Goal: Communication & Community: Share content

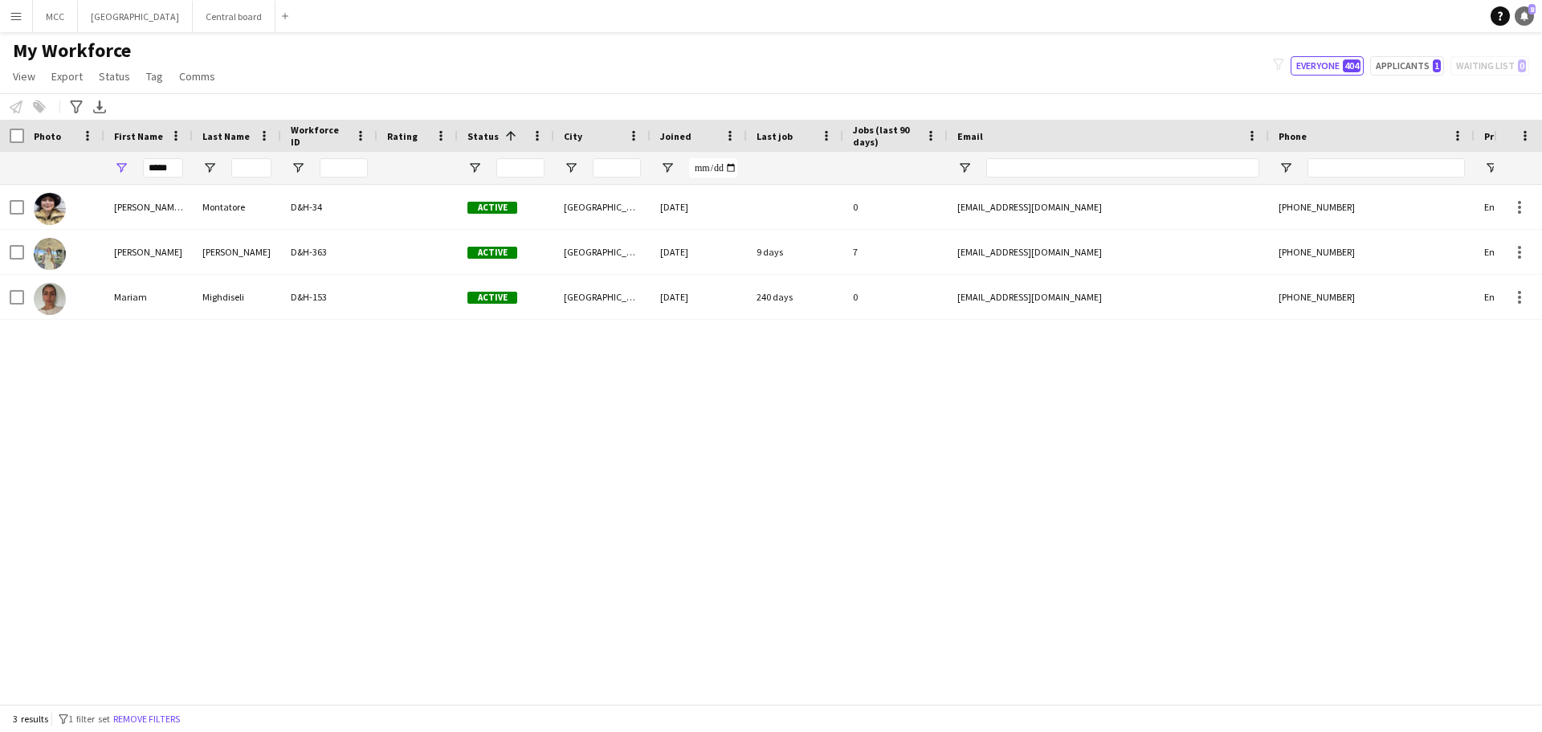
click at [1528, 22] on link "Notifications 8" at bounding box center [1523, 15] width 19 height 19
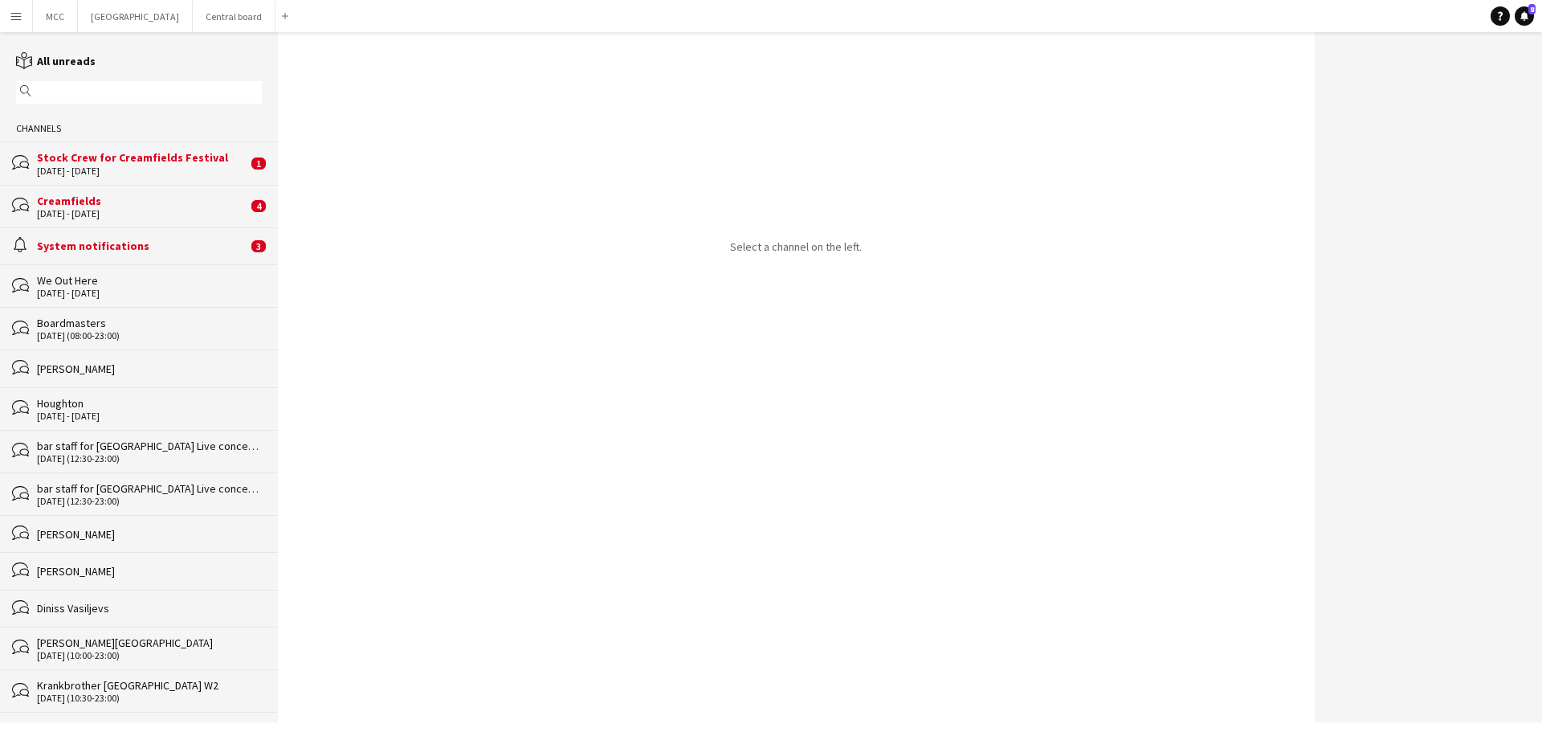
click at [141, 157] on div "Stock Crew for Creamfields Festival" at bounding box center [142, 157] width 210 height 14
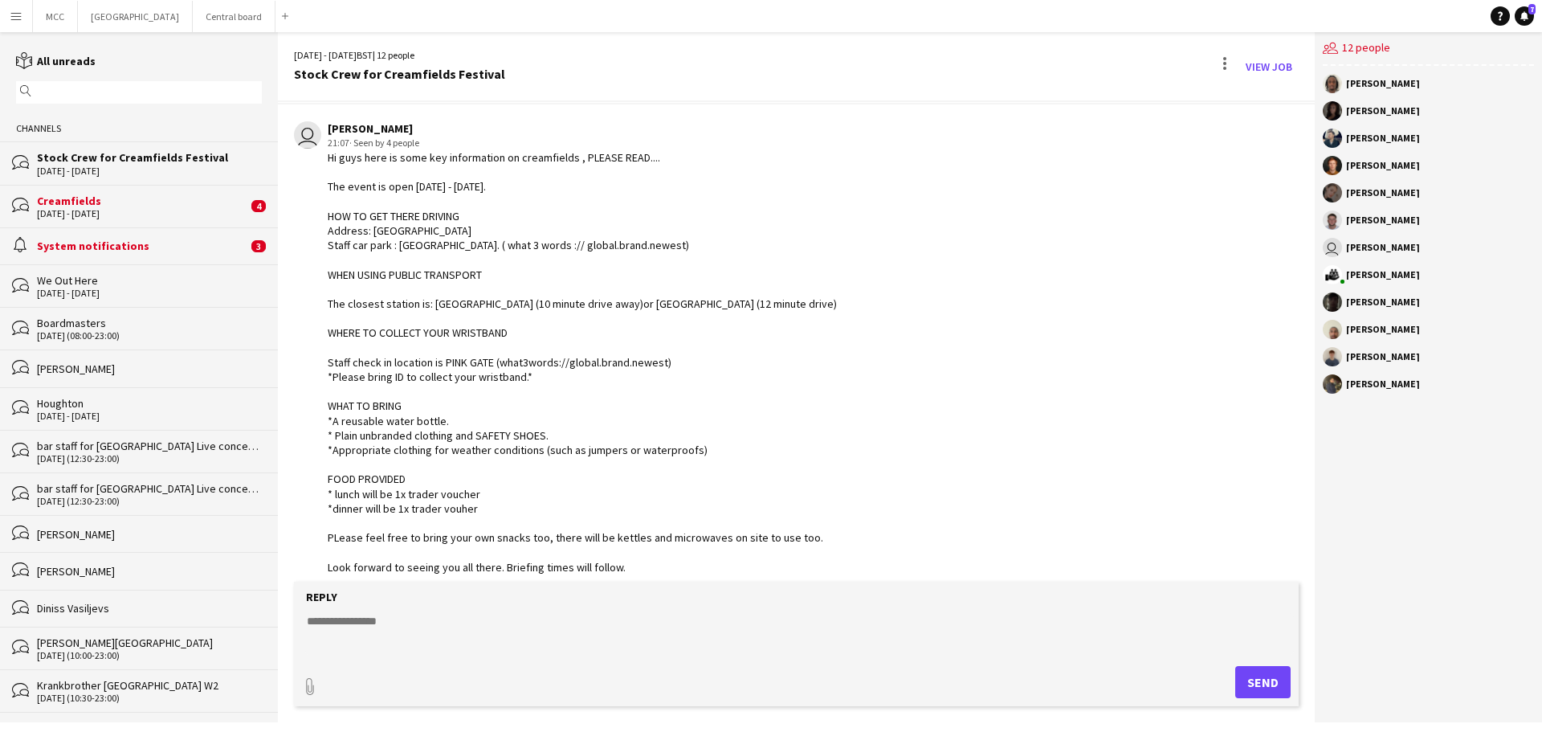
scroll to position [51, 0]
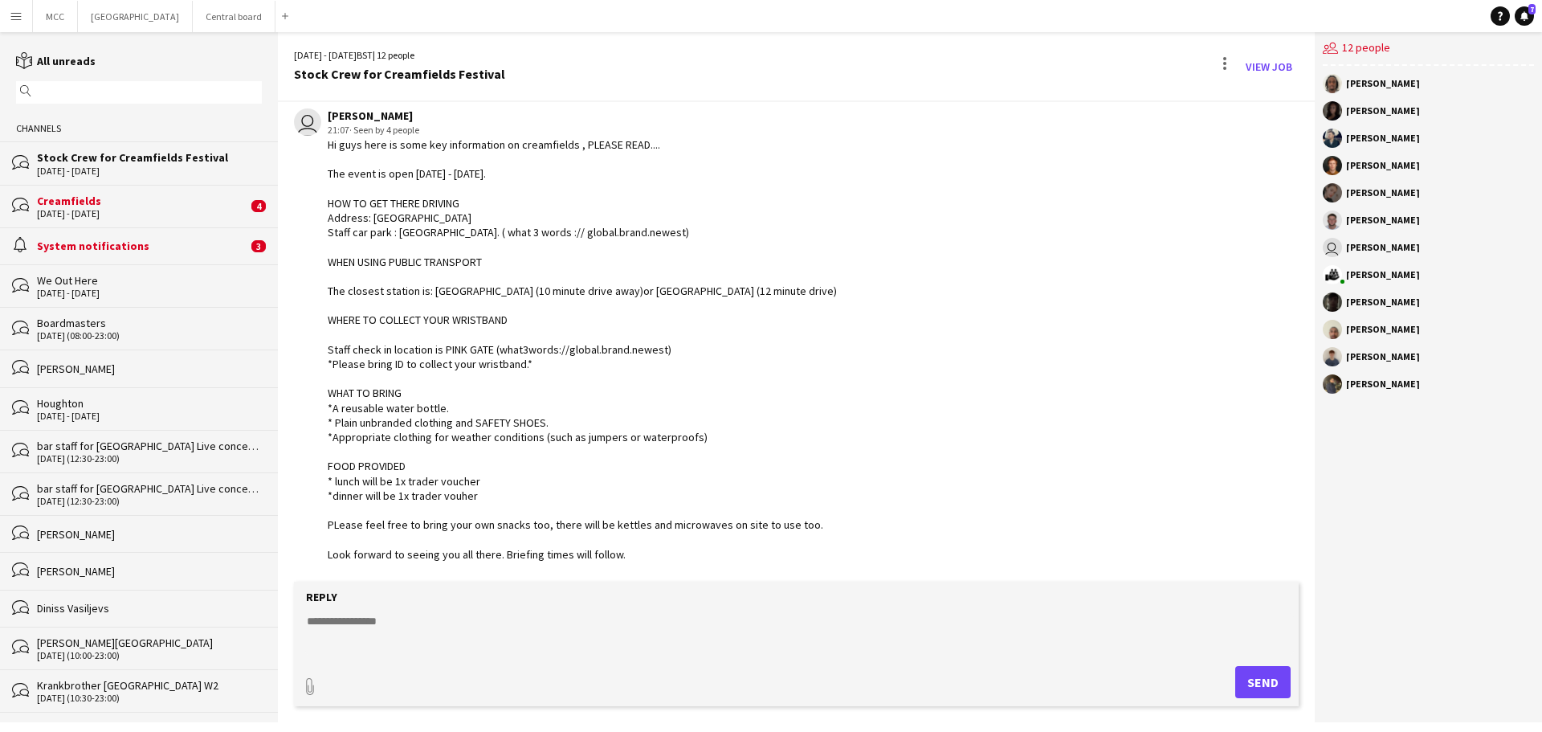
click at [119, 247] on div "System notifications" at bounding box center [142, 245] width 210 height 14
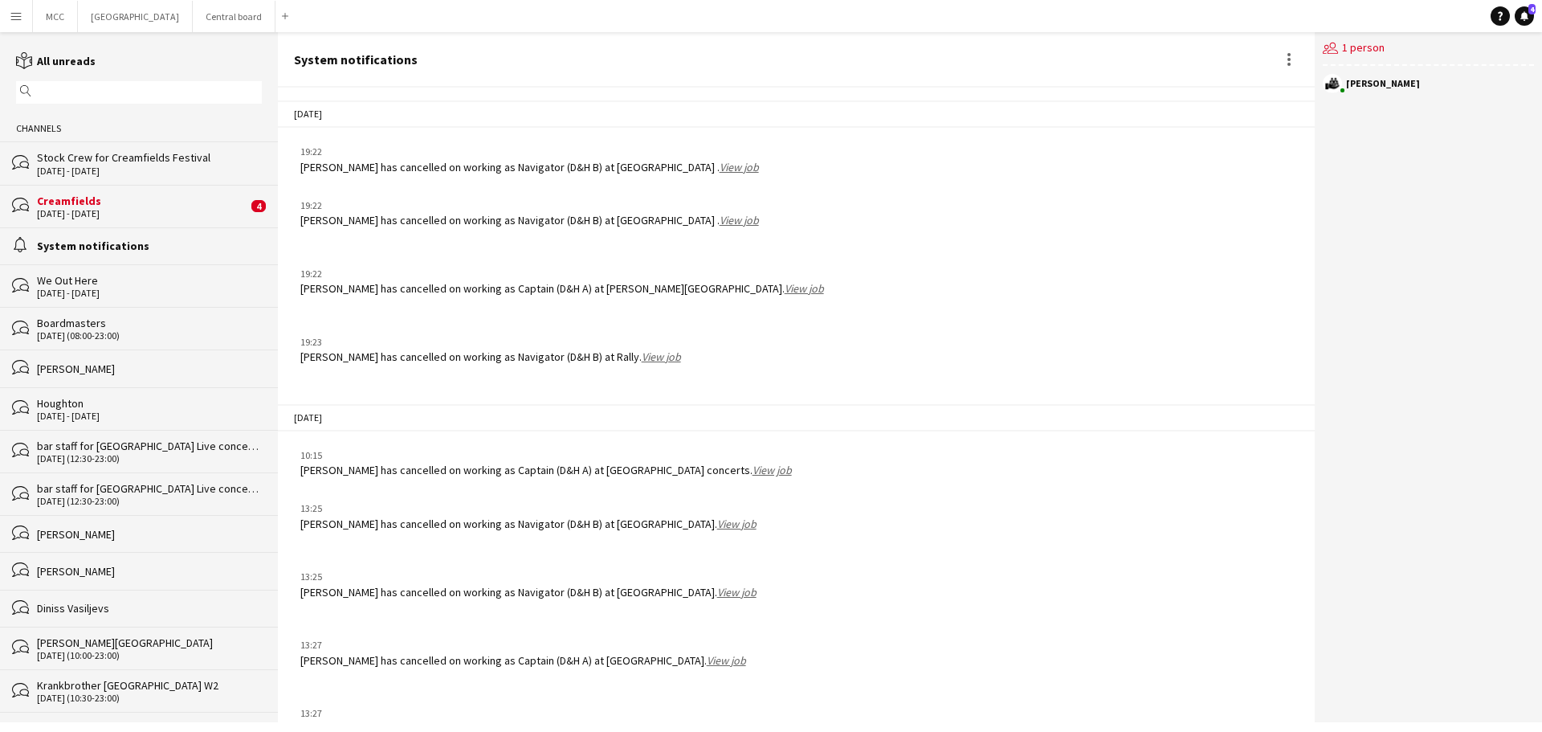
click at [118, 208] on div "[DATE] - [DATE]" at bounding box center [142, 213] width 210 height 11
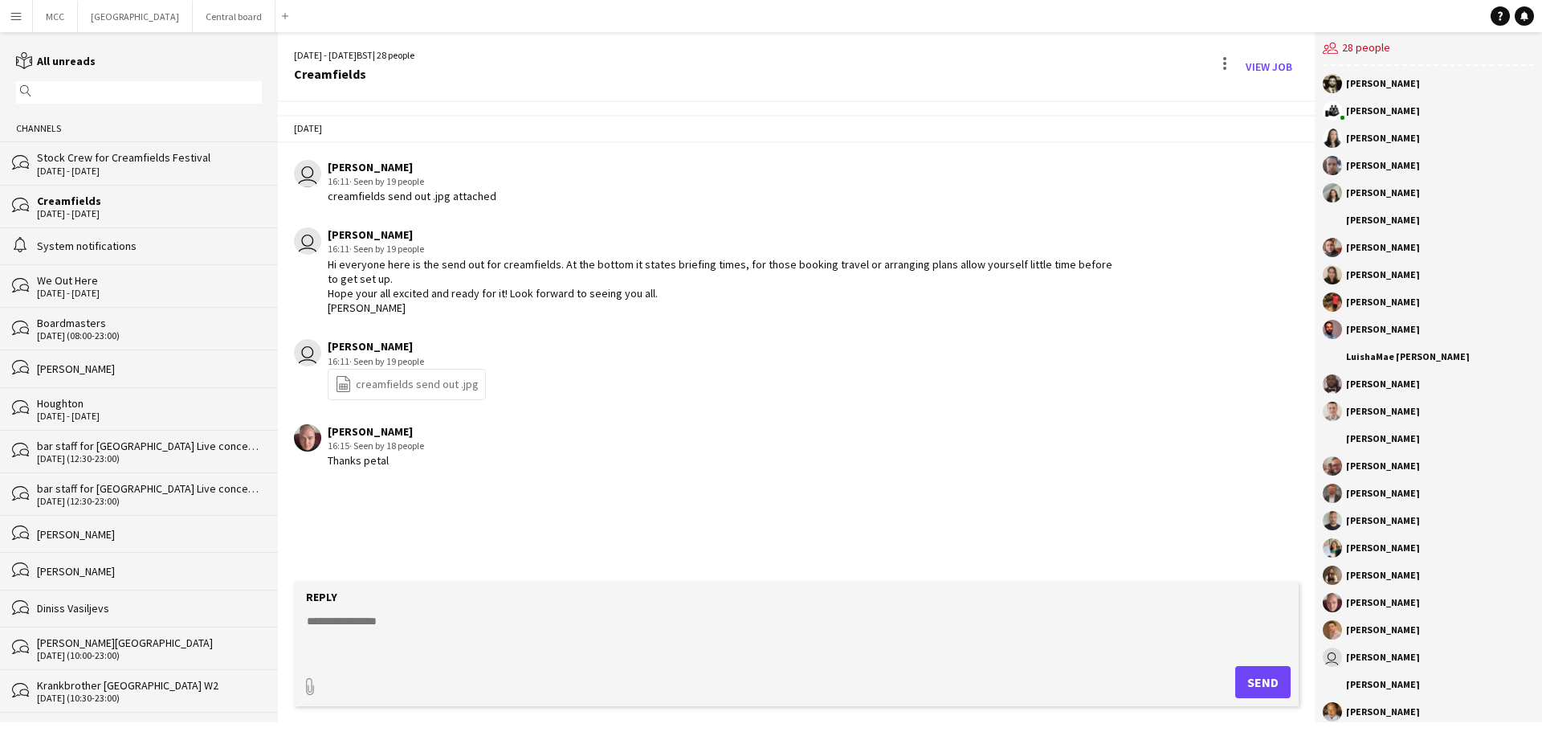
scroll to position [124, 0]
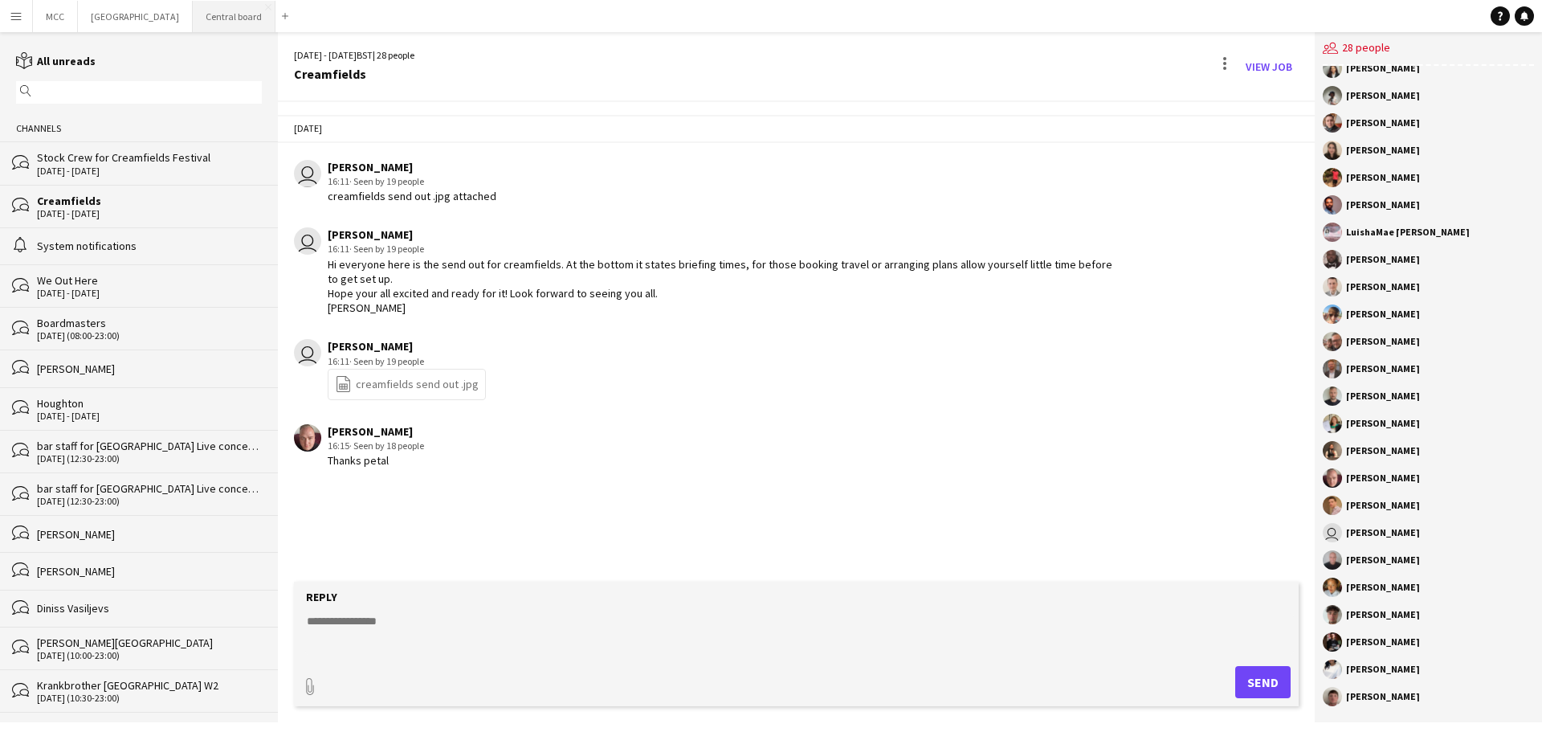
click at [240, 16] on button "Central board Close" at bounding box center [234, 16] width 83 height 31
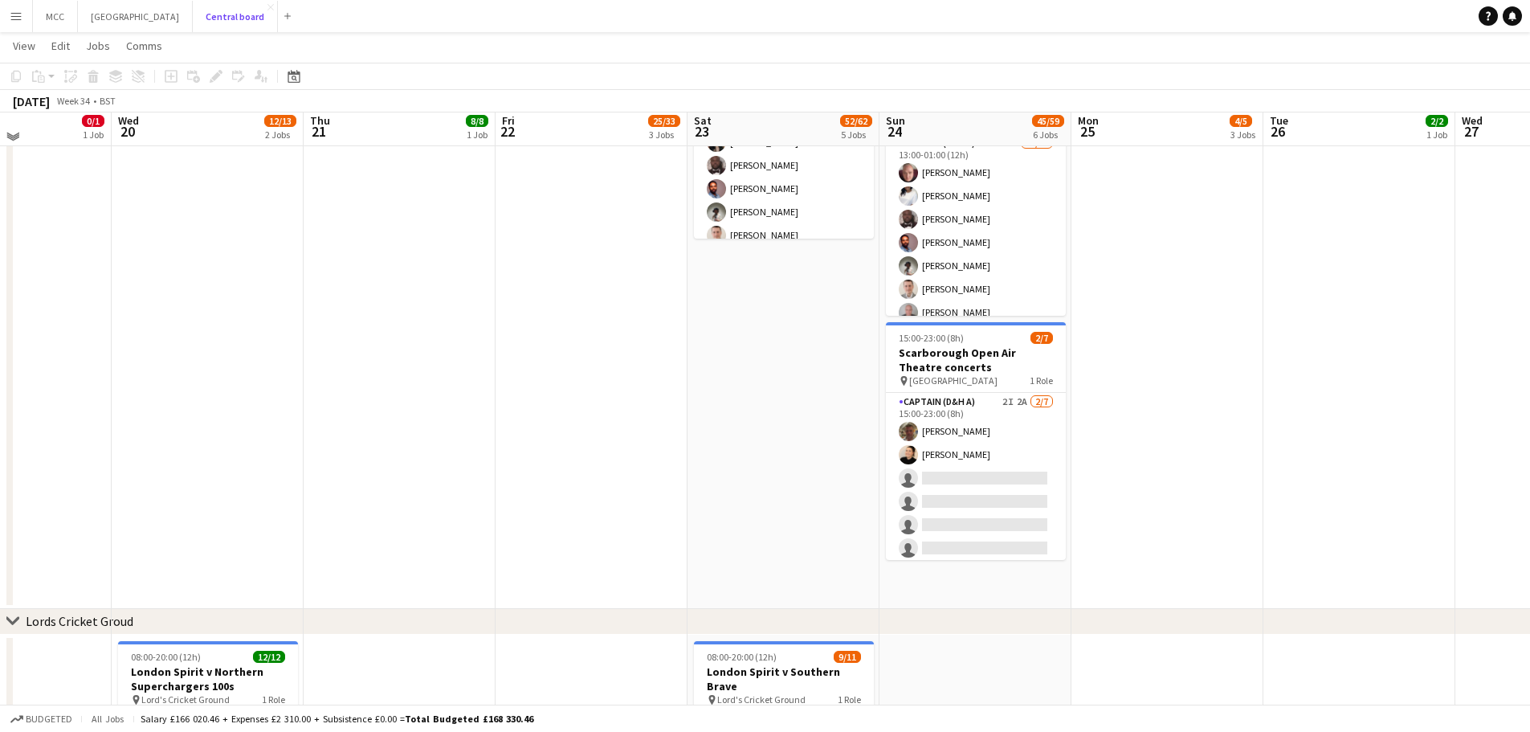
scroll to position [1017, 0]
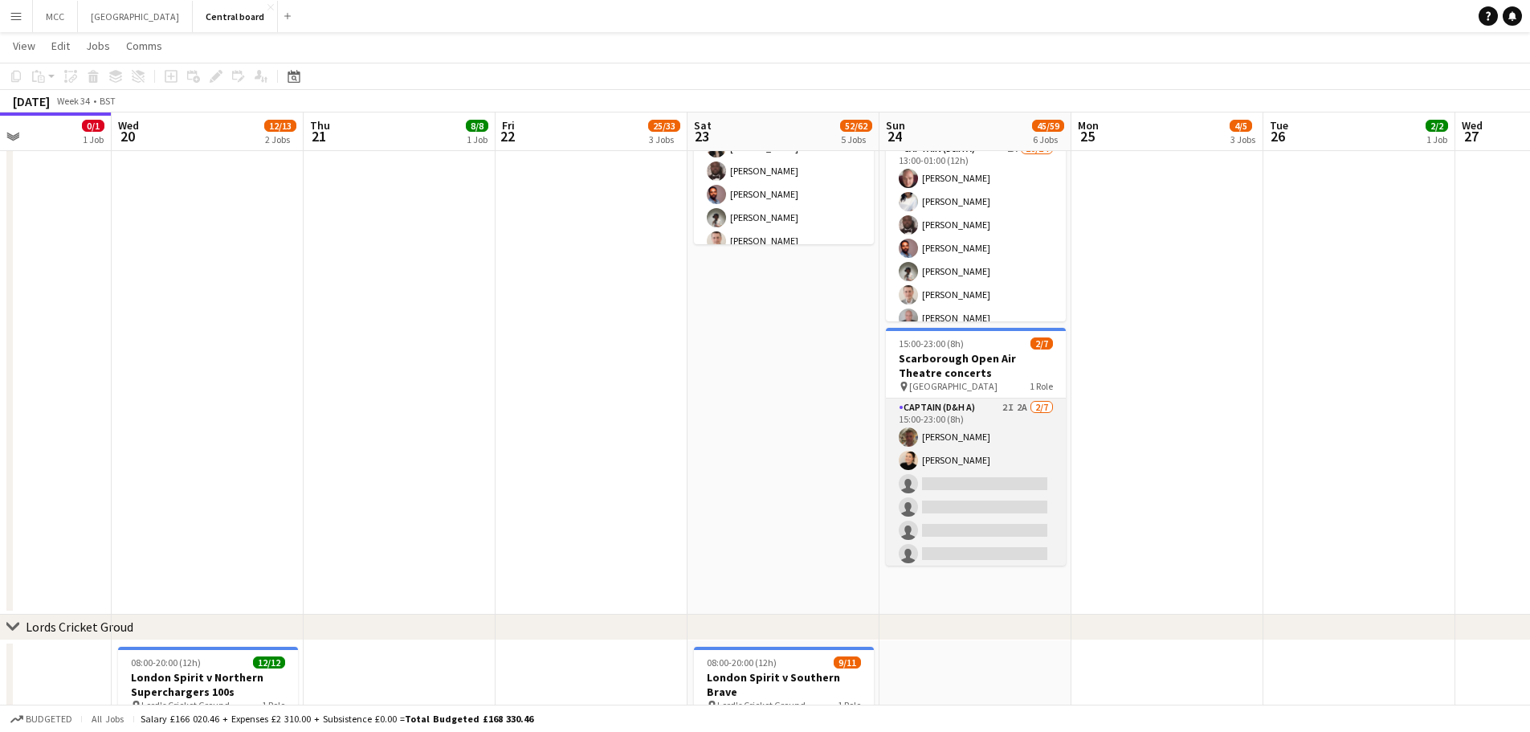
click at [967, 453] on app-card-role "Captain (D&H A) 2I 2A [DATE] 15:00-23:00 (8h) [PERSON_NAME] [PERSON_NAME] singl…" at bounding box center [976, 495] width 180 height 194
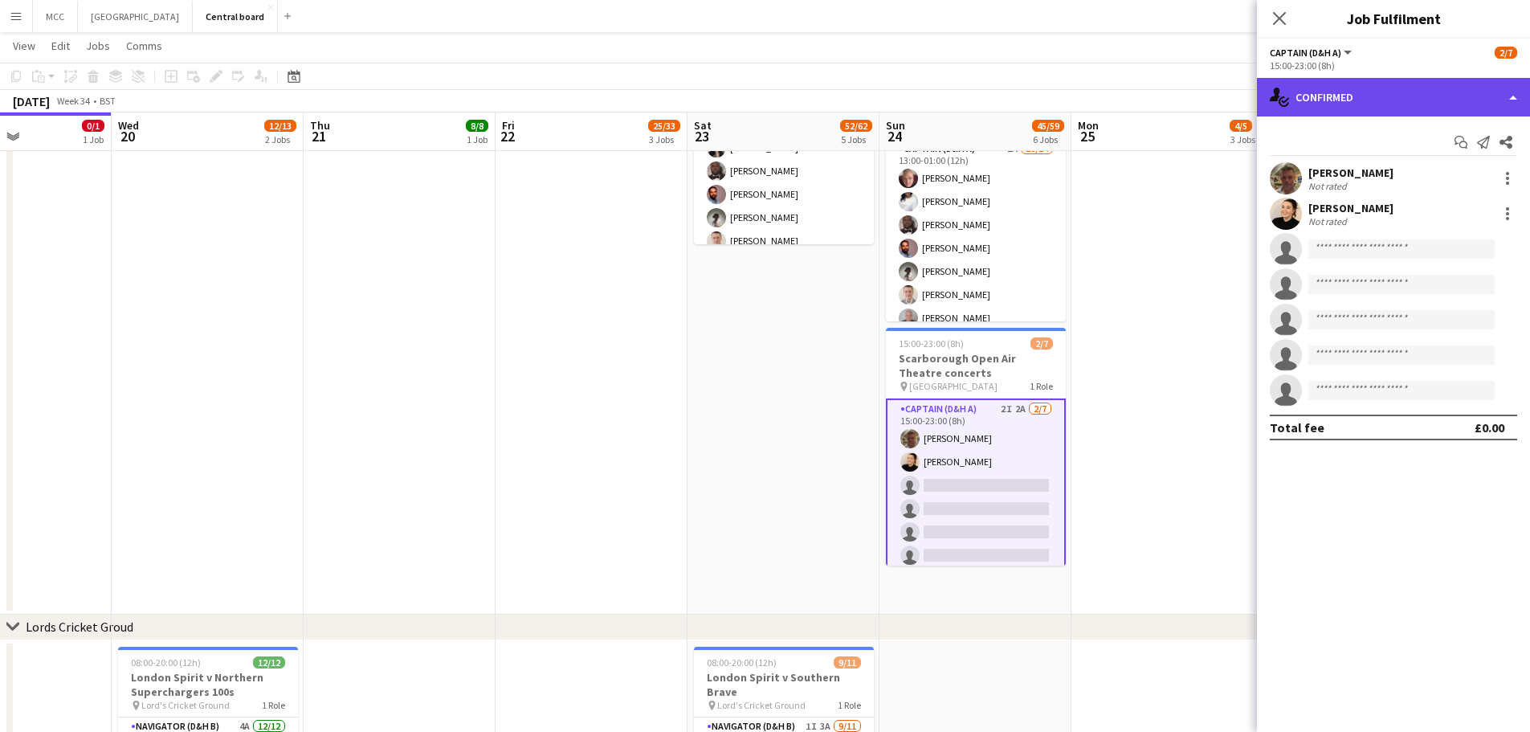
click at [1419, 97] on div "single-neutral-actions-check-2 Confirmed" at bounding box center [1393, 97] width 273 height 39
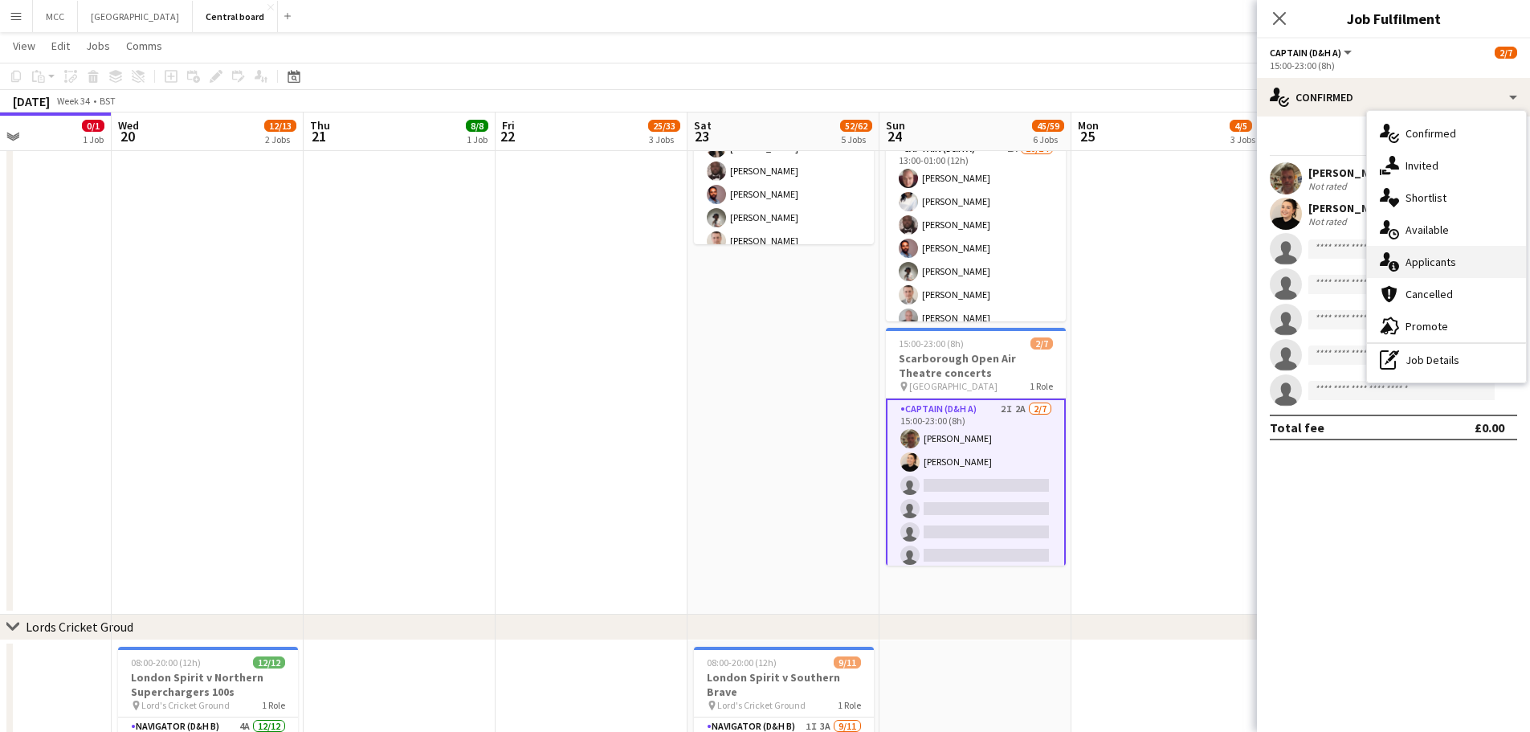
click at [1419, 263] on div "single-neutral-actions-information Applicants" at bounding box center [1446, 262] width 159 height 32
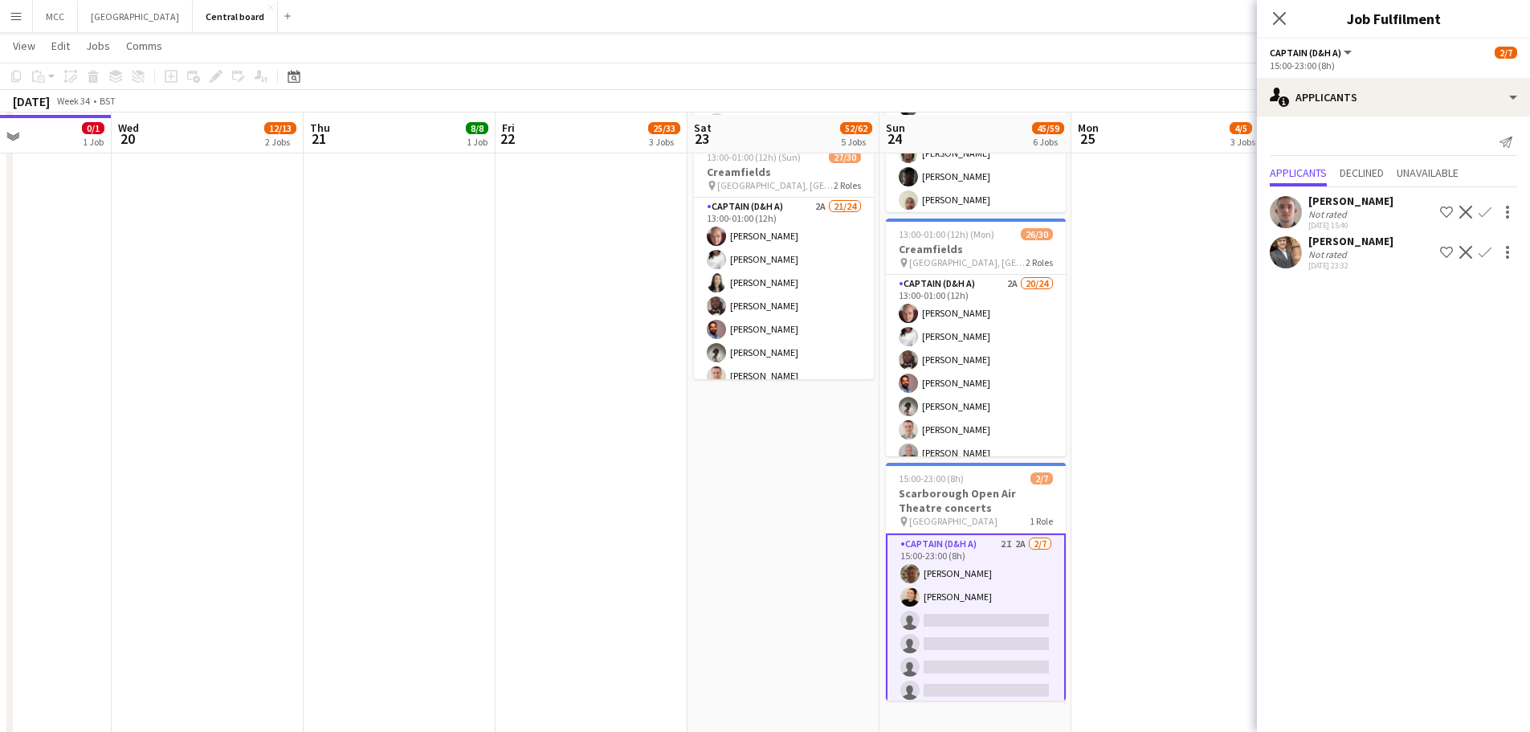
scroll to position [886, 0]
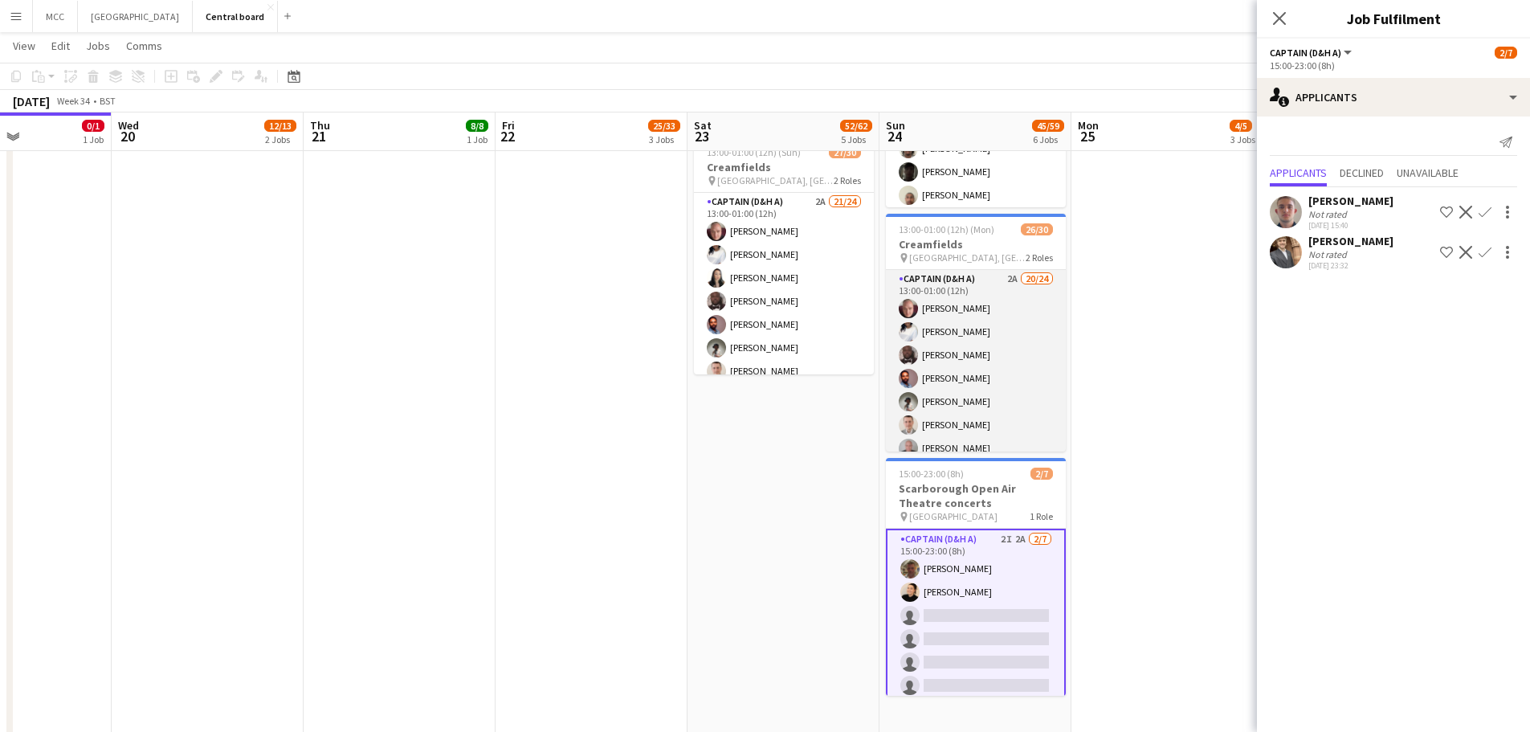
click at [1001, 341] on app-card-role "Captain (D&H A) 2A 20/24 13:00-01:00 (12h) [PERSON_NAME] [PERSON_NAME] [PERSON_…" at bounding box center [976, 565] width 180 height 590
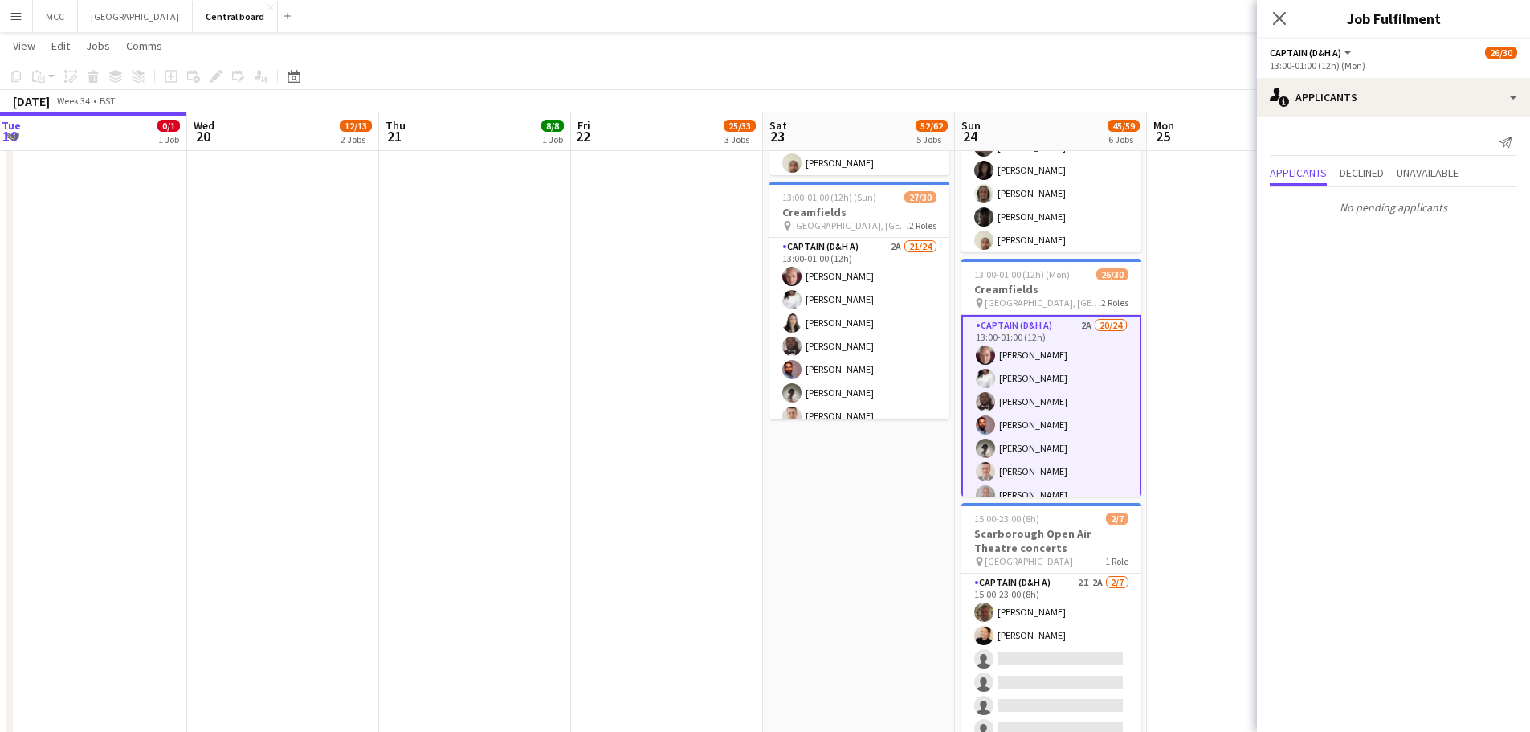
scroll to position [841, 0]
click at [8, 14] on button "Menu" at bounding box center [16, 16] width 32 height 32
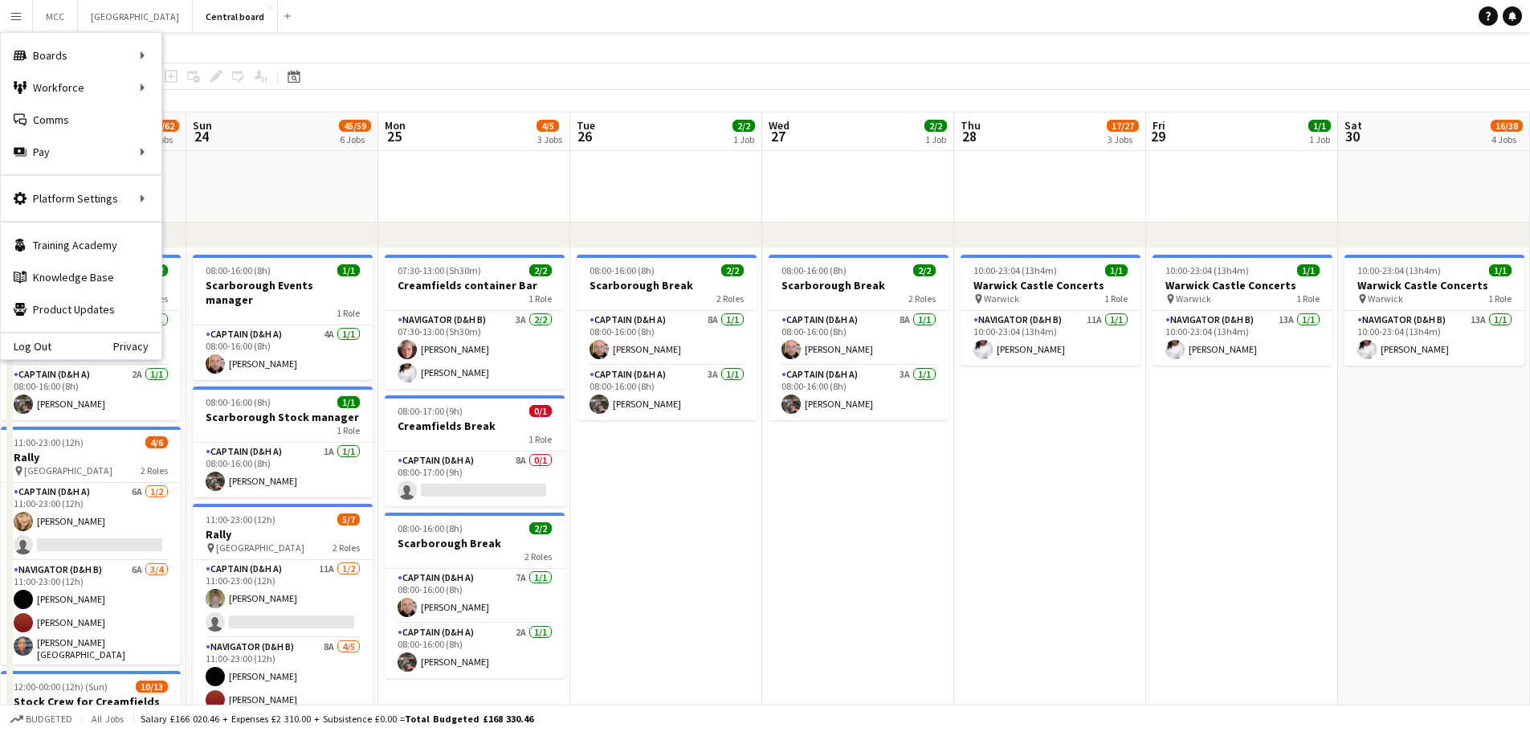
scroll to position [0, 0]
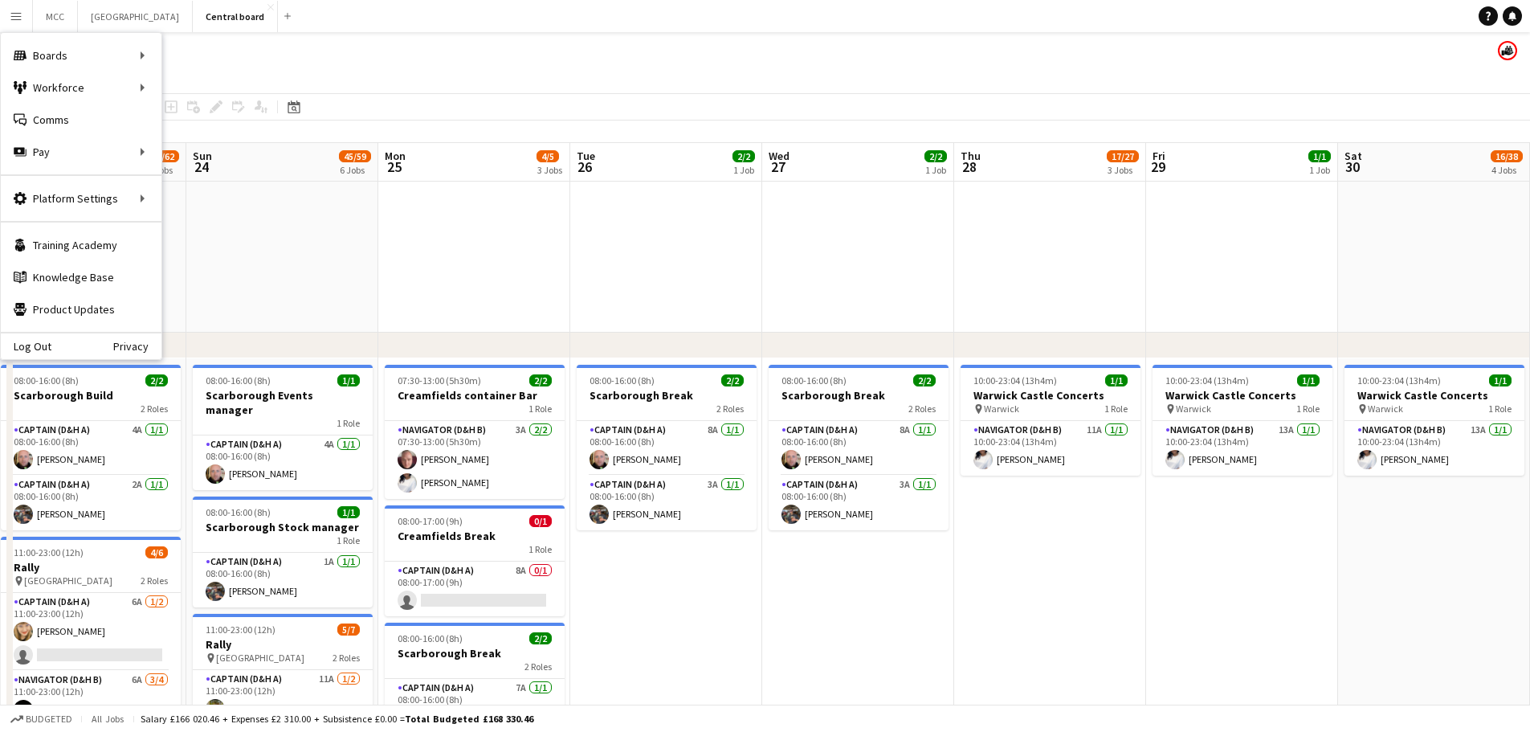
click at [1015, 439] on app-card-role "Navigator (D&H B) 11A [DATE] 10:00-23:04 (13h4m) [PERSON_NAME]" at bounding box center [1050, 448] width 180 height 55
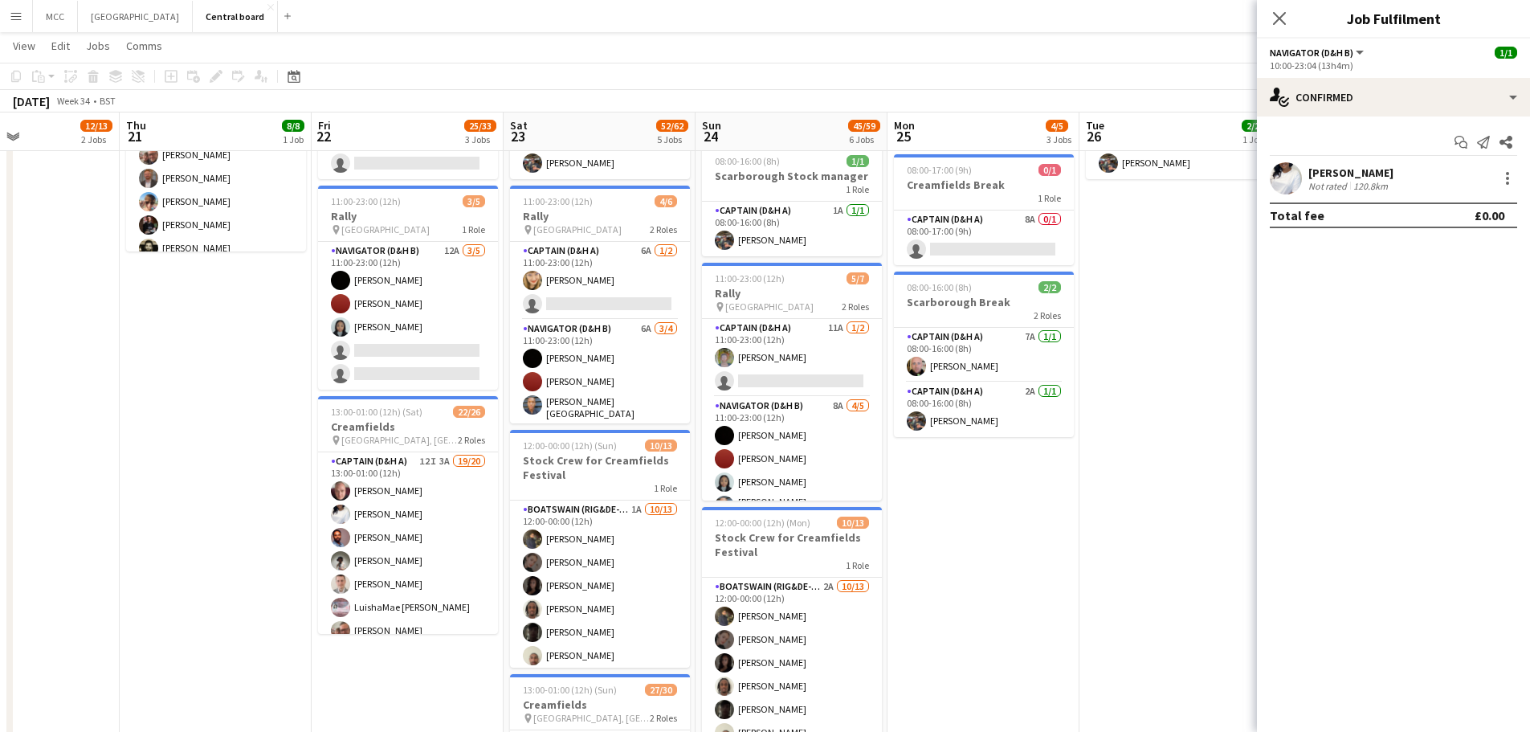
scroll to position [0, 455]
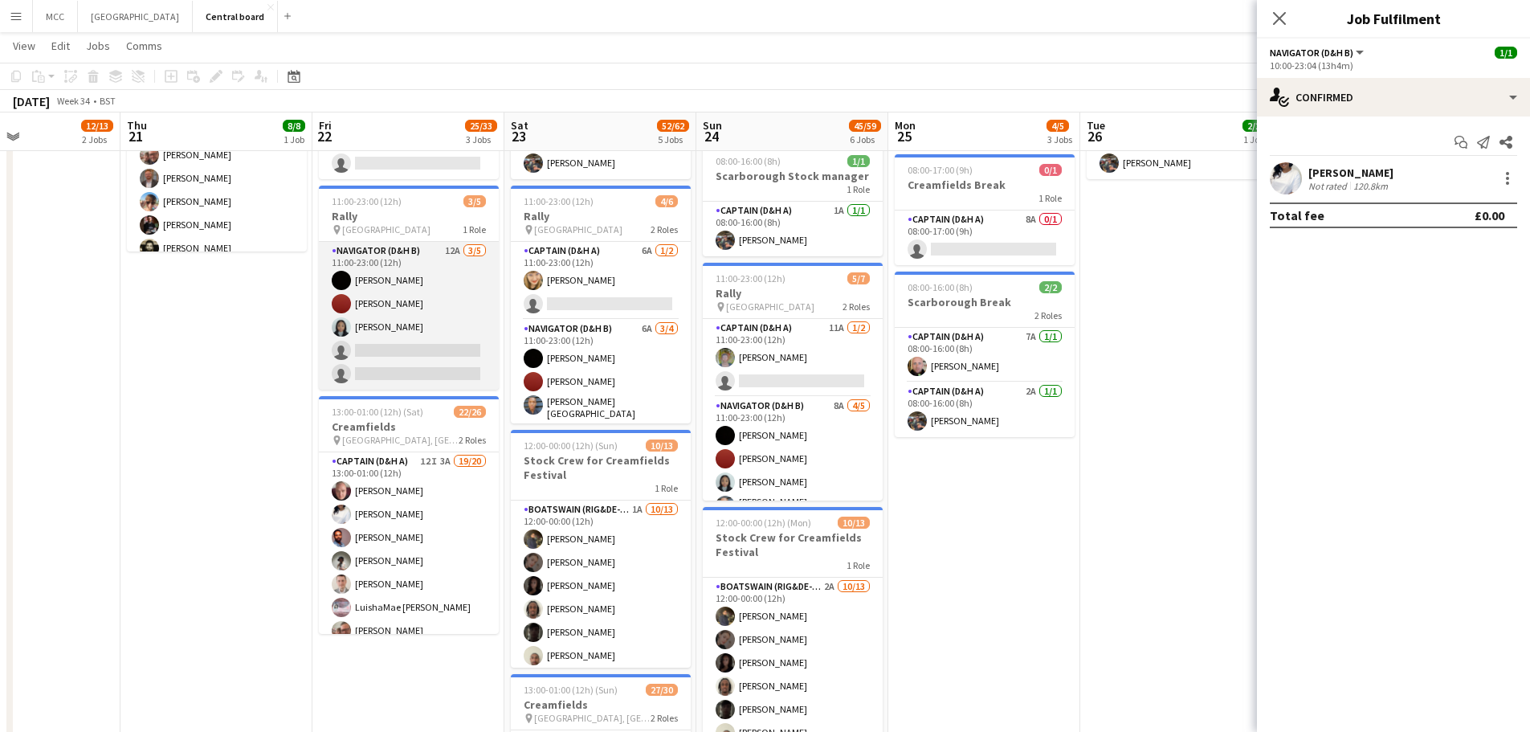
click at [435, 316] on app-card-role "Navigator (D&H B) 12A [DATE] 11:00-23:00 (12h) [PERSON_NAME] [PERSON_NAME] sing…" at bounding box center [409, 316] width 180 height 148
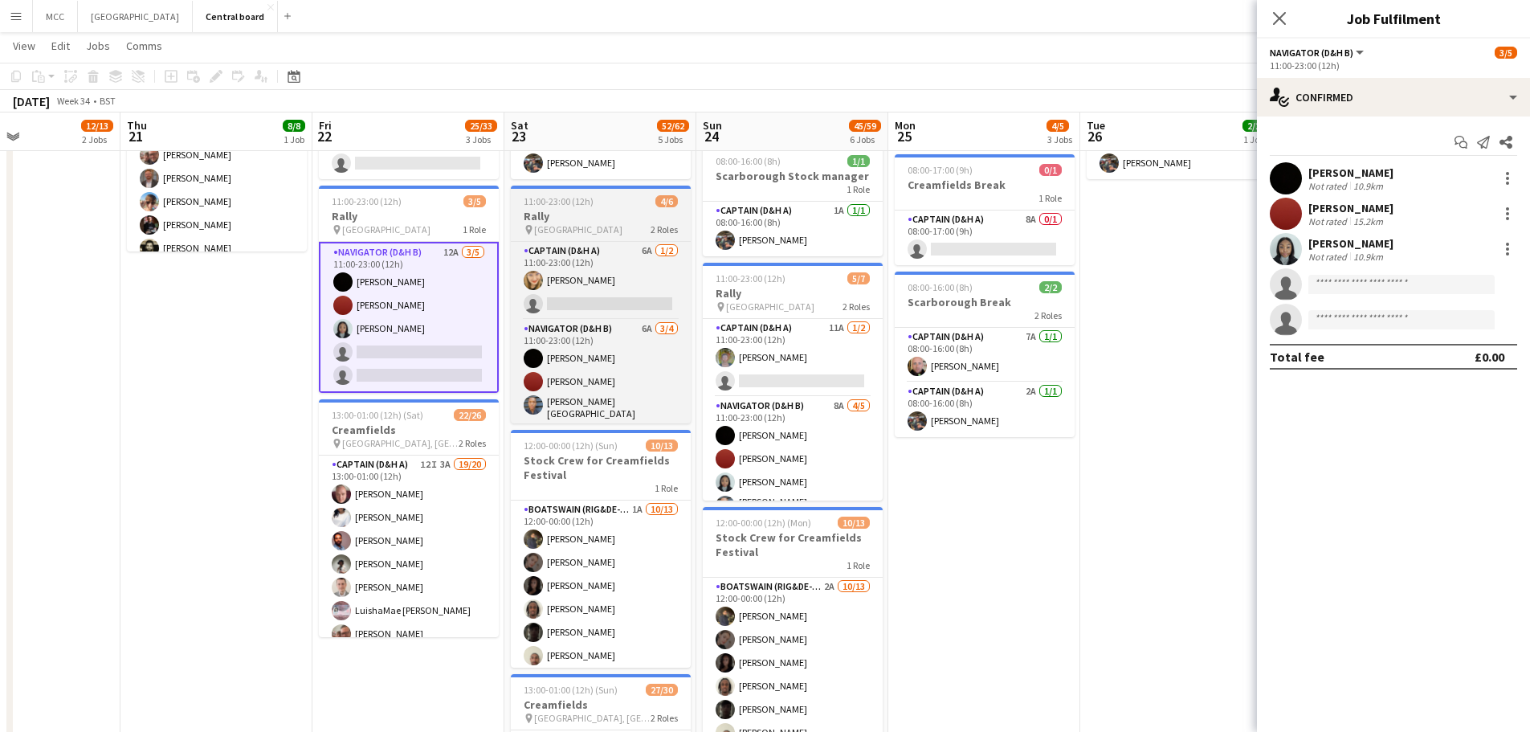
click at [612, 213] on h3 "Rally" at bounding box center [601, 216] width 180 height 14
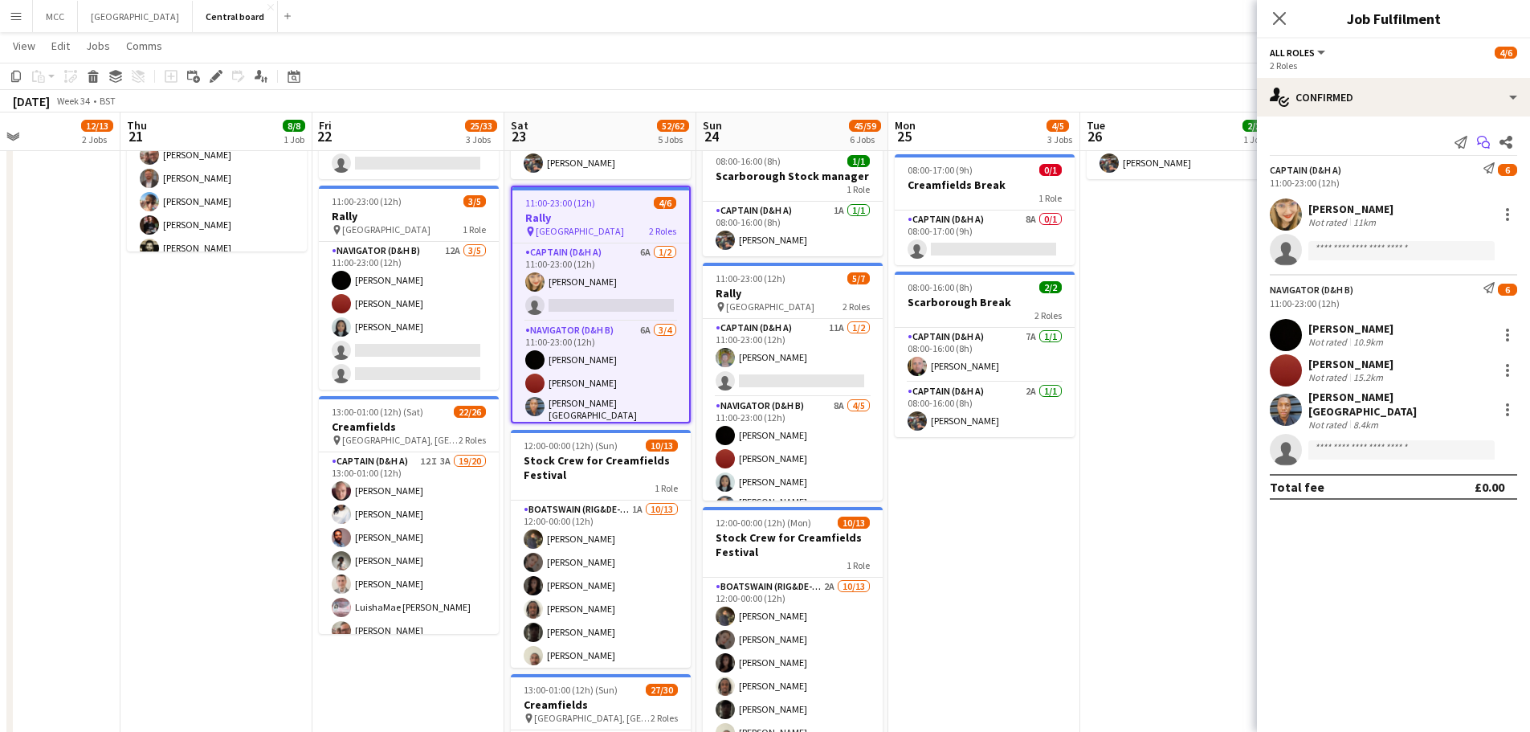
click at [1485, 140] on icon "Start chat" at bounding box center [1483, 142] width 13 height 13
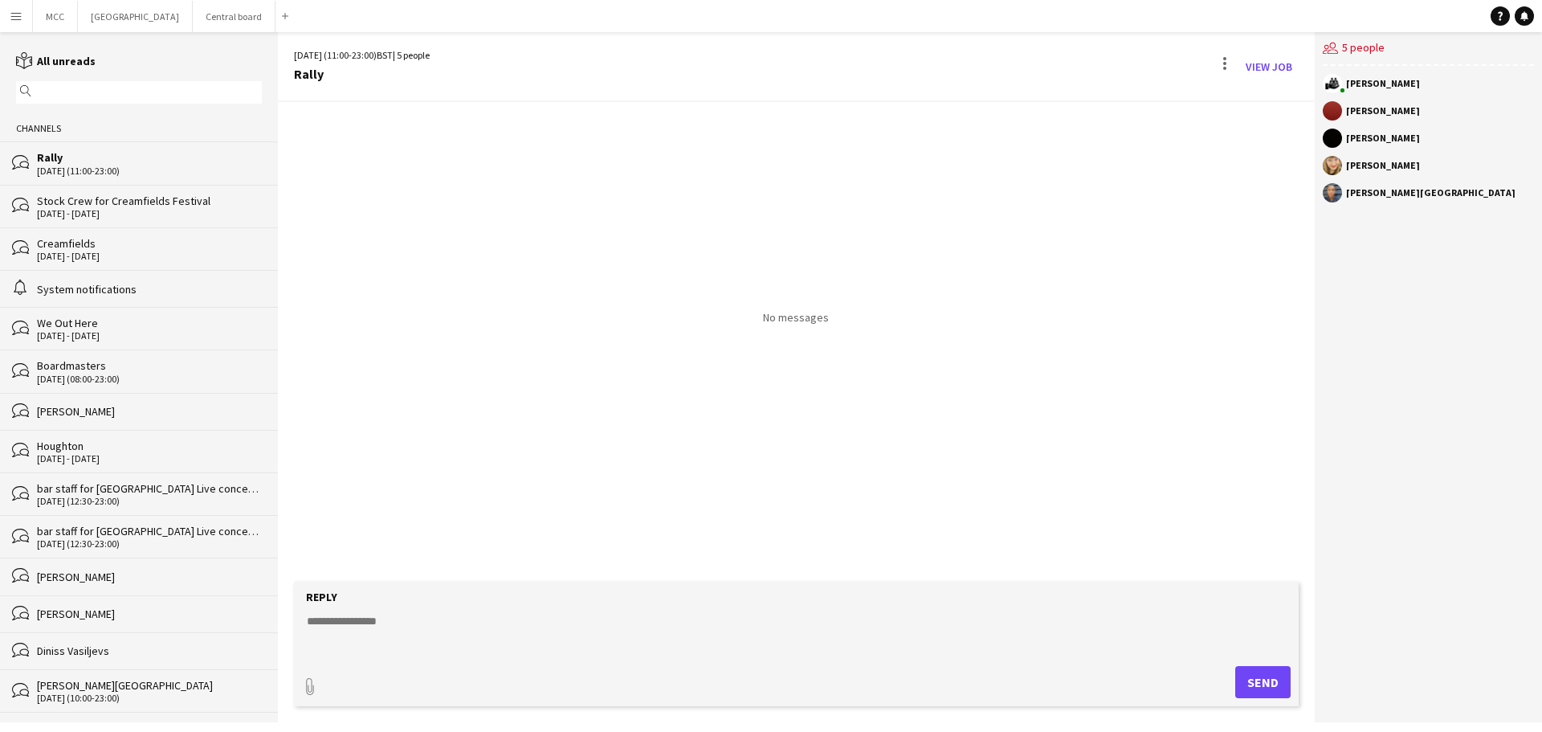
click at [422, 617] on textarea at bounding box center [799, 634] width 988 height 42
paste textarea "**********"
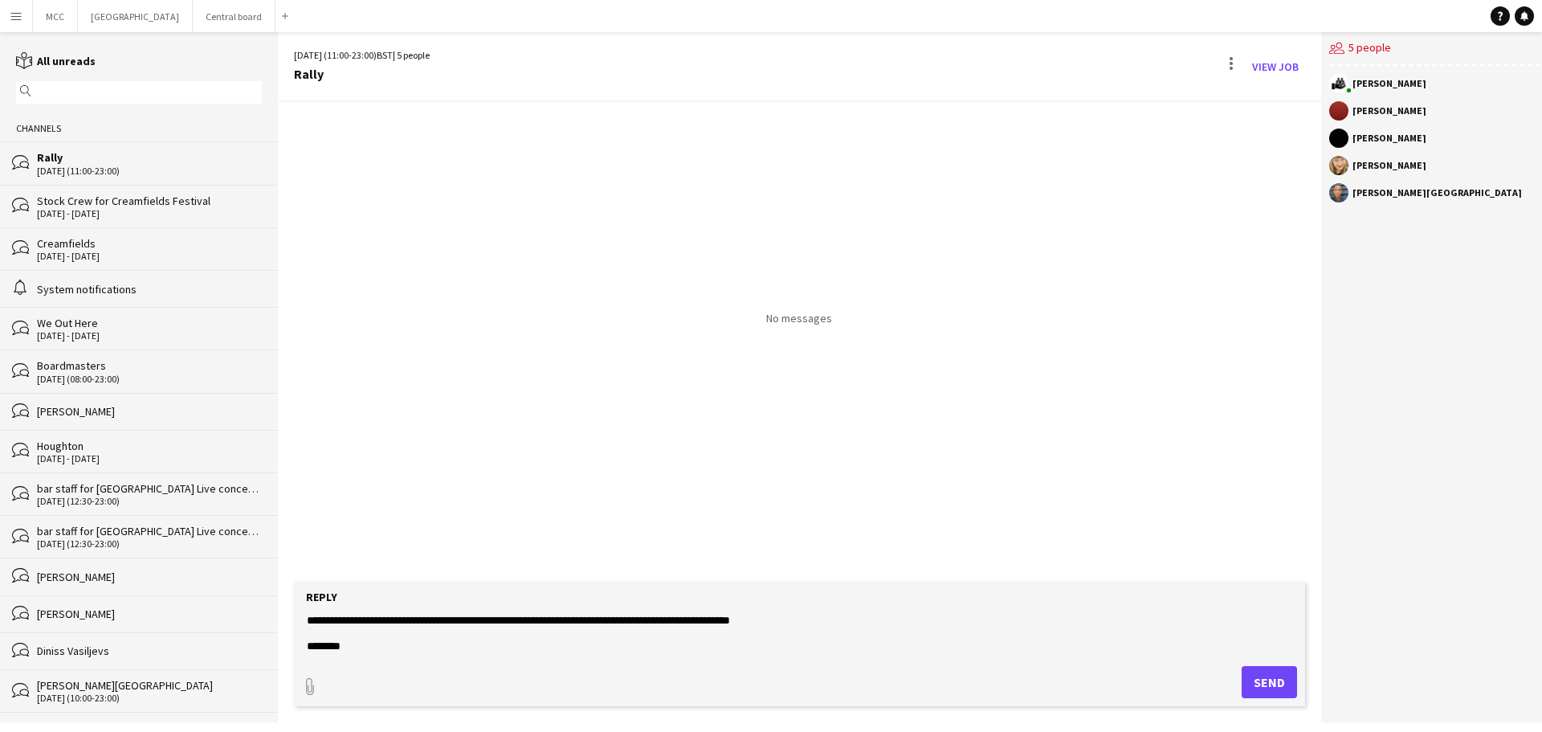
scroll to position [77, 0]
type textarea "**********"
click at [1247, 687] on button "Send" at bounding box center [1268, 682] width 55 height 32
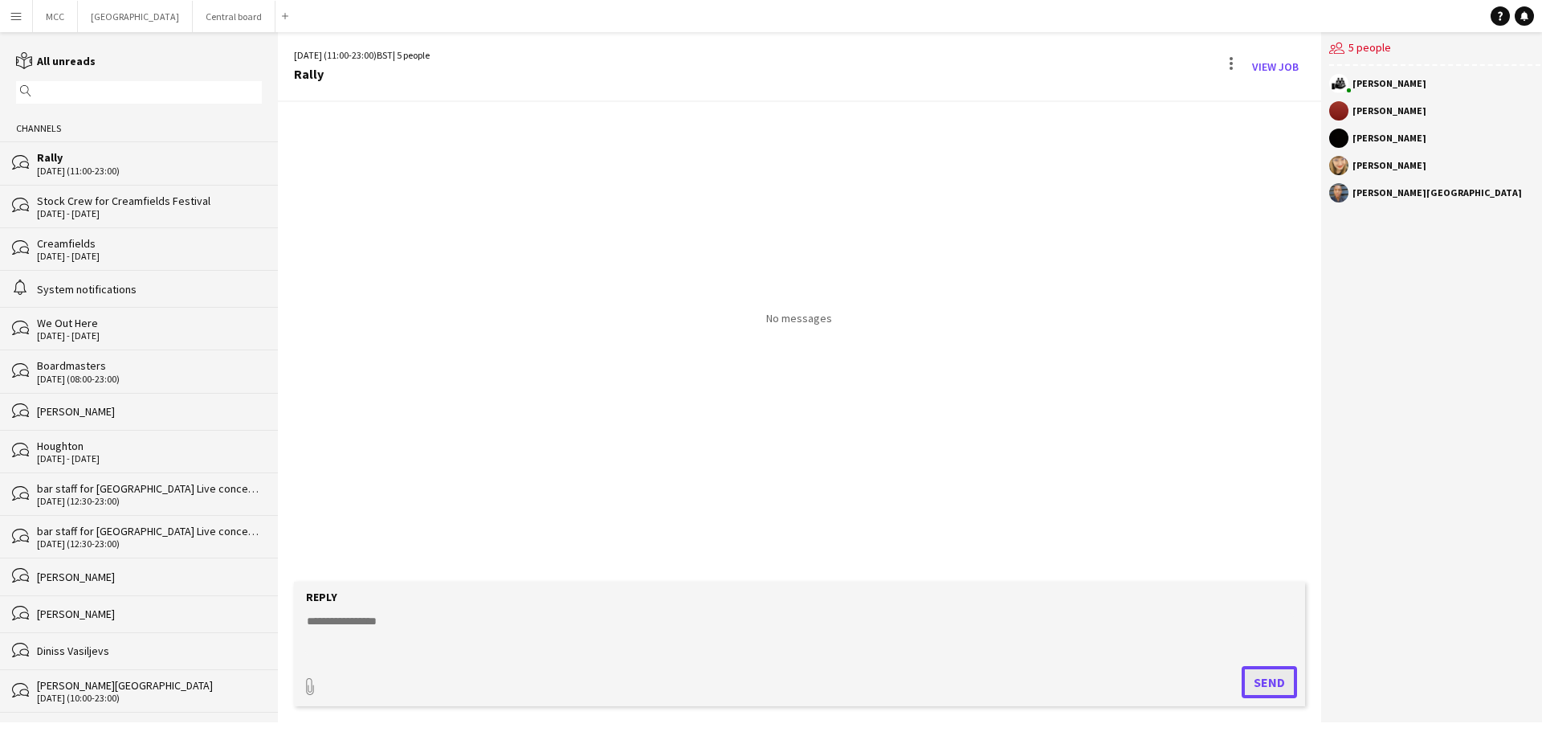
scroll to position [0, 0]
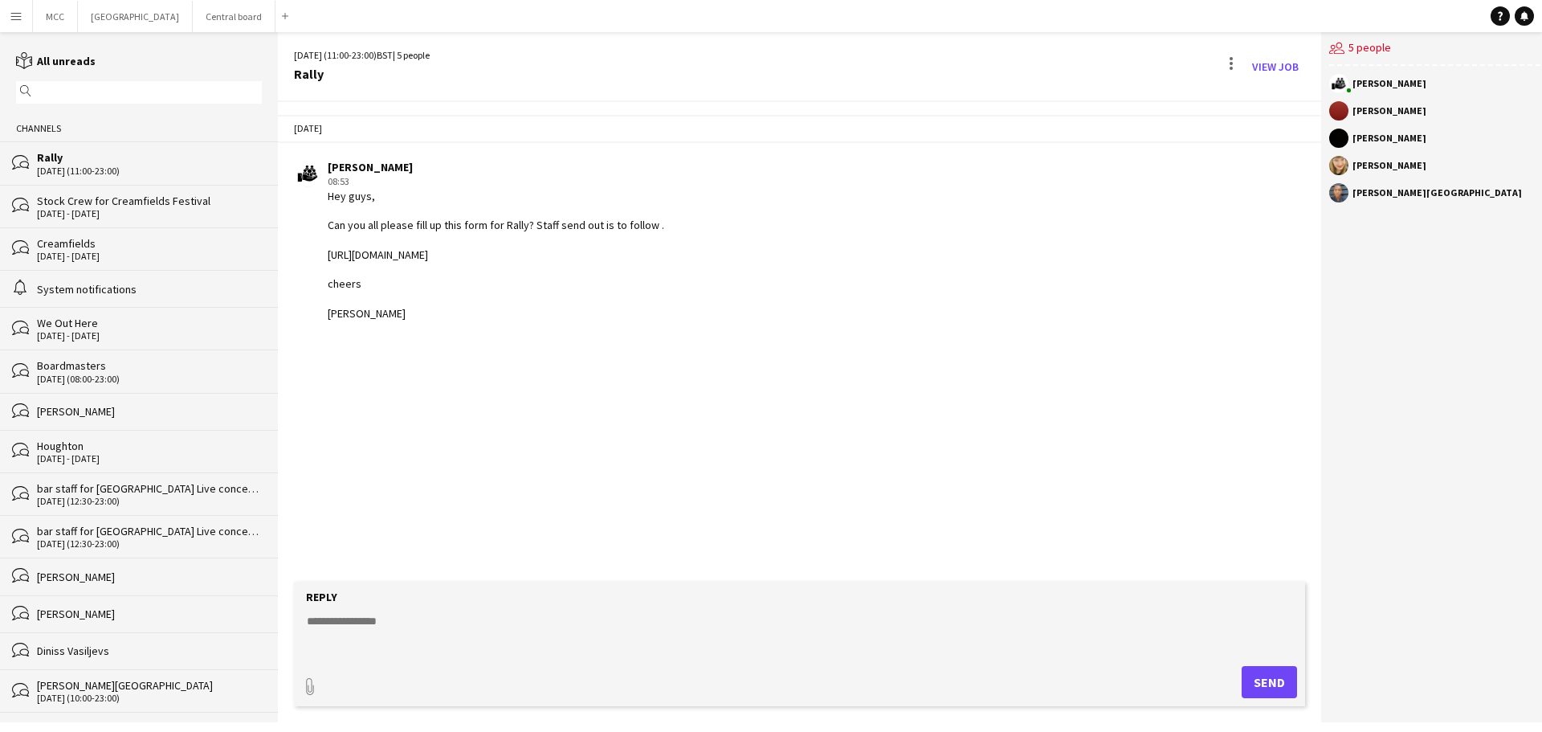
drag, startPoint x: 399, startPoint y: 318, endPoint x: 318, endPoint y: 198, distance: 145.2
click at [318, 198] on div "[PERSON_NAME] 08:53 Hey guys, Can you all please fill up this form for Rally? S…" at bounding box center [711, 240] width 834 height 161
copy div "Hey guys, Can you all please fill up this form for Rally? Staff send out is to …"
click at [251, 23] on button "Central board Close" at bounding box center [234, 16] width 83 height 31
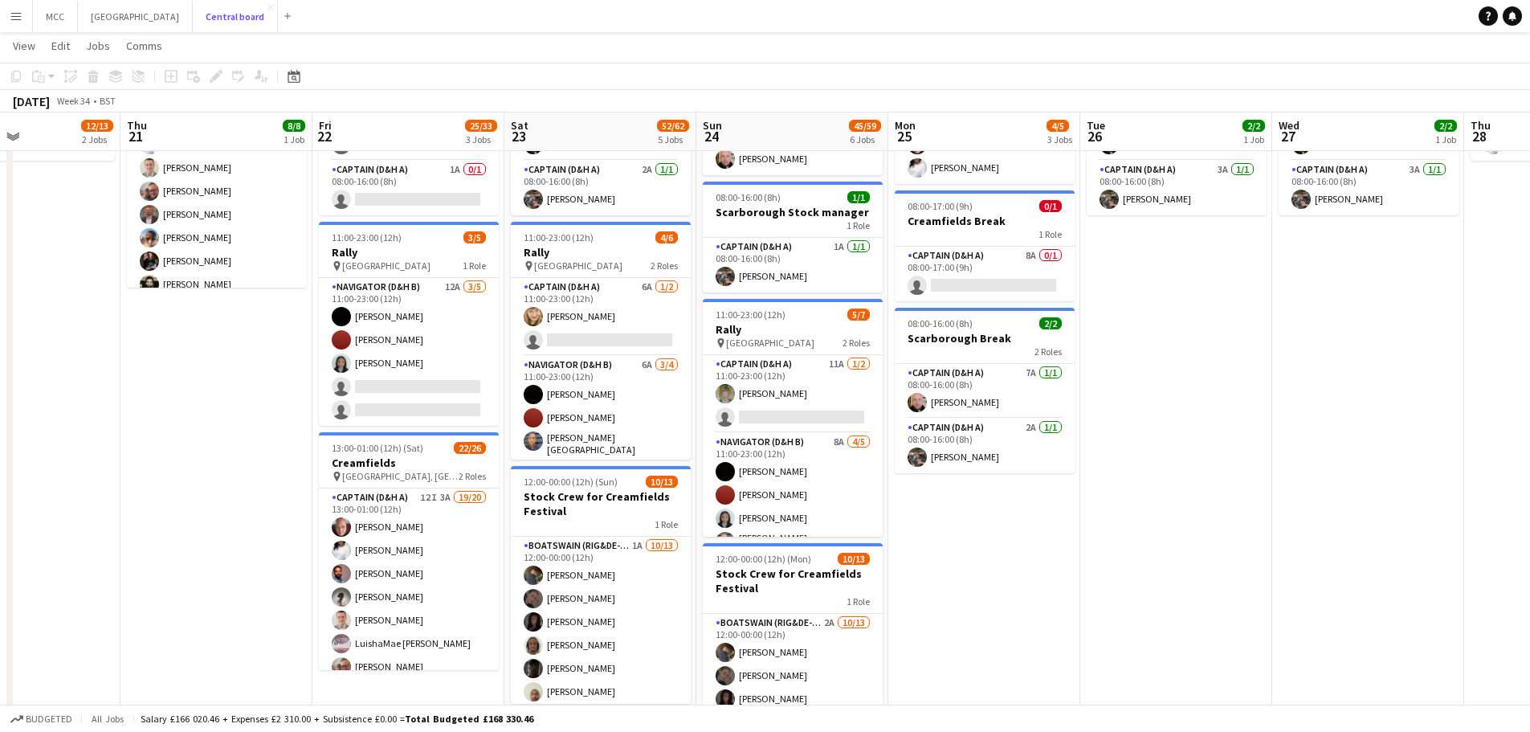
scroll to position [317, 0]
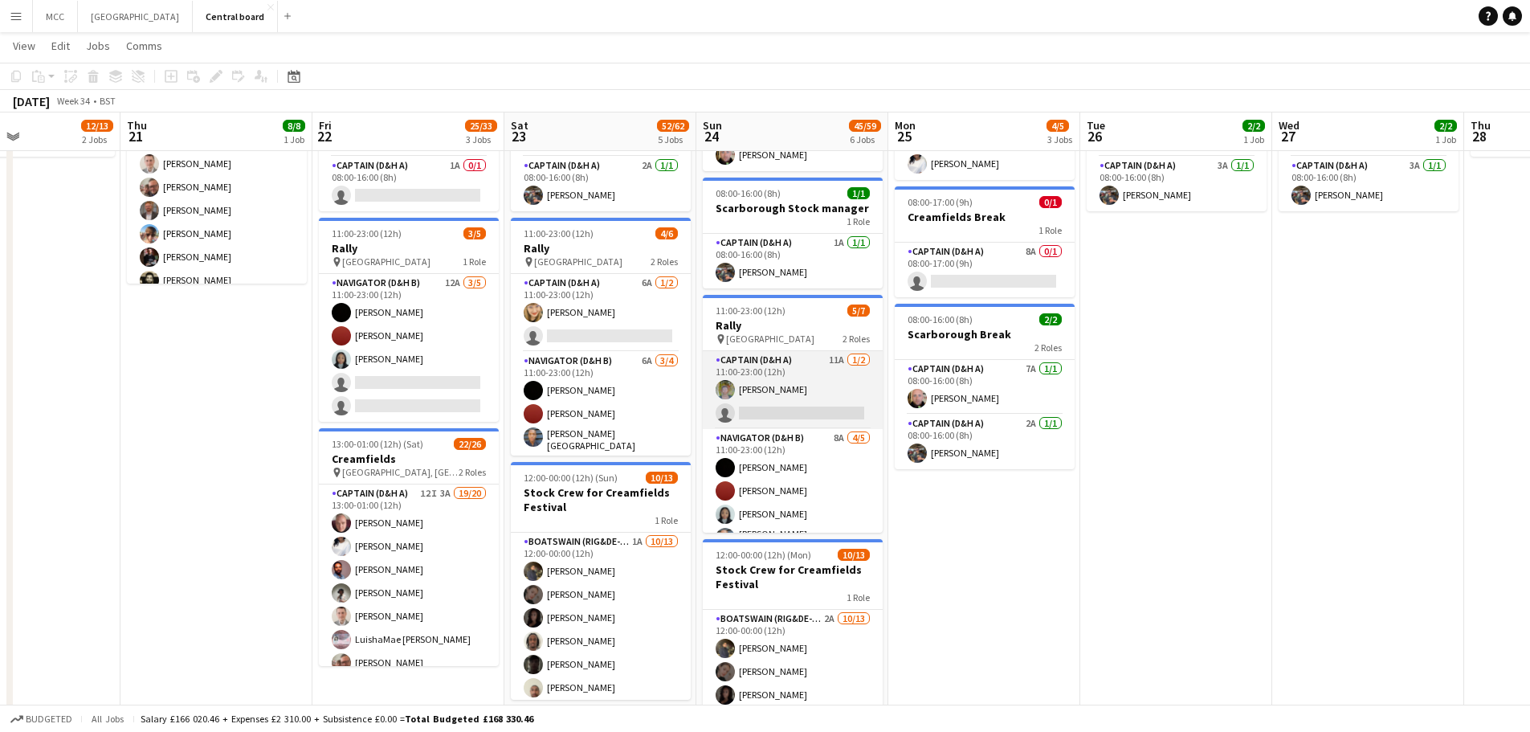
click at [804, 351] on app-card-role "Captain (D&H A) 11A [DATE] 11:00-23:00 (12h) [PERSON_NAME] single-neutral-actio…" at bounding box center [793, 390] width 180 height 78
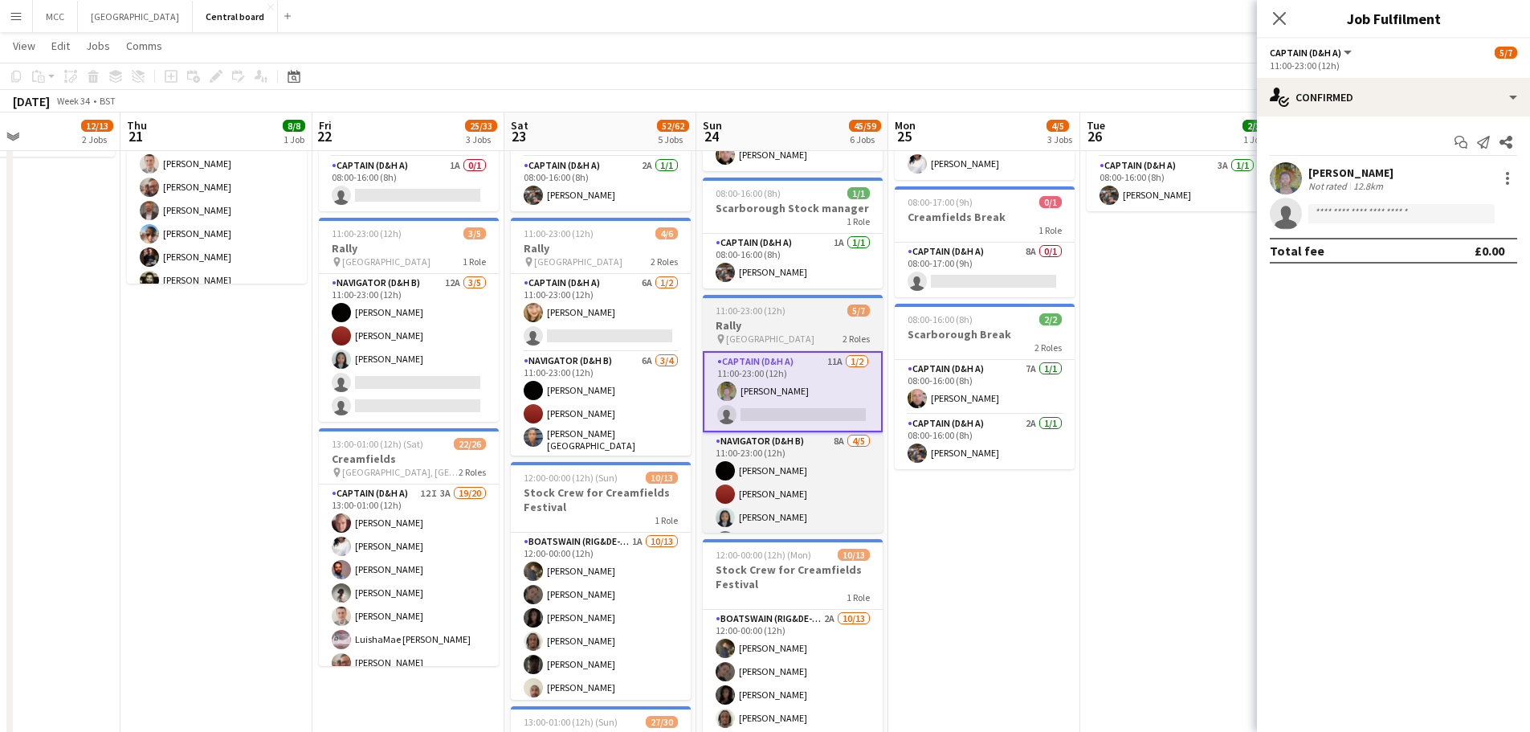
click at [800, 304] on div "11:00-23:00 (12h) 5/7" at bounding box center [793, 310] width 180 height 12
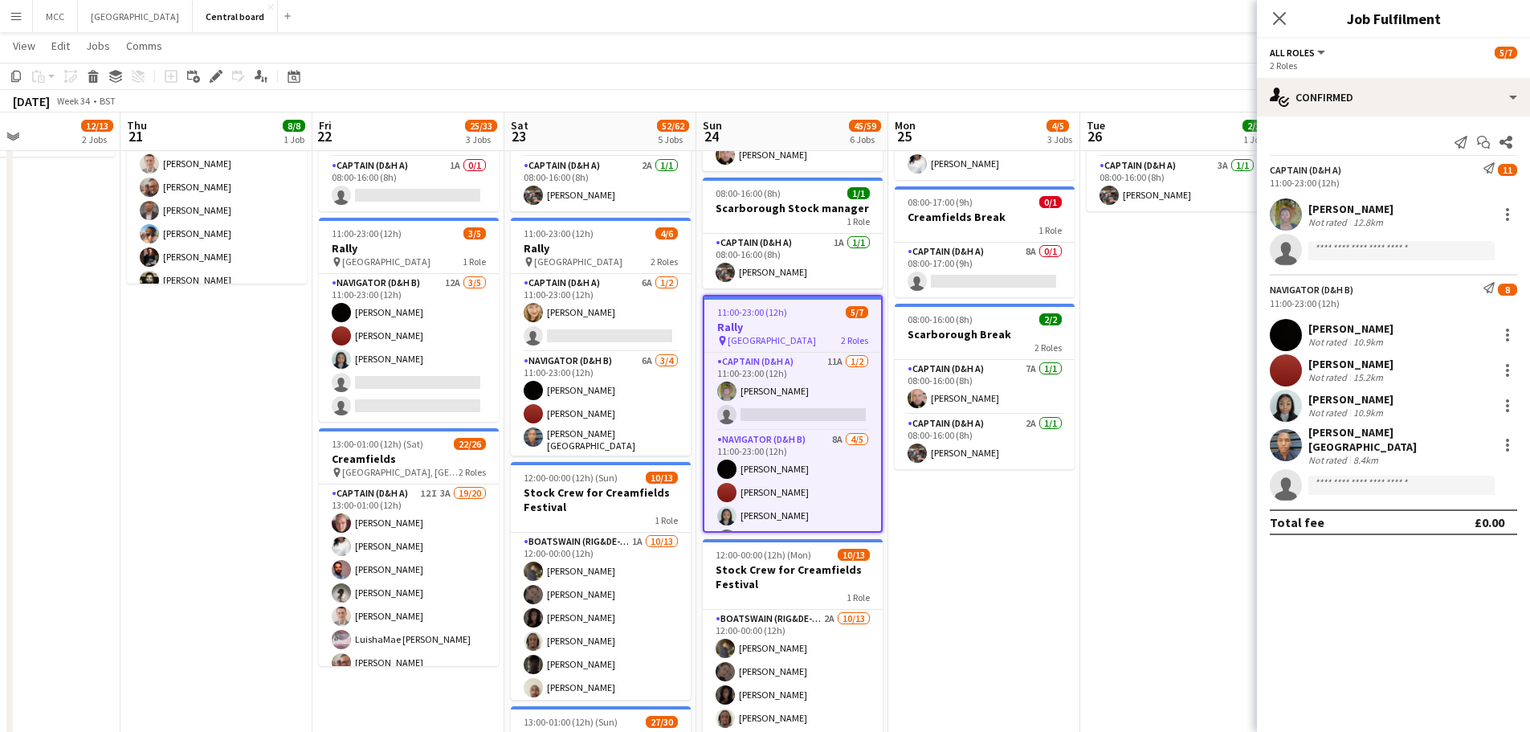
click at [1486, 77] on app-options-switcher "All roles All roles Captain (D&H A) Navigator (D&H B) 5/7 2 Roles" at bounding box center [1393, 58] width 273 height 39
click at [1486, 146] on icon "Start chat" at bounding box center [1483, 142] width 13 height 13
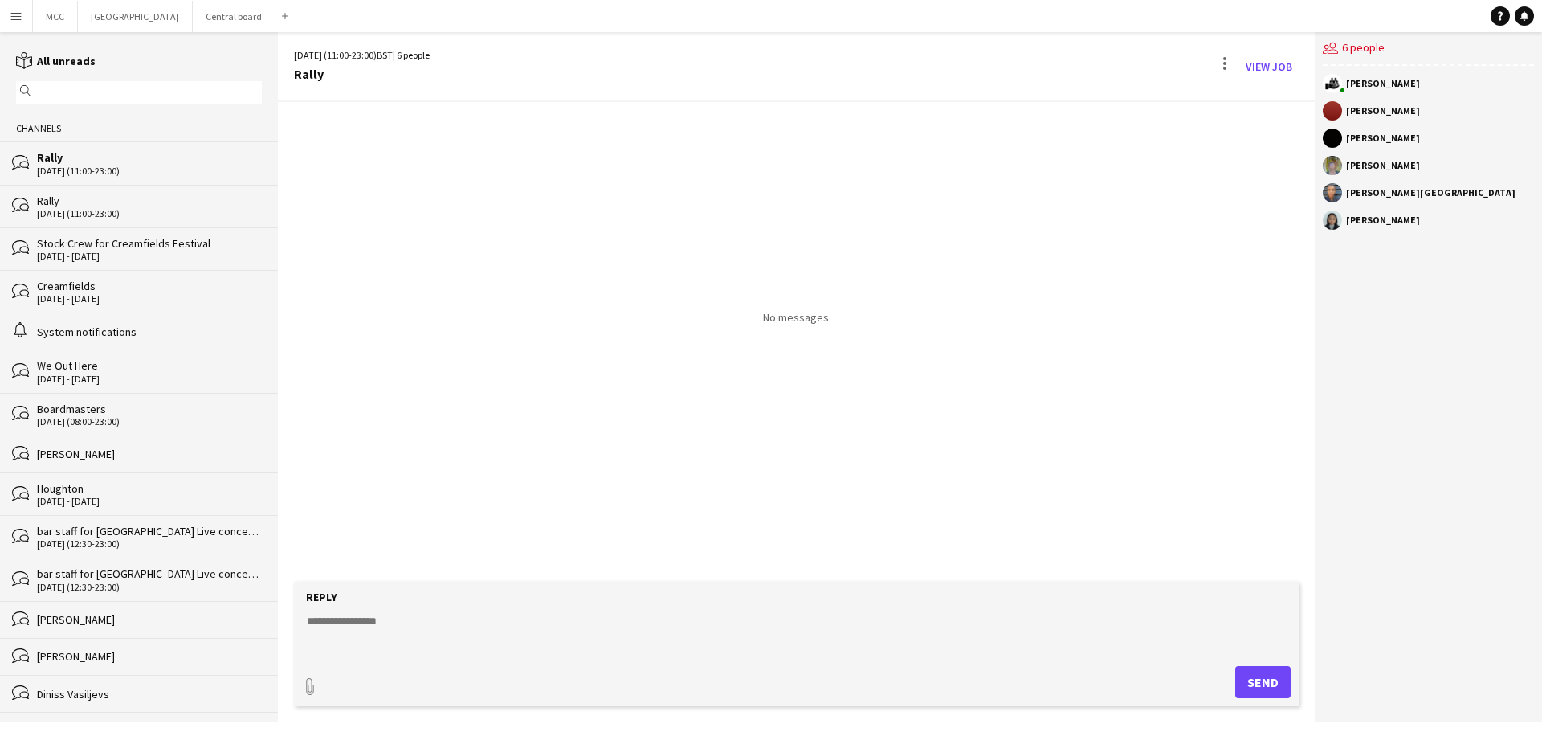
click at [470, 628] on textarea at bounding box center [799, 634] width 988 height 42
paste textarea "**********"
type textarea "**********"
click at [1281, 666] on button "Send" at bounding box center [1268, 682] width 55 height 32
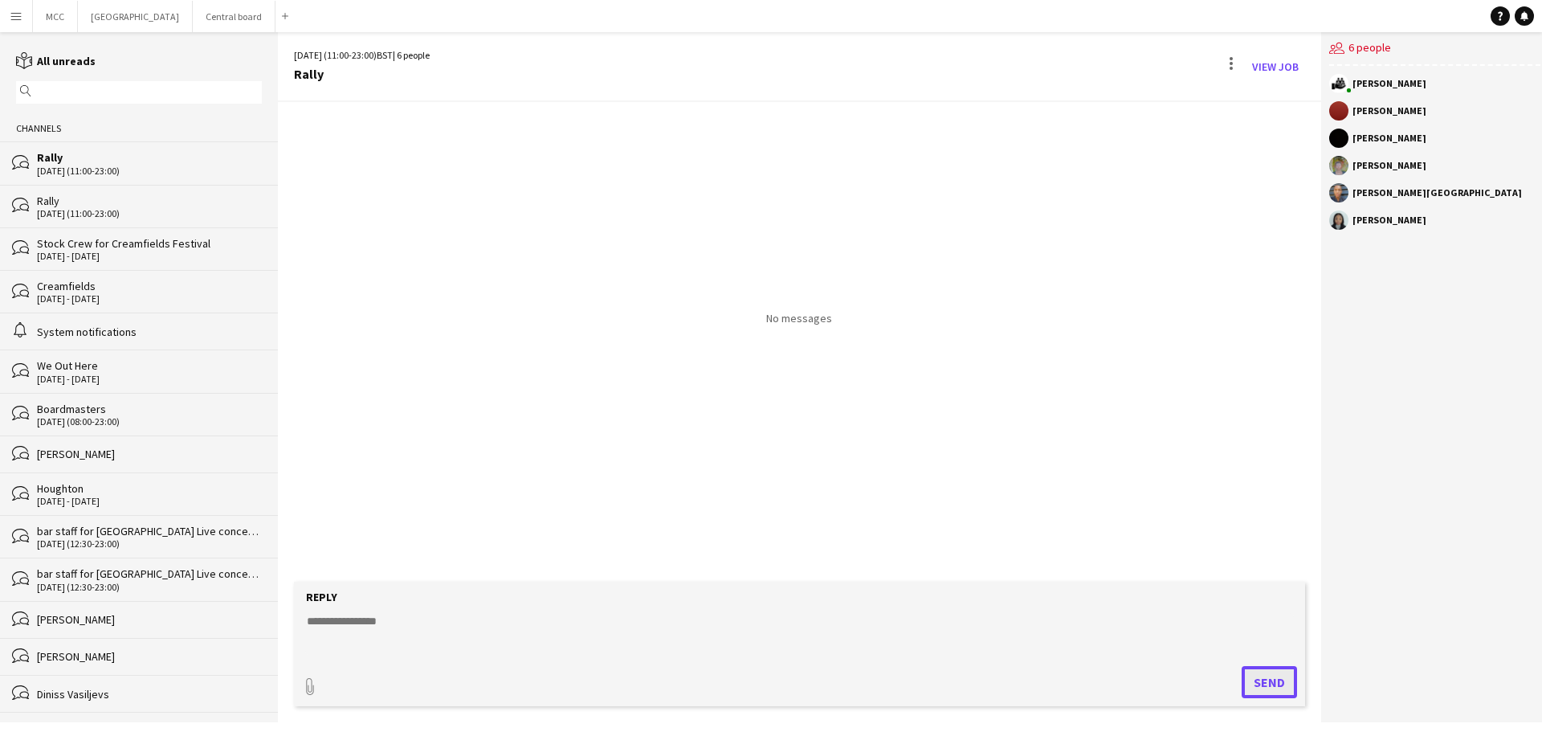
scroll to position [0, 0]
click at [1281, 666] on button "Send" at bounding box center [1268, 682] width 55 height 32
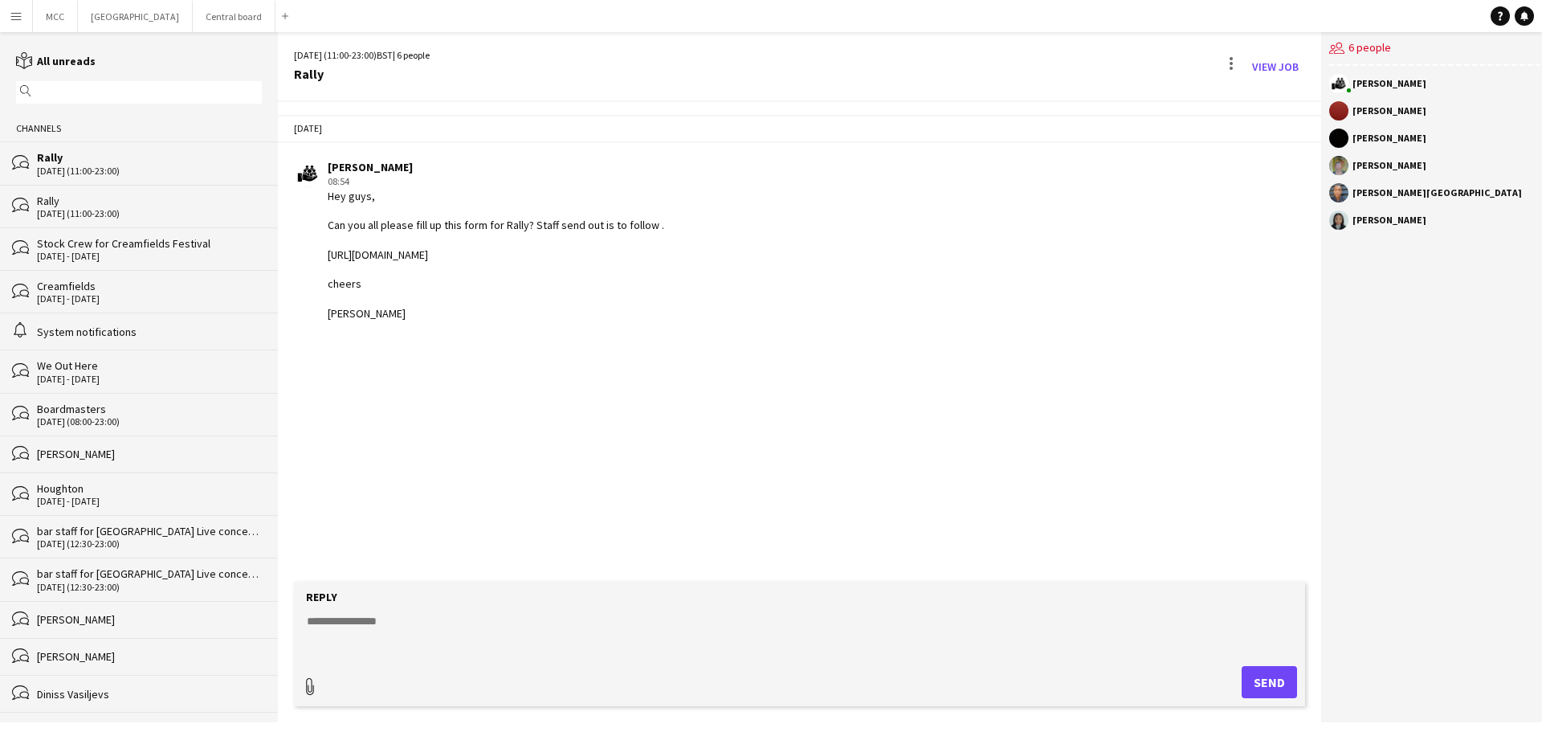
type input "**********"
click at [1255, 680] on span "Upload Upload" at bounding box center [1250, 679] width 70 height 19
click at [76, 210] on div "[DATE] (11:00-23:00)" at bounding box center [149, 213] width 225 height 11
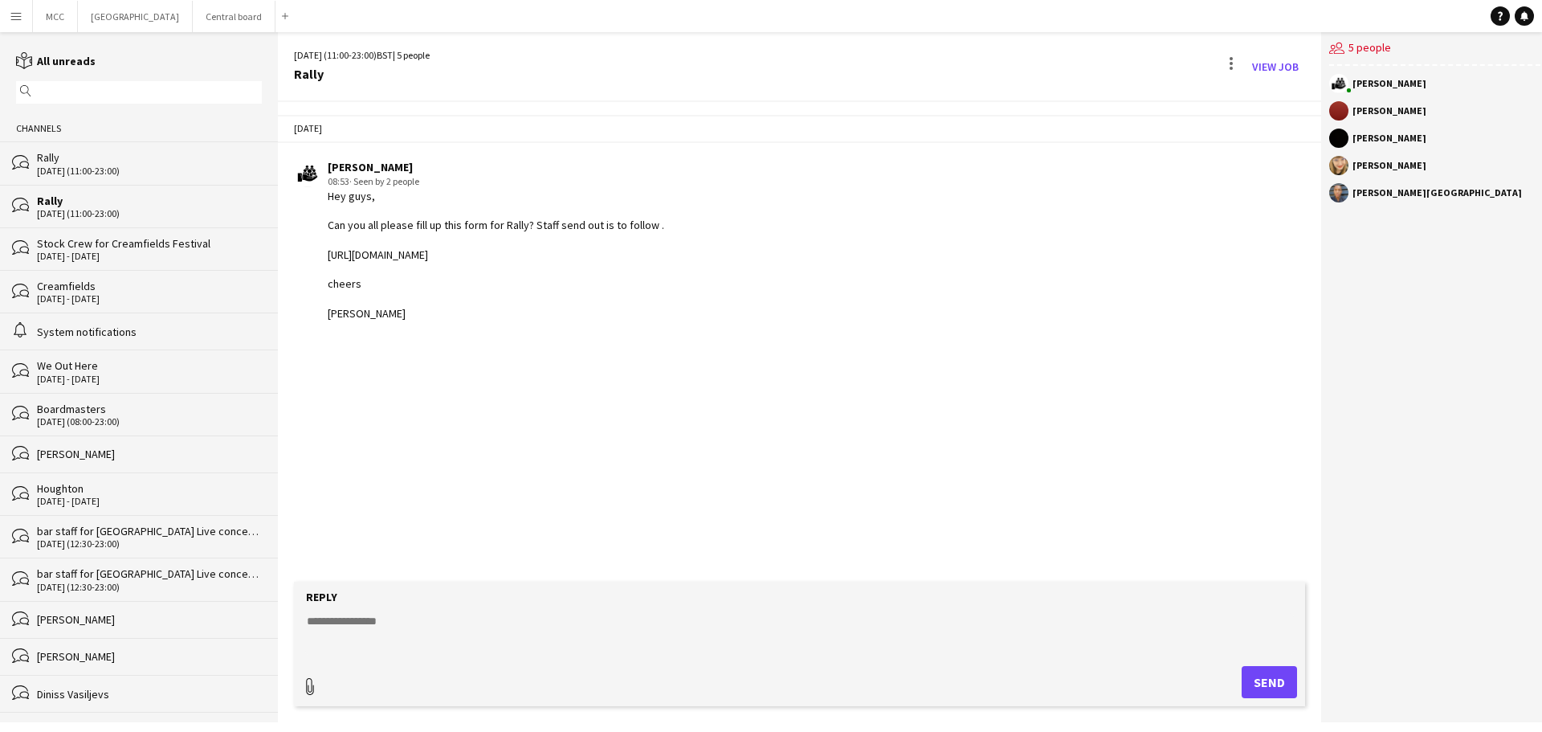
type input "**********"
click at [1259, 686] on span "Upload Upload" at bounding box center [1250, 679] width 70 height 19
click at [243, 26] on button "Central board Close" at bounding box center [234, 16] width 83 height 31
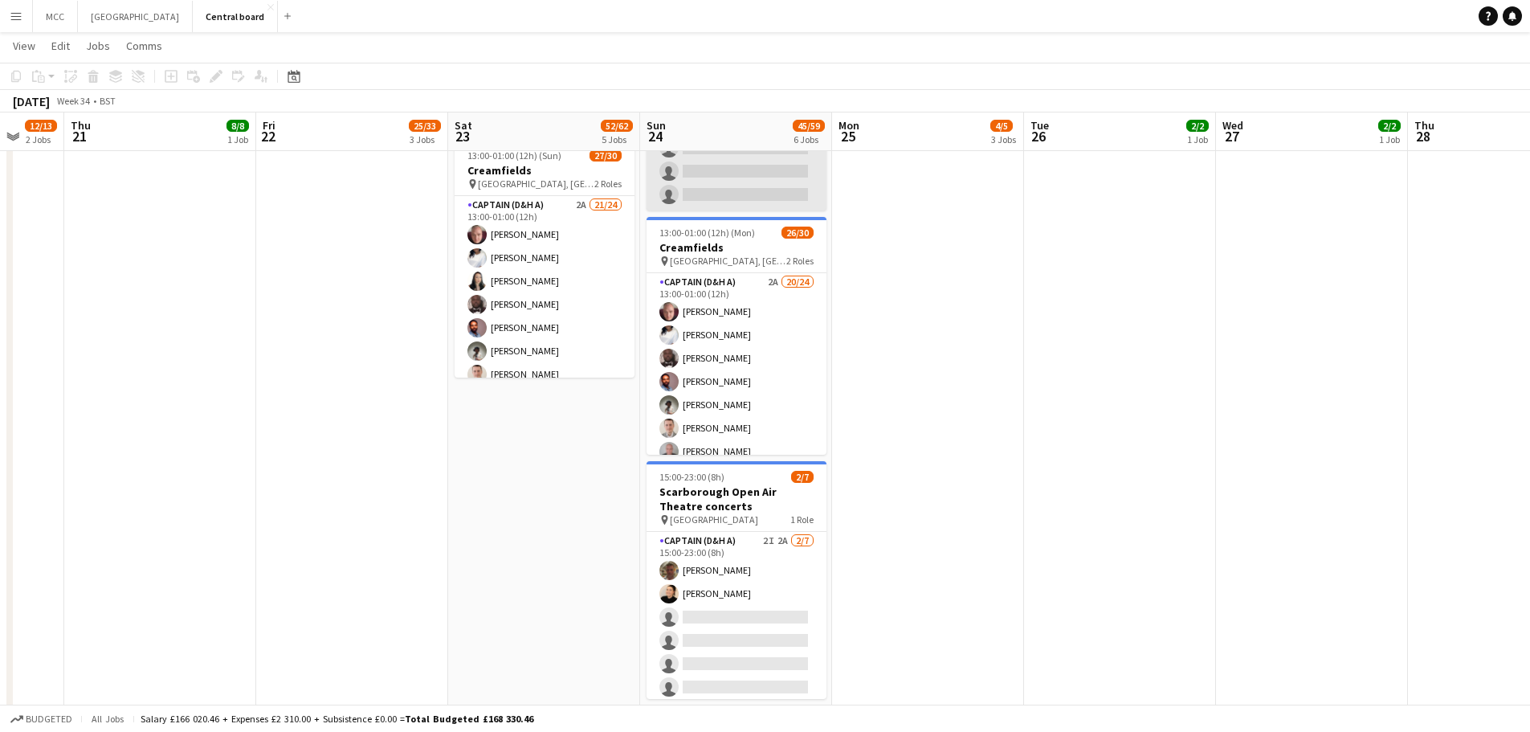
scroll to position [884, 0]
drag, startPoint x: 731, startPoint y: 528, endPoint x: 891, endPoint y: 612, distance: 180.7
click at [891, 612] on app-date-cell "07:30-13:00 (5h30m) 2/2 Creamfields container Bar 1 Role Navigator (D&H B) 3A […" at bounding box center [928, 109] width 192 height 1274
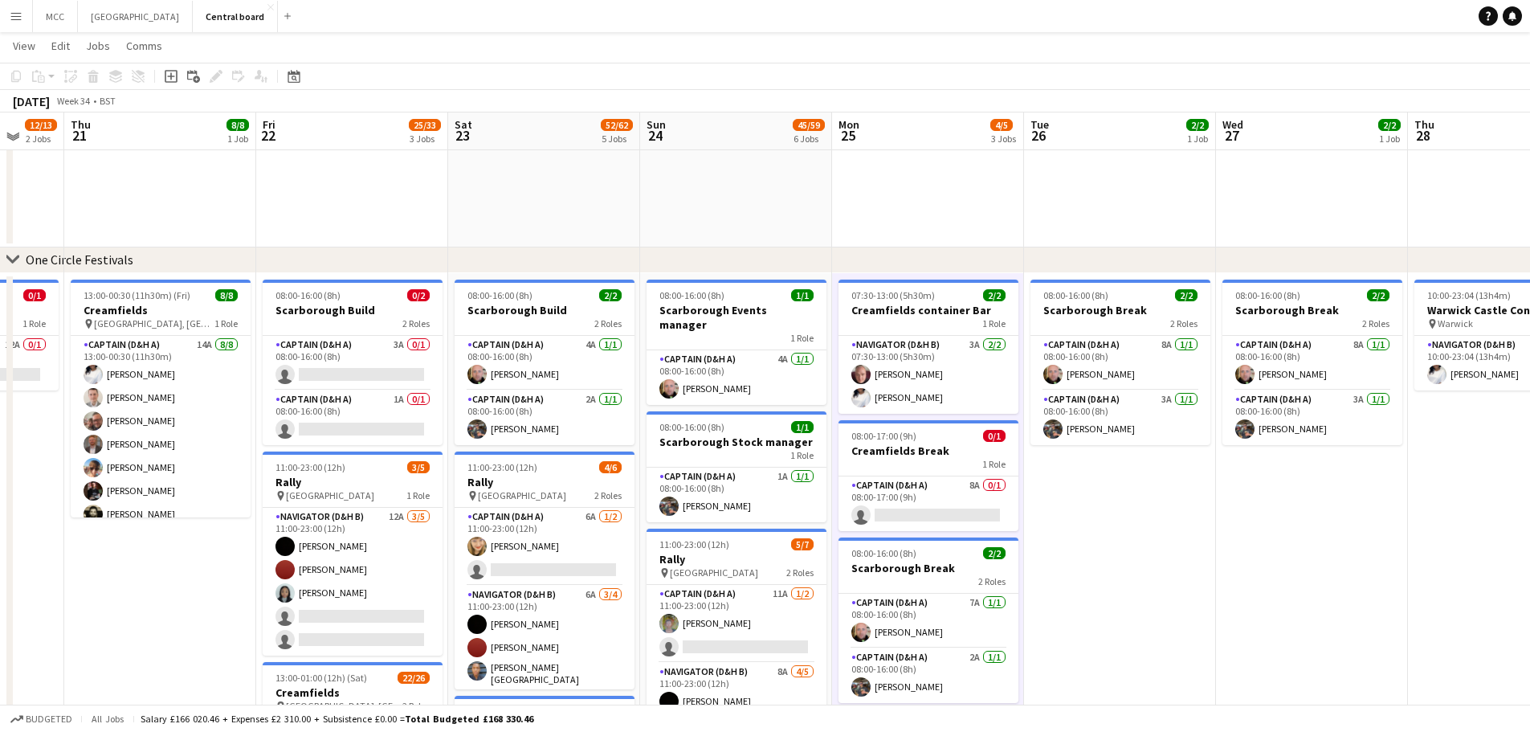
scroll to position [83, 0]
click at [943, 503] on app-card-role "Captain (D&H A) 8A 0/1 08:00-17:00 (9h) single-neutral-actions" at bounding box center [928, 504] width 180 height 55
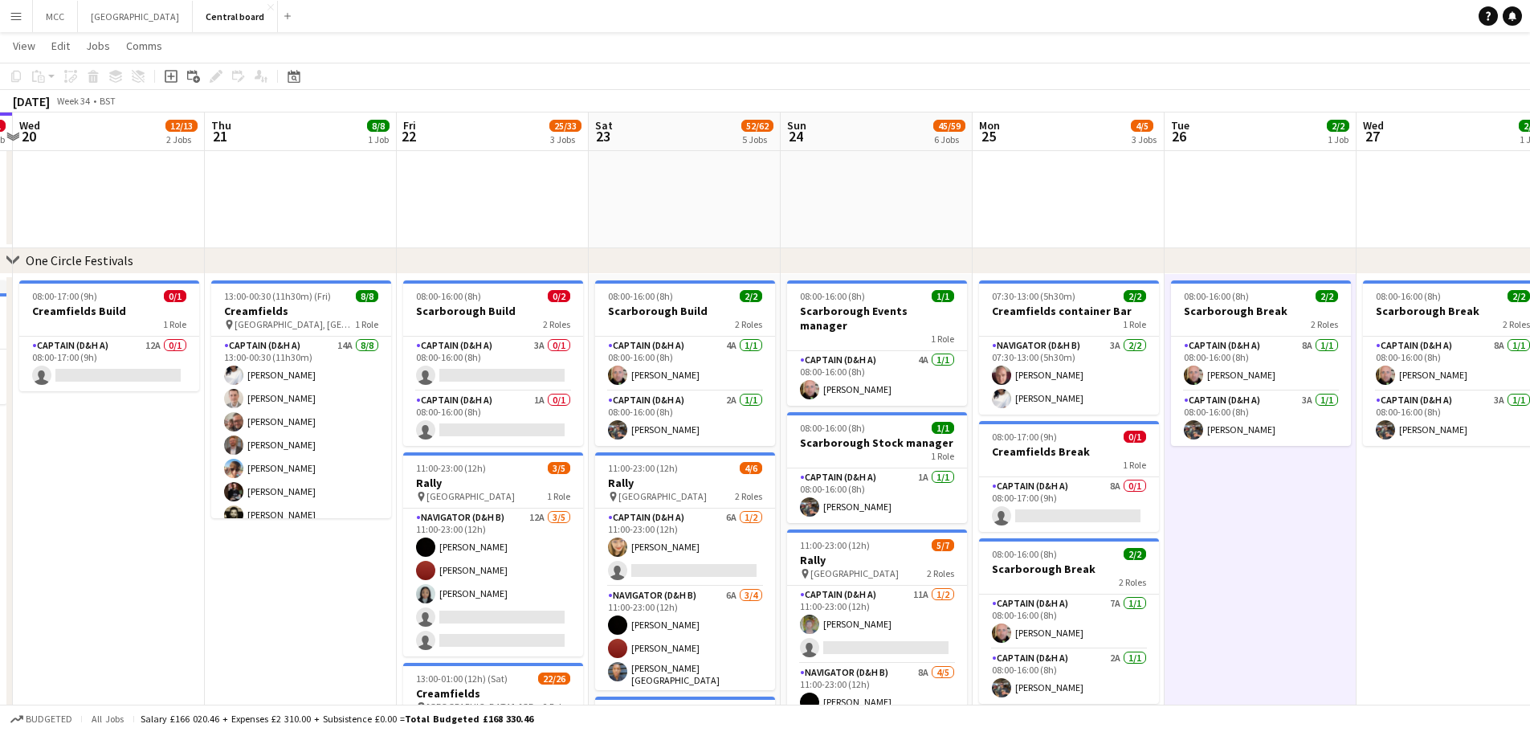
scroll to position [0, 571]
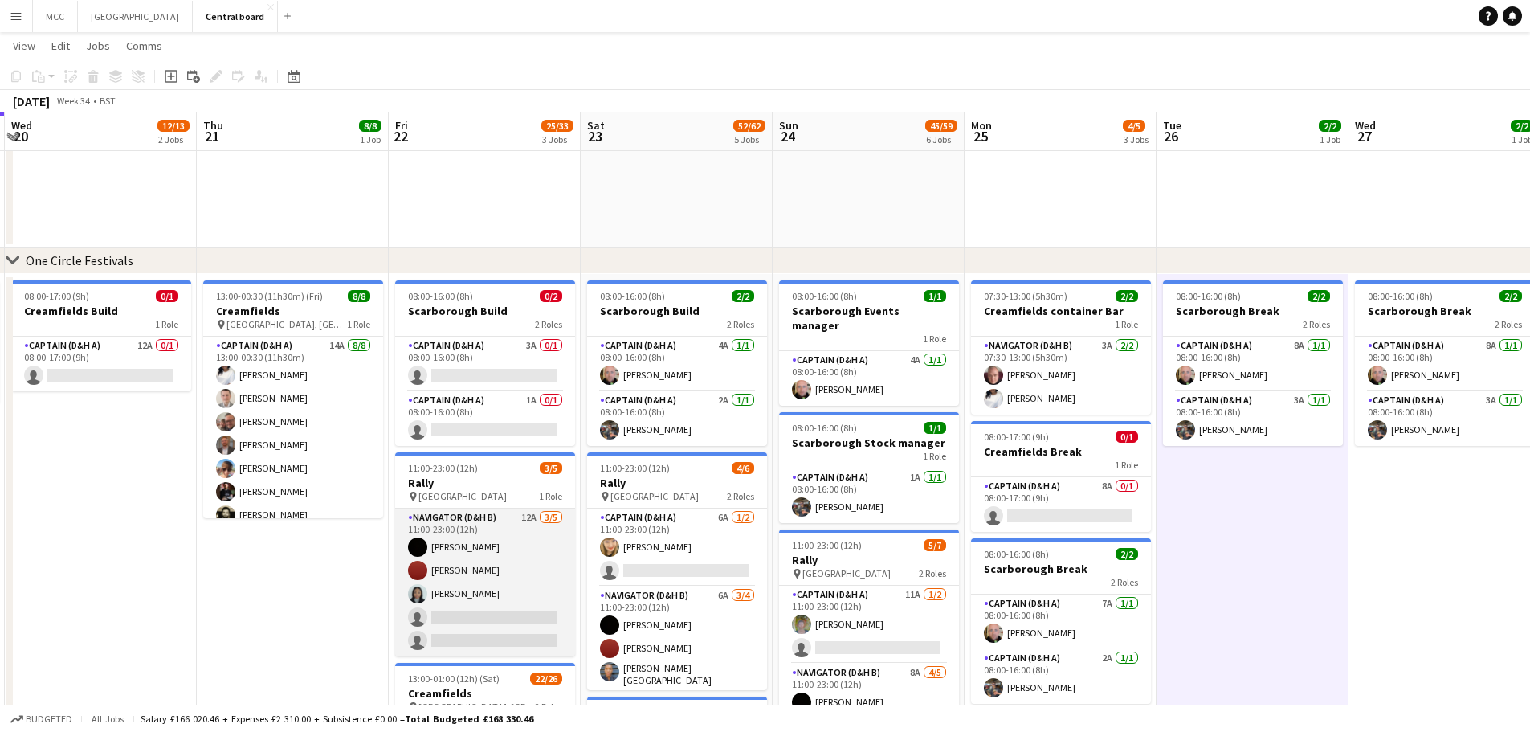
click at [478, 541] on app-card-role "Navigator (D&H B) 12A [DATE] 11:00-23:00 (12h) [PERSON_NAME] [PERSON_NAME] sing…" at bounding box center [485, 582] width 180 height 148
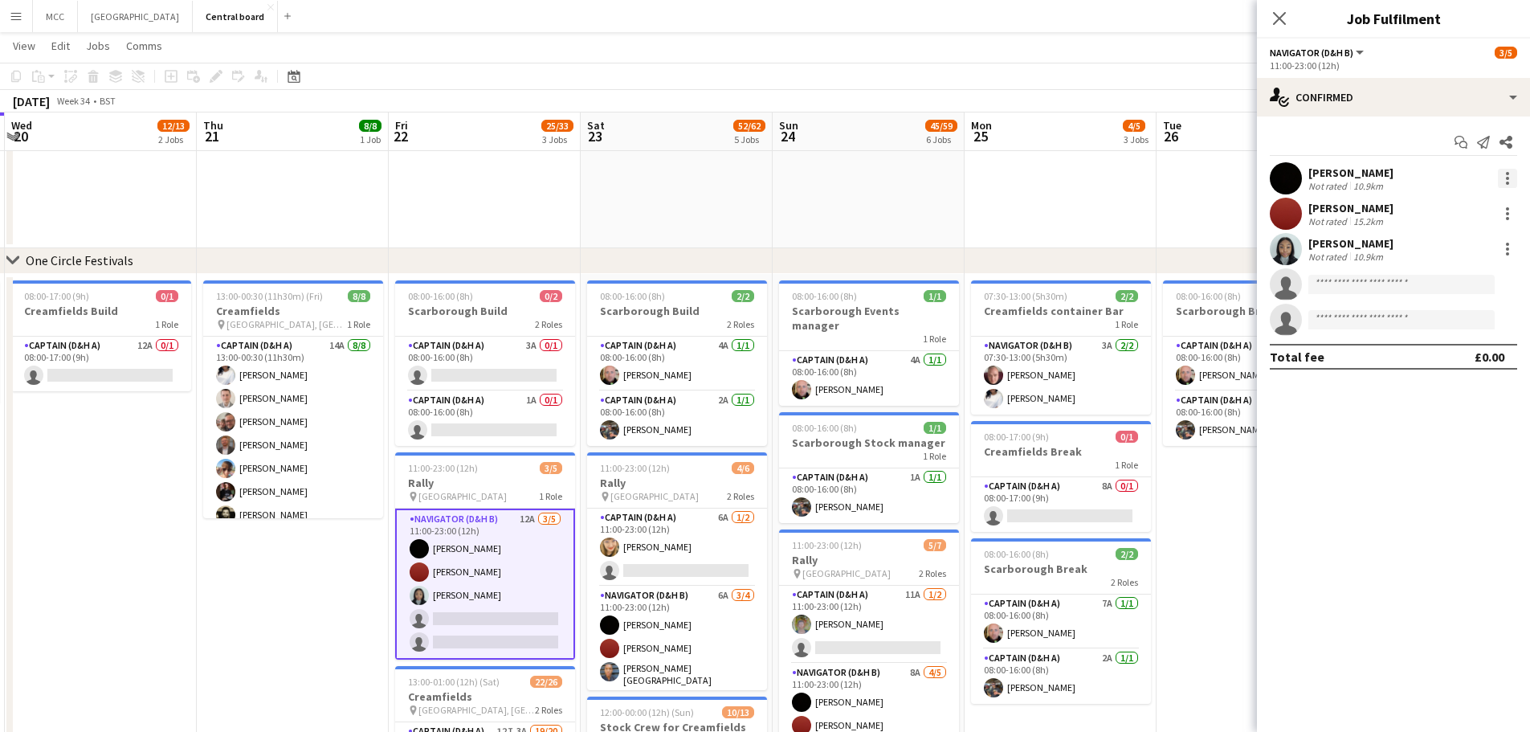
click at [1507, 173] on div at bounding box center [1507, 173] width 3 height 3
click at [1359, 184] on div at bounding box center [765, 366] width 1530 height 732
click at [1341, 170] on div at bounding box center [765, 366] width 1530 height 732
click at [1342, 173] on div "[PERSON_NAME]" at bounding box center [1350, 172] width 85 height 14
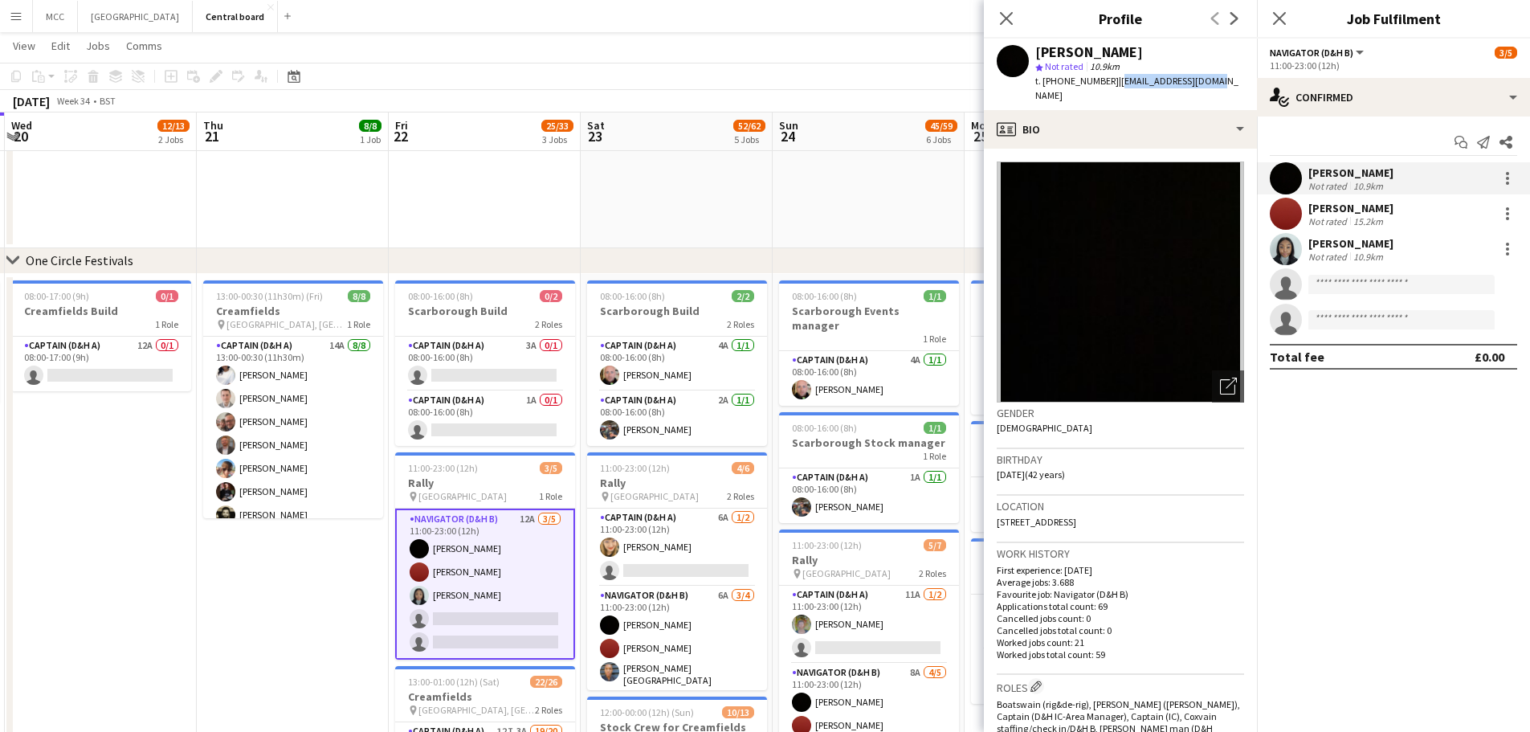
drag, startPoint x: 1210, startPoint y: 84, endPoint x: 1111, endPoint y: 91, distance: 99.0
click at [1111, 91] on div "[PERSON_NAME] star Not rated 10.9km t. [PHONE_NUMBER] | [EMAIL_ADDRESS][DOMAIN_…" at bounding box center [1120, 74] width 273 height 71
copy span "[EMAIL_ADDRESS][DOMAIN_NAME]"
click at [454, 581] on app-card-role "Navigator (D&H B) 12A [DATE] 11:00-23:00 (12h) [PERSON_NAME] [PERSON_NAME] sing…" at bounding box center [485, 583] width 180 height 151
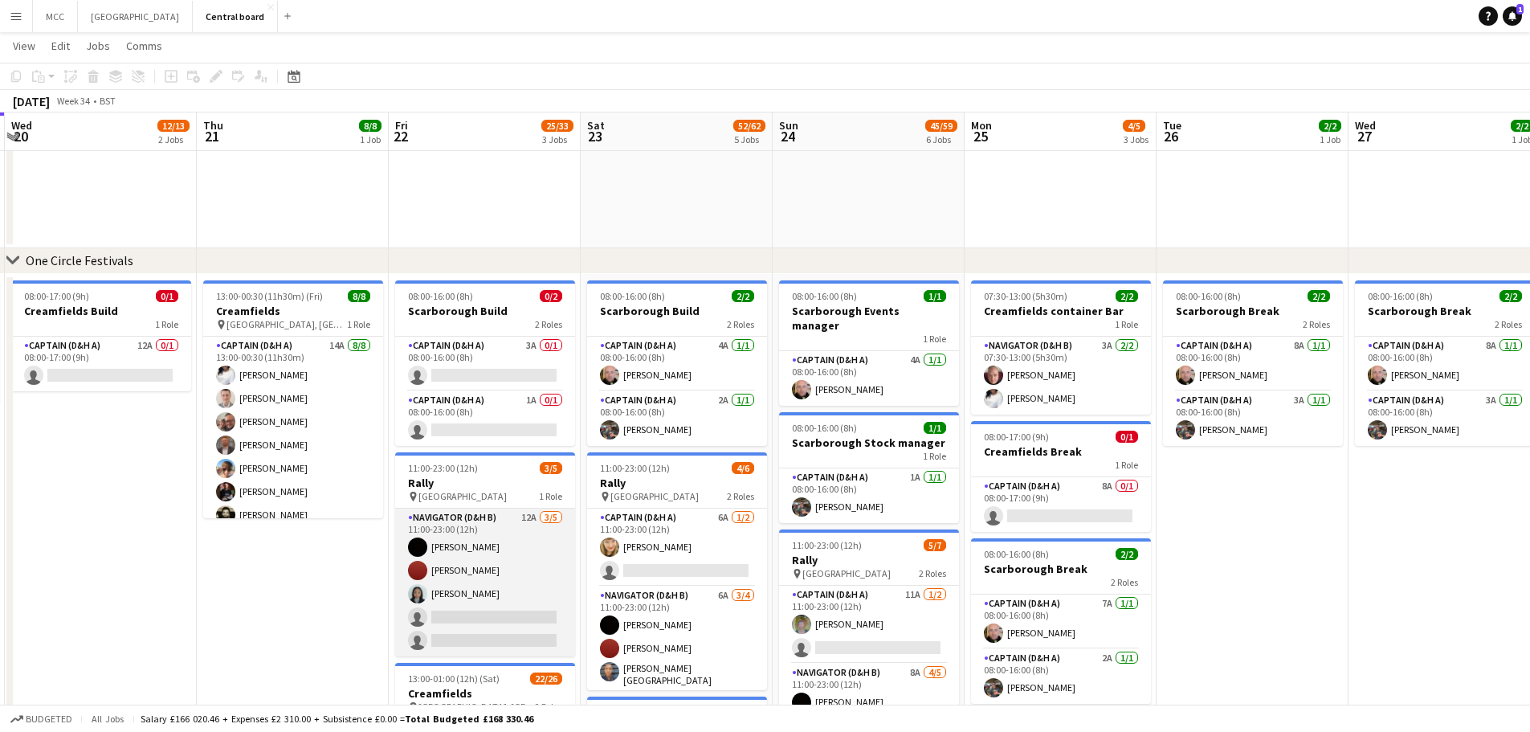
click at [477, 564] on app-card-role "Navigator (D&H B) 12A [DATE] 11:00-23:00 (12h) [PERSON_NAME] [PERSON_NAME] sing…" at bounding box center [485, 582] width 180 height 148
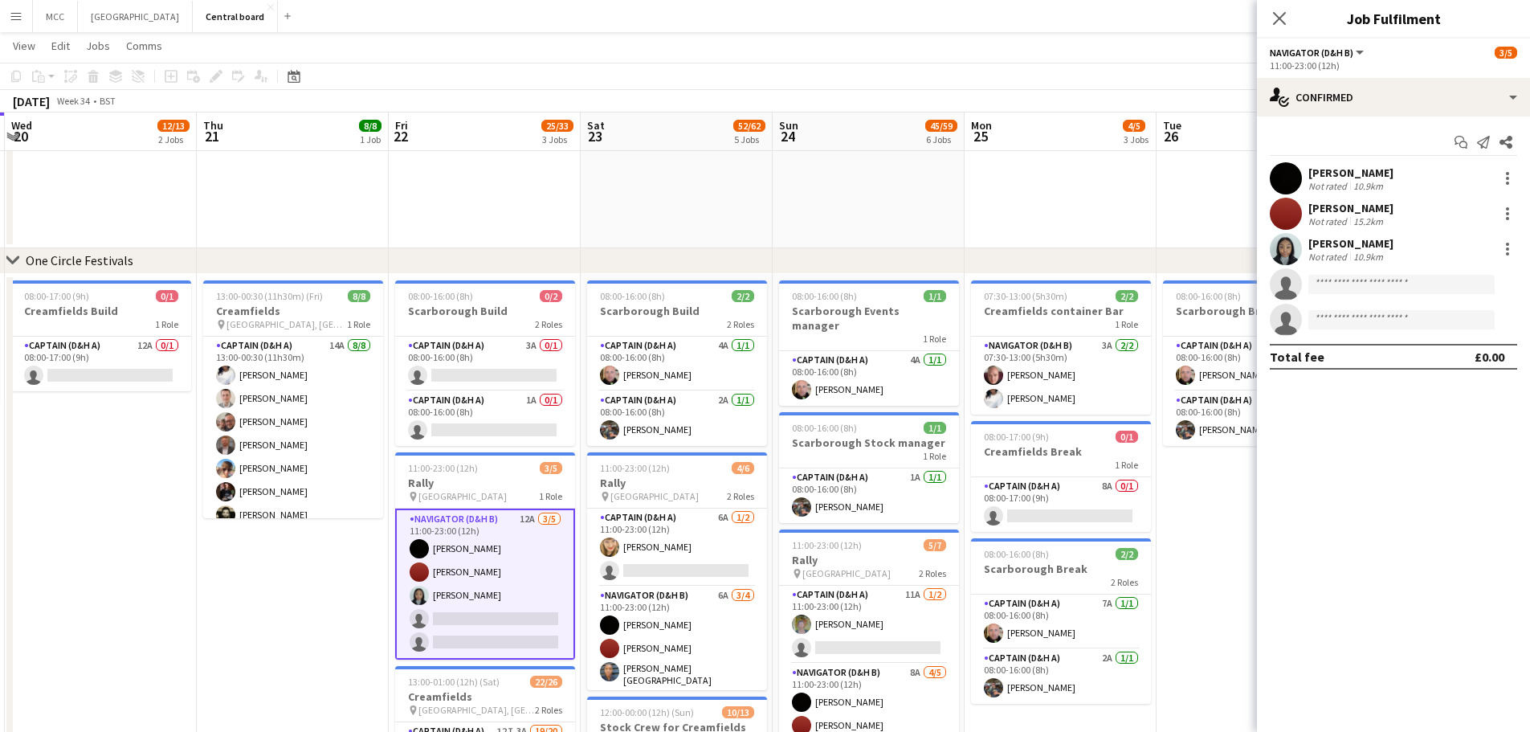
click at [1367, 209] on div "[PERSON_NAME]" at bounding box center [1350, 208] width 85 height 14
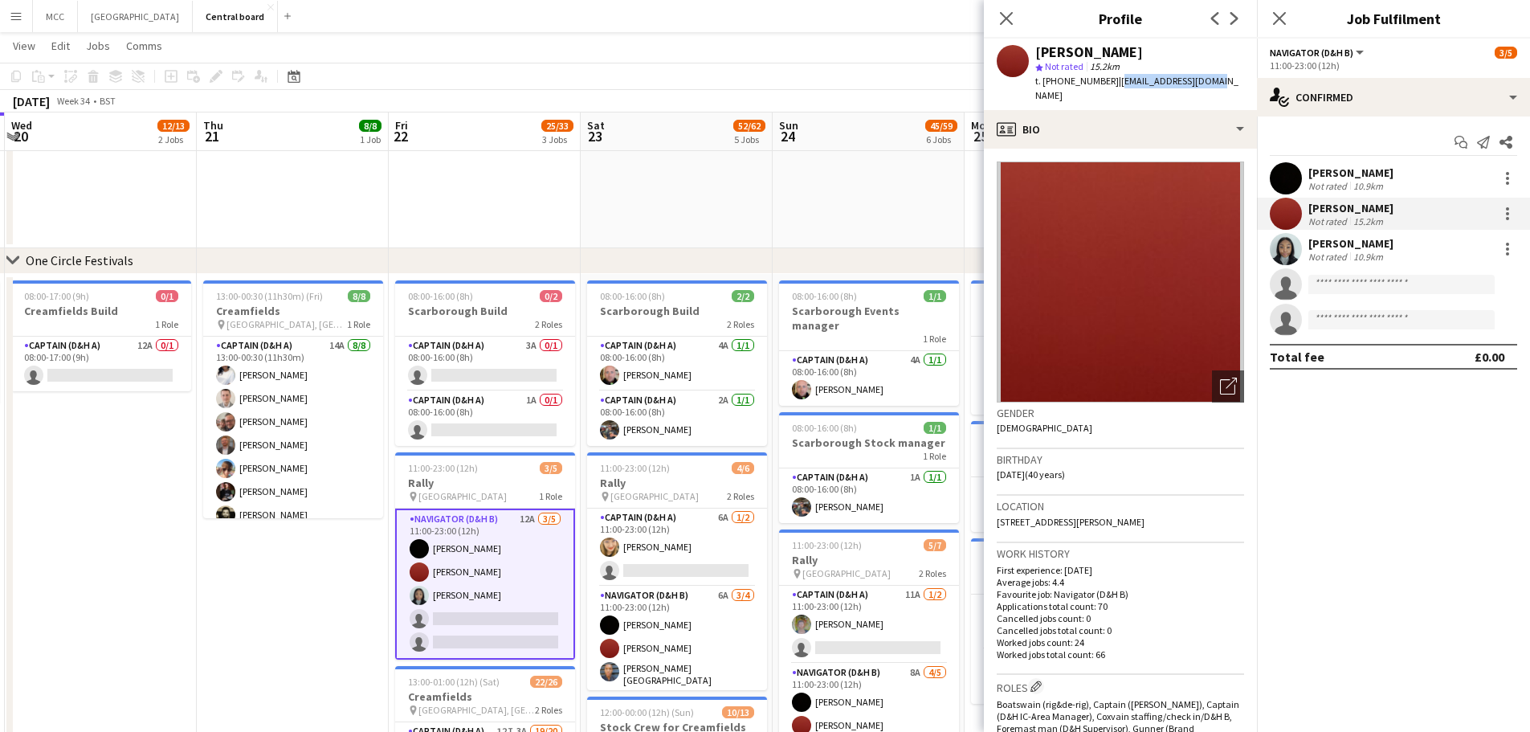
drag, startPoint x: 1203, startPoint y: 84, endPoint x: 1111, endPoint y: 85, distance: 91.6
click at [1111, 85] on div "[PERSON_NAME] star Not rated 15.2km t. [PHONE_NUMBER] | [PERSON_NAME][EMAIL_ADD…" at bounding box center [1120, 74] width 273 height 71
copy span "[EMAIL_ADDRESS][DOMAIN_NAME]"
click at [1111, 85] on span "| [PERSON_NAME][EMAIL_ADDRESS][DOMAIN_NAME]" at bounding box center [1136, 88] width 203 height 26
click at [1359, 249] on div "[PERSON_NAME]" at bounding box center [1350, 243] width 85 height 14
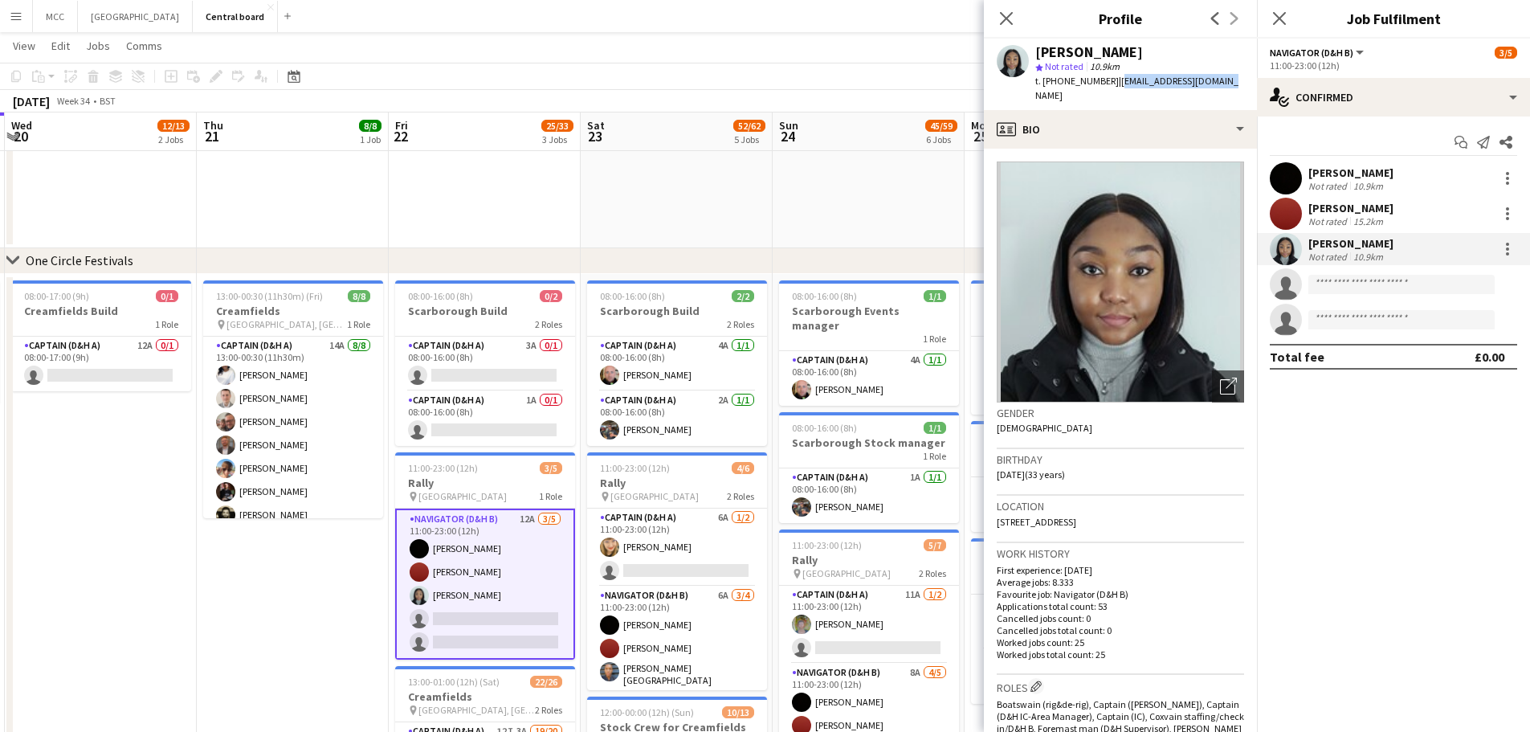
drag, startPoint x: 1231, startPoint y: 84, endPoint x: 1113, endPoint y: 92, distance: 118.3
click at [1113, 92] on div "[PERSON_NAME] star Not rated 10.9km t. [PHONE_NUMBER] | [EMAIL_ADDRESS][DOMAIN_…" at bounding box center [1120, 74] width 273 height 71
copy span "[EMAIL_ADDRESS][DOMAIN_NAME]"
click at [1113, 92] on div "[PERSON_NAME] star Not rated 10.9km t. [PHONE_NUMBER] | [EMAIL_ADDRESS][DOMAIN_…" at bounding box center [1120, 74] width 273 height 71
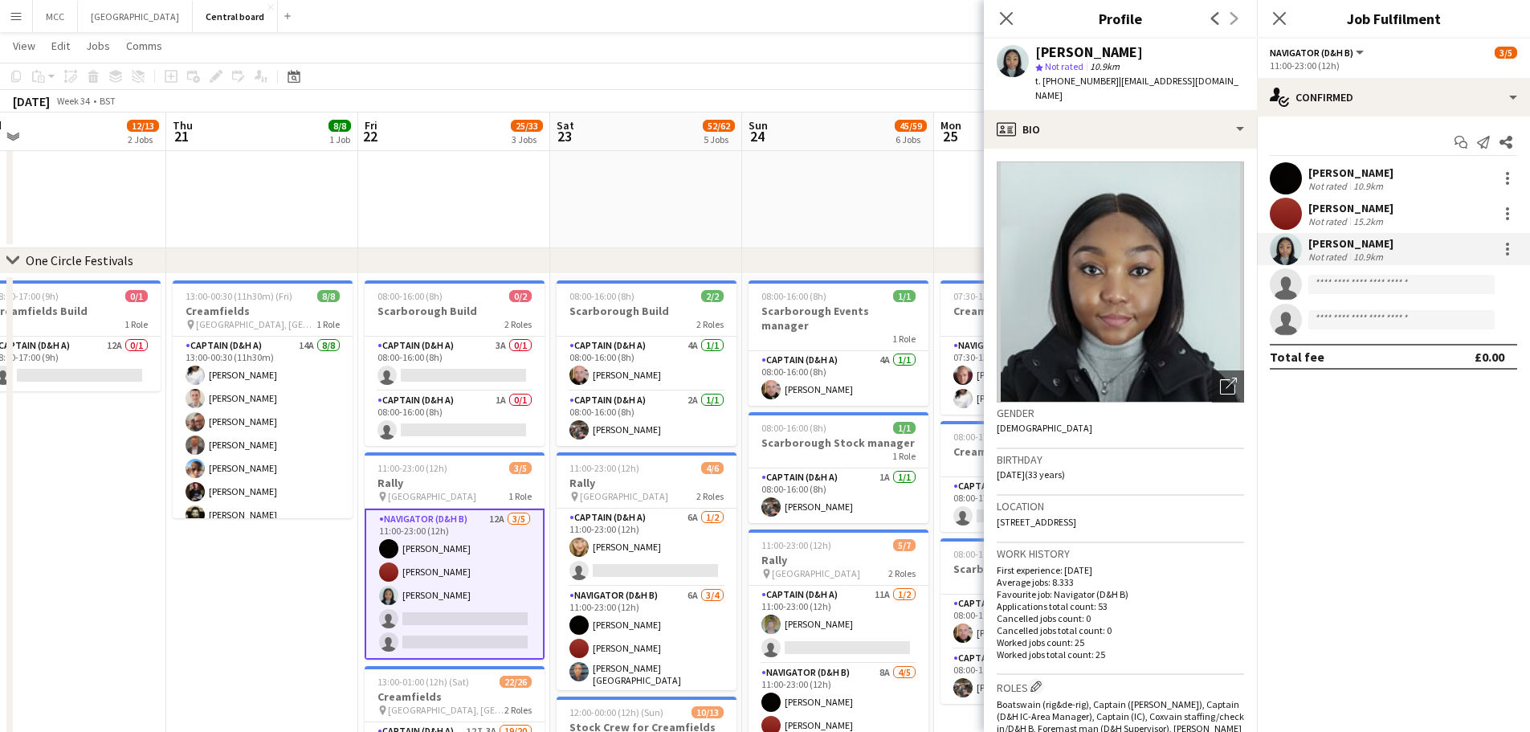
scroll to position [0, 606]
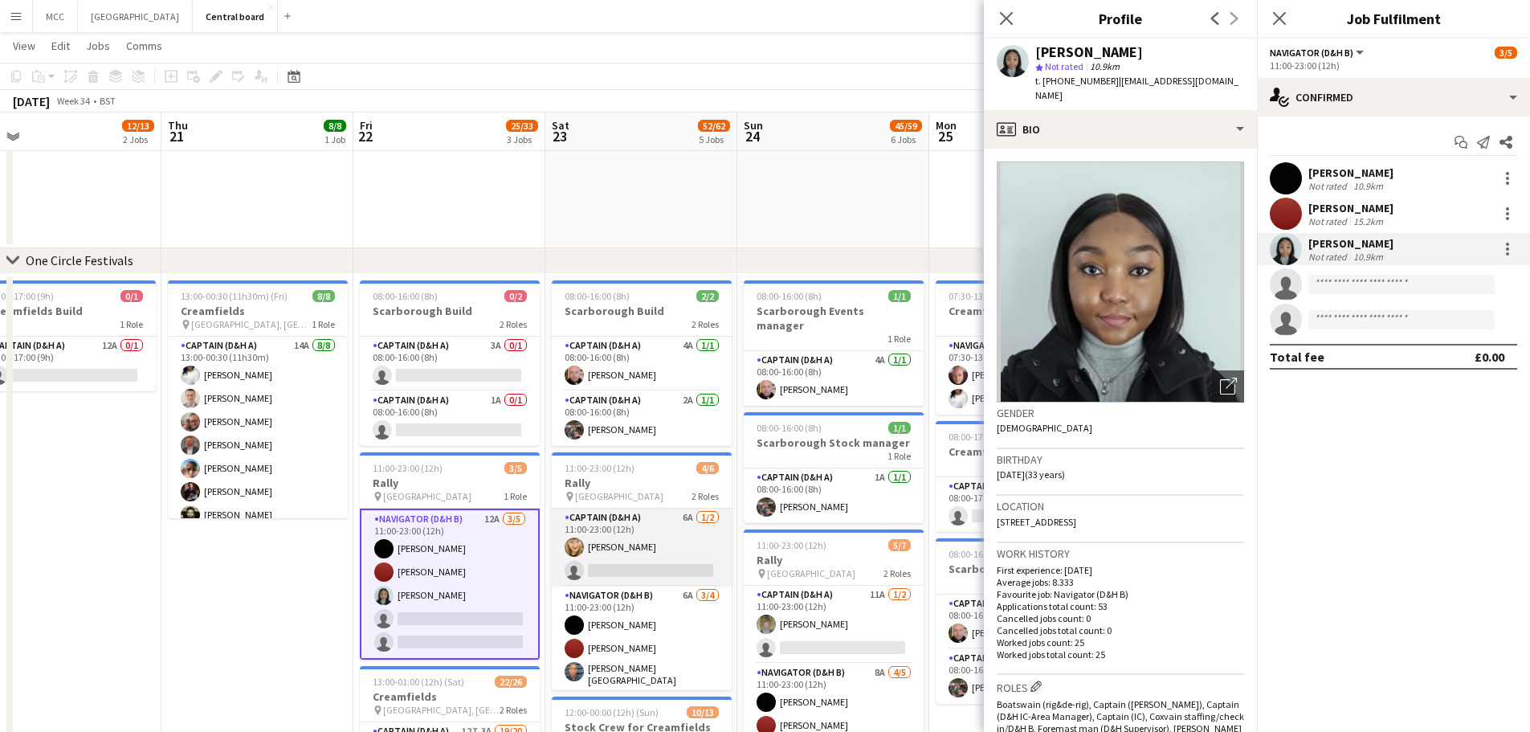
click at [605, 561] on app-card-role "Captain (D&H A) 6A [DATE] 11:00-23:00 (12h) [PERSON_NAME] single-neutral-actions" at bounding box center [642, 547] width 180 height 78
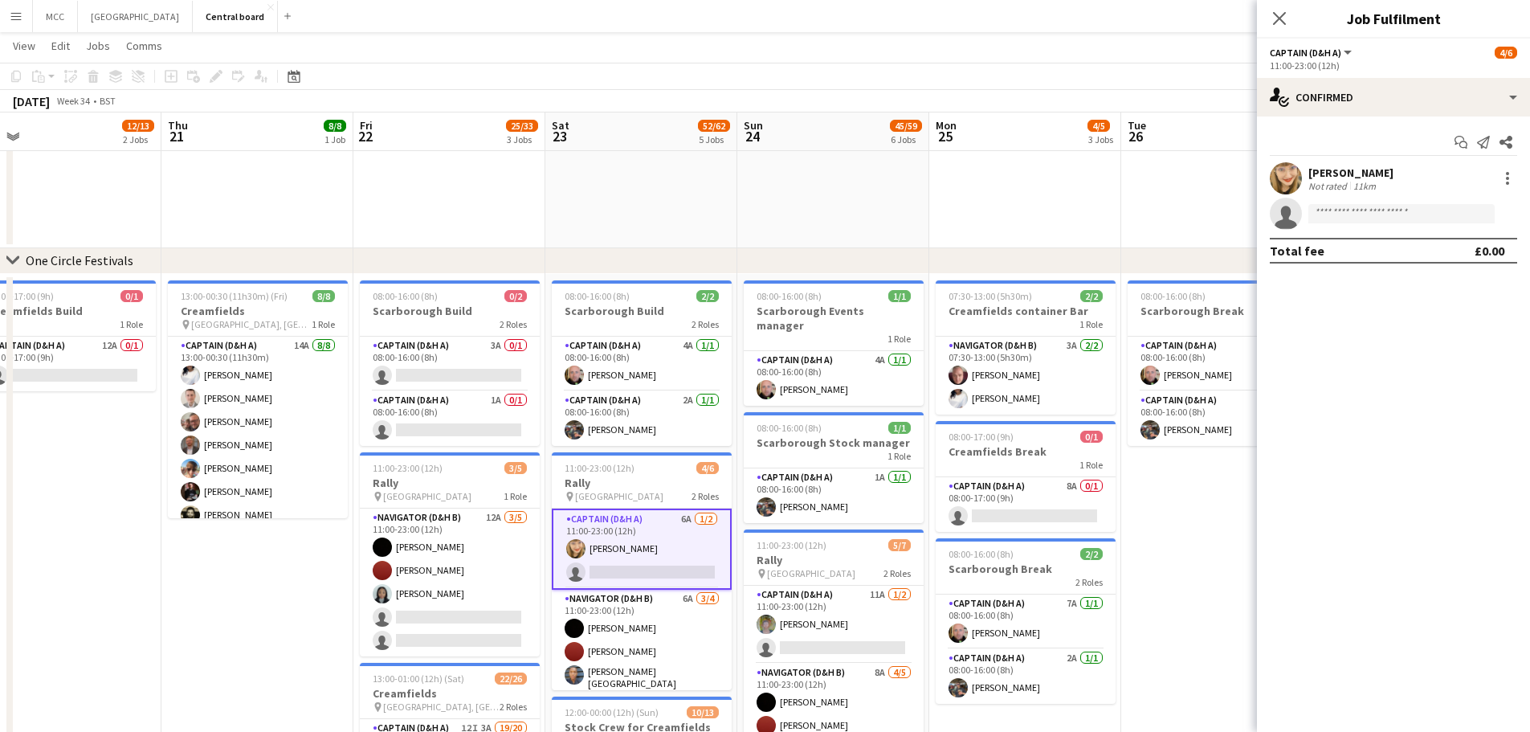
click at [1356, 169] on div "[PERSON_NAME]" at bounding box center [1350, 172] width 85 height 14
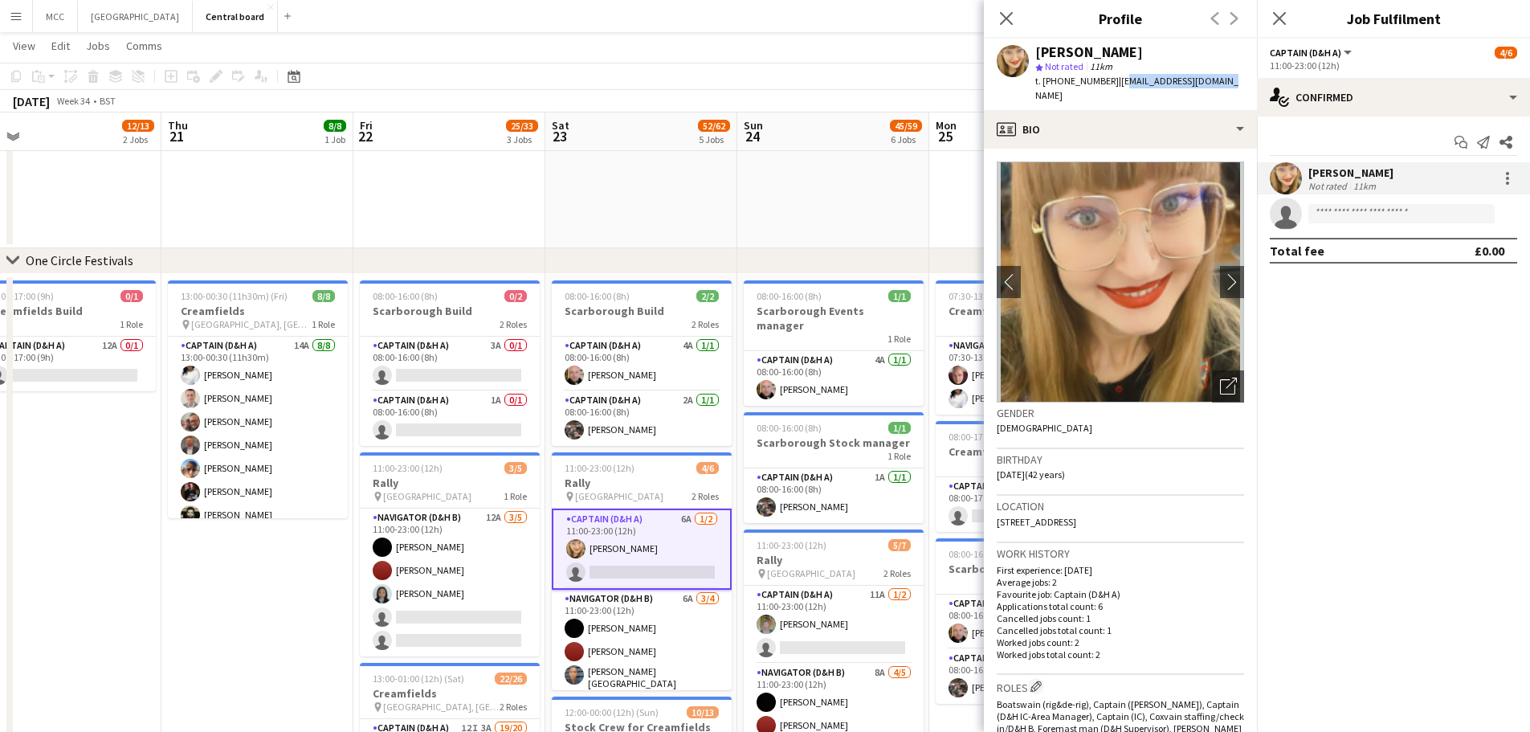
drag, startPoint x: 1216, startPoint y: 82, endPoint x: 1114, endPoint y: 88, distance: 102.2
click at [1114, 88] on div "[PERSON_NAME] star Not rated 11km t. [PHONE_NUMBER] | [EMAIL_ADDRESS][DOMAIN_NA…" at bounding box center [1120, 74] width 273 height 71
click at [1230, 75] on app-profile-header "[PERSON_NAME] star Not rated 11km t. [PHONE_NUMBER] | [EMAIL_ADDRESS][DOMAIN_NA…" at bounding box center [1120, 74] width 273 height 71
drag, startPoint x: 1218, startPoint y: 79, endPoint x: 1113, endPoint y: 90, distance: 105.8
click at [1113, 90] on div "[PERSON_NAME] star Not rated 11km t. [PHONE_NUMBER] | [EMAIL_ADDRESS][DOMAIN_NA…" at bounding box center [1120, 74] width 273 height 71
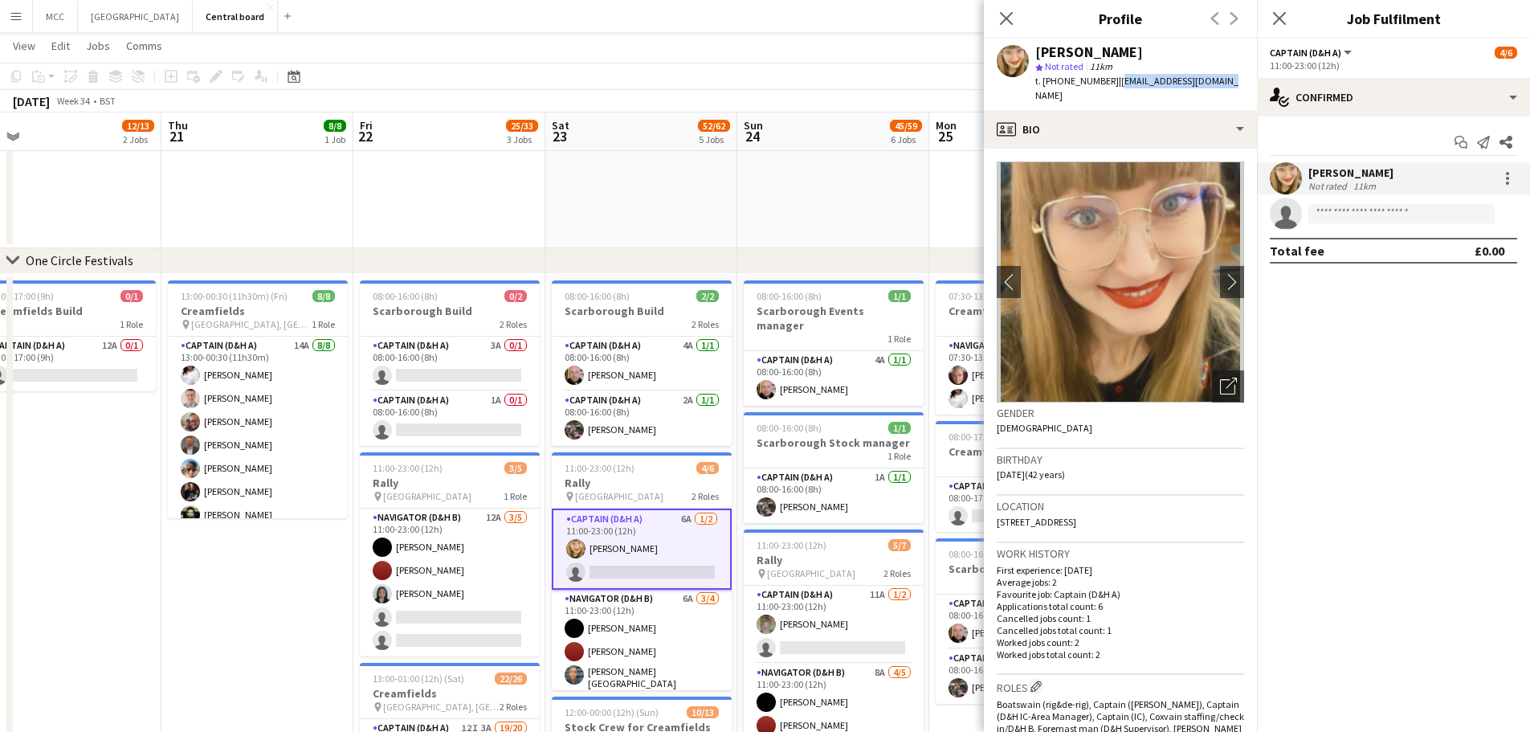
copy span "[EMAIL_ADDRESS][DOMAIN_NAME]"
click at [1113, 90] on div "[PERSON_NAME] star Not rated 11km t. [PHONE_NUMBER] | [EMAIL_ADDRESS][DOMAIN_NA…" at bounding box center [1120, 74] width 273 height 71
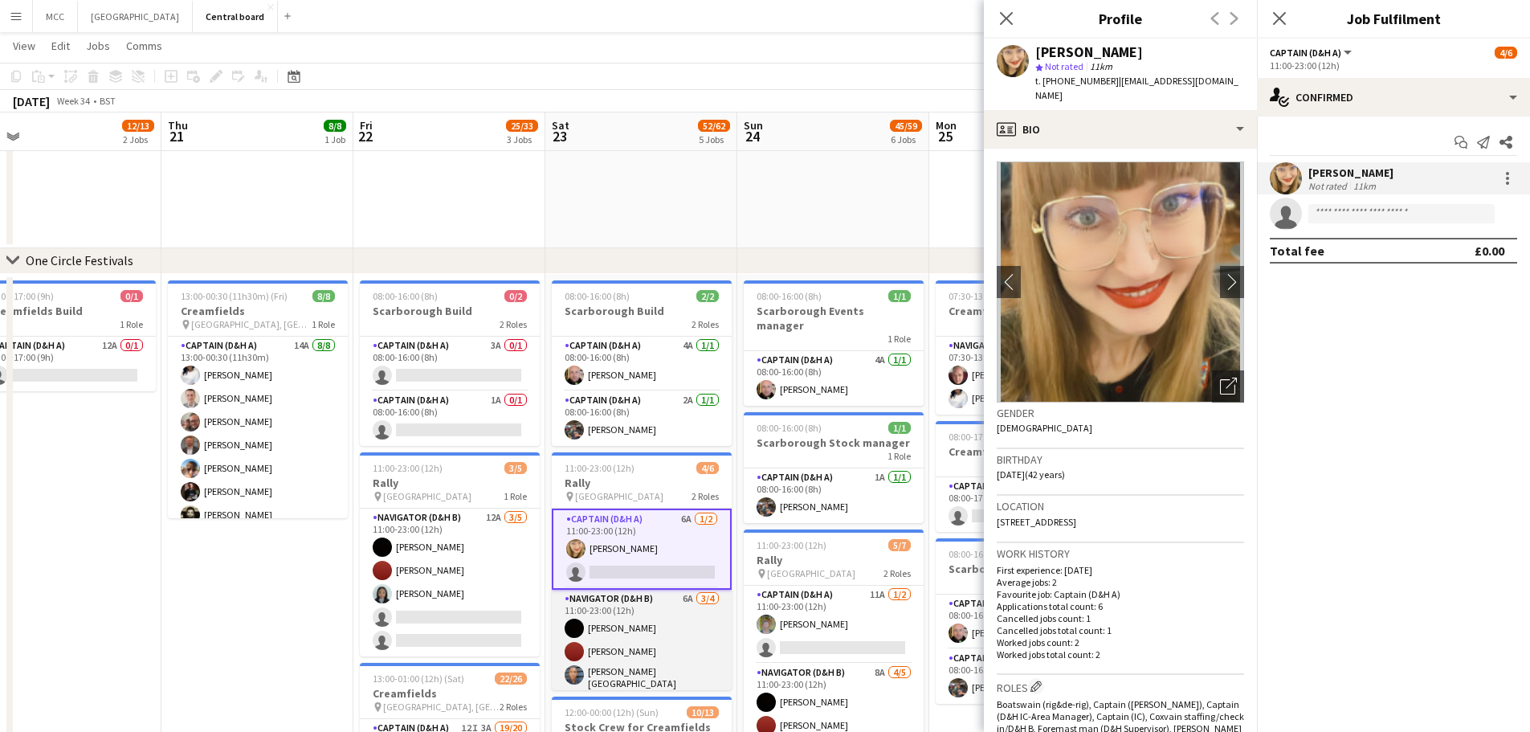
click at [659, 665] on app-card-role "Navigator (D&H B) 6A [DATE] 11:00-23:00 (12h) [PERSON_NAME] [PERSON_NAME] [PERS…" at bounding box center [642, 653] width 180 height 129
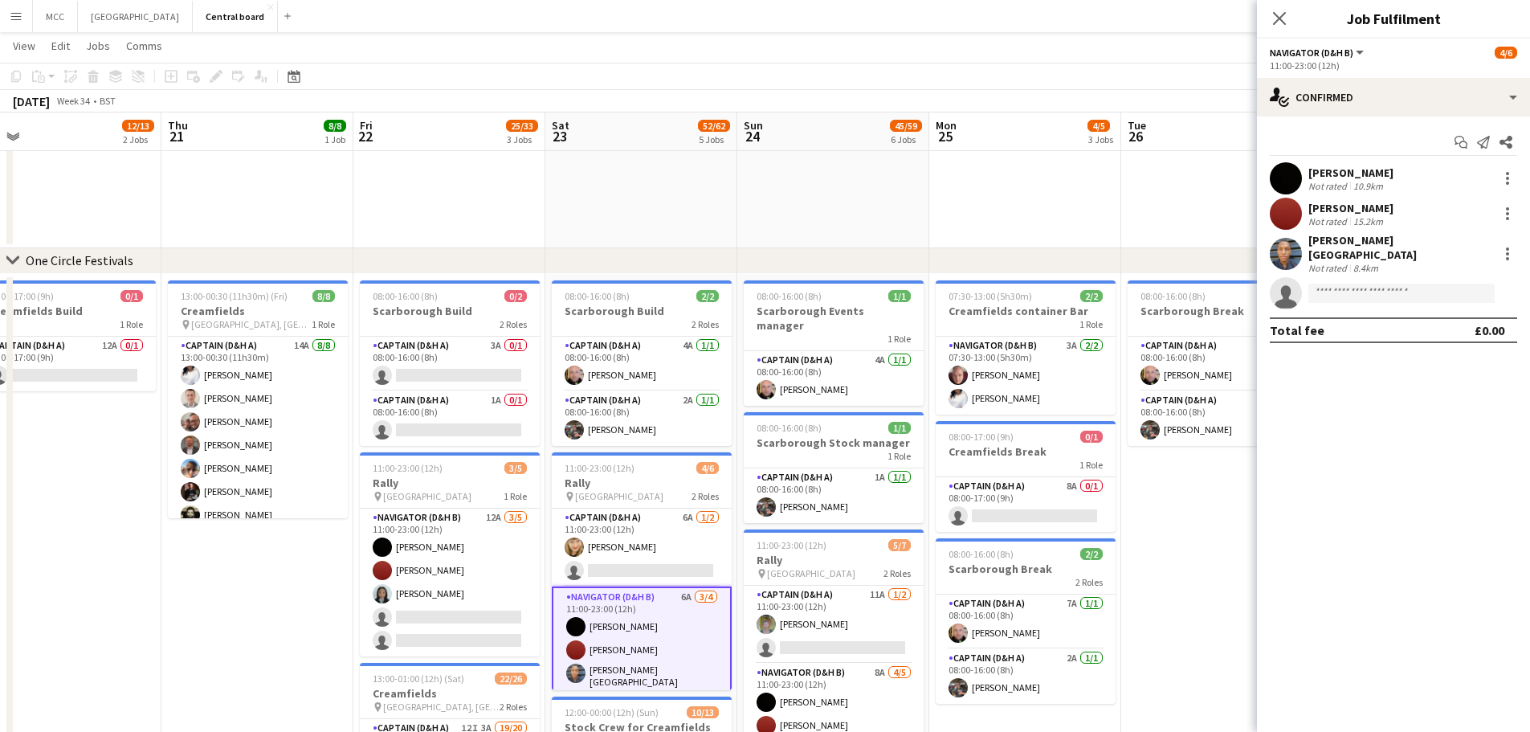
click at [1386, 262] on div "Not rated 8.4km" at bounding box center [1399, 268] width 183 height 12
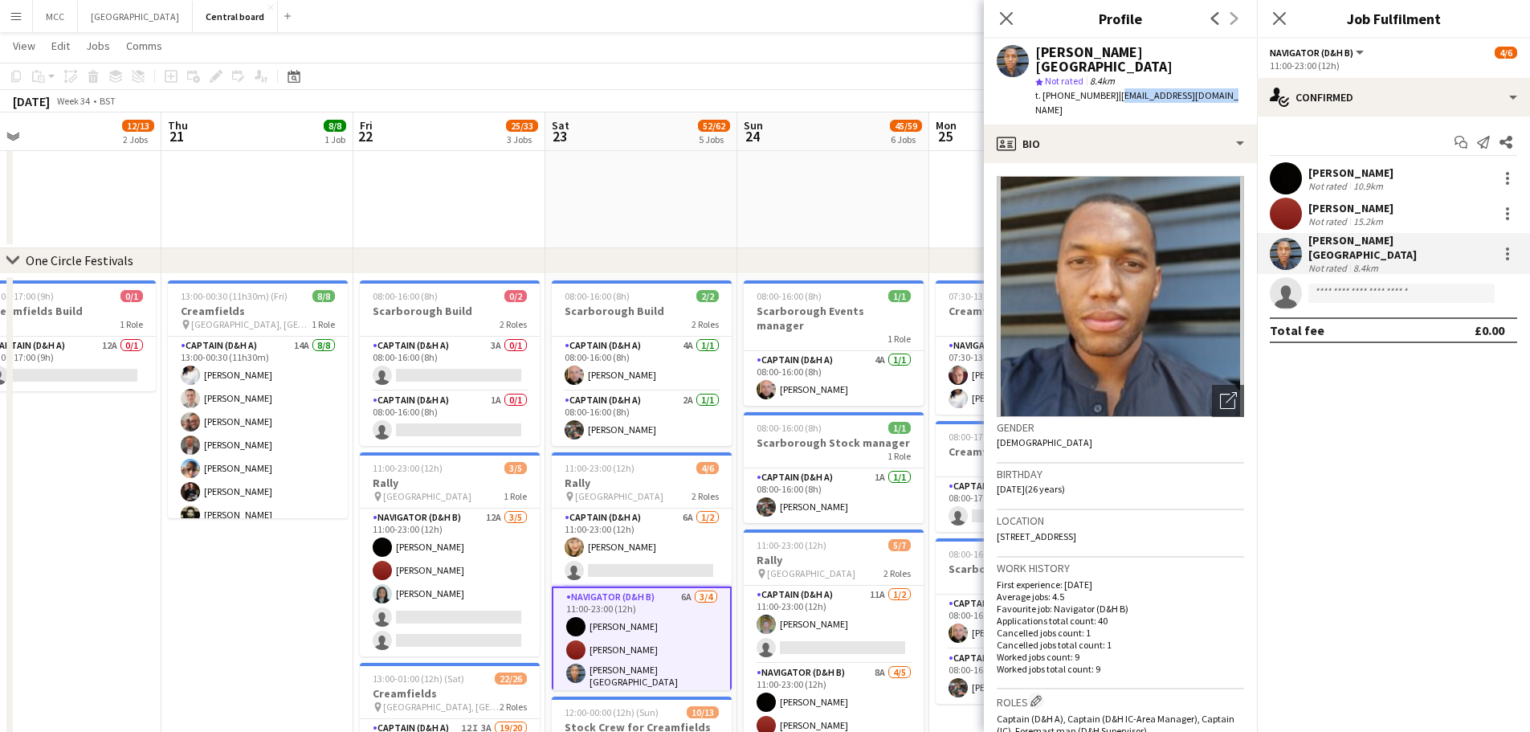
drag, startPoint x: 1223, startPoint y: 84, endPoint x: 1119, endPoint y: 88, distance: 104.5
click at [1119, 88] on div "[PERSON_NAME] star Not rated 8.4km t. [PHONE_NUMBER] | [EMAIL_ADDRESS][DOMAIN_N…" at bounding box center [1120, 82] width 273 height 86
copy span "[EMAIL_ADDRESS][DOMAIN_NAME]"
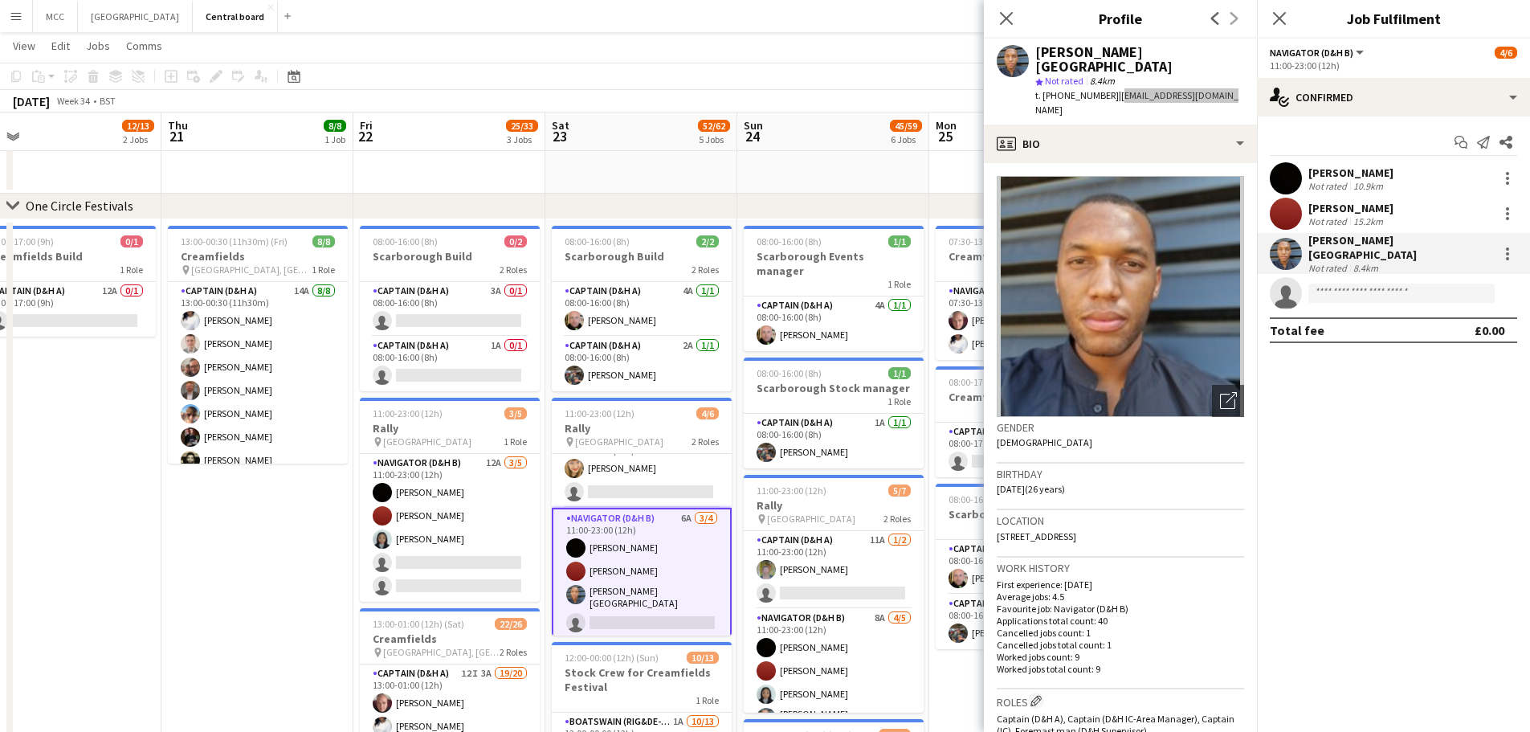
scroll to position [0, 0]
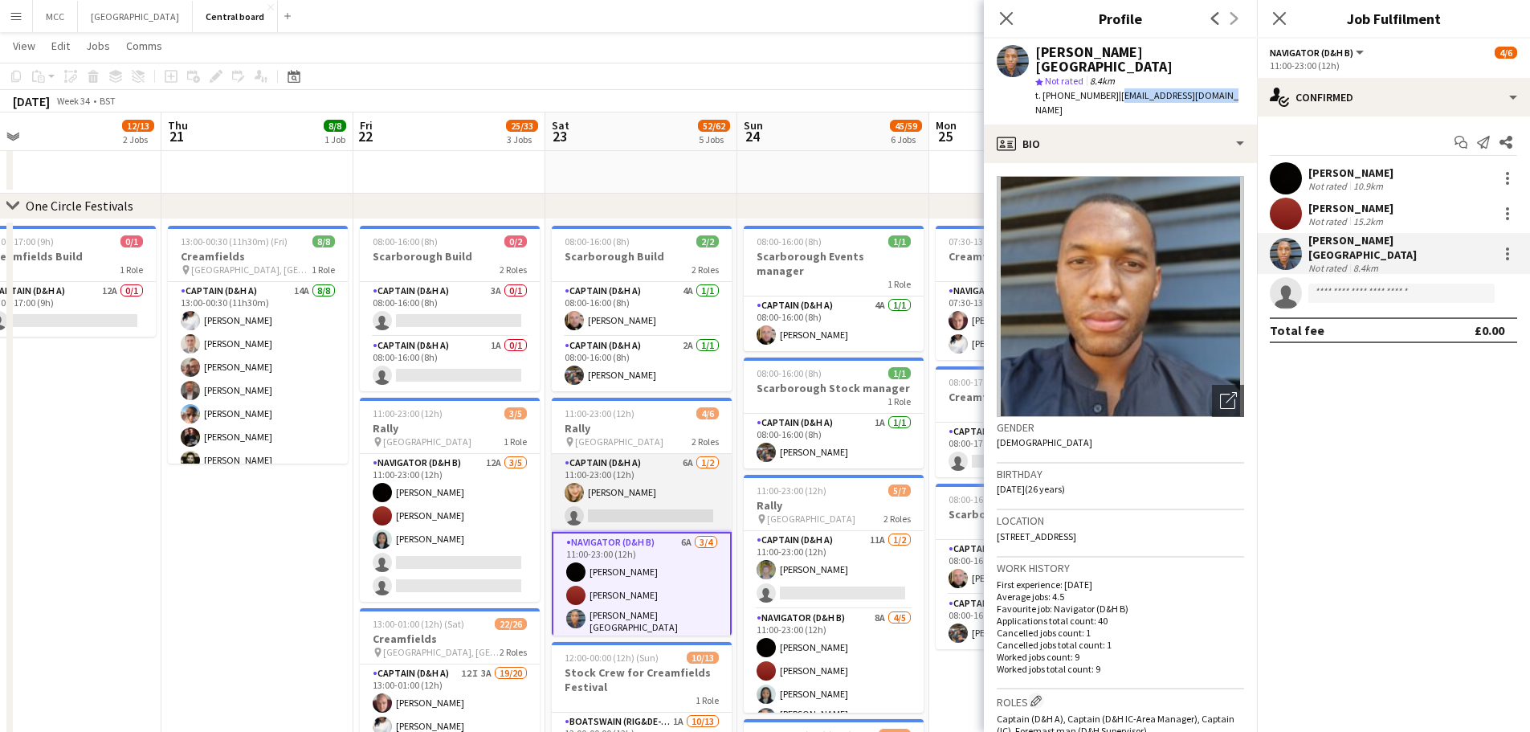
click at [664, 486] on app-card-role "Captain (D&H A) 6A [DATE] 11:00-23:00 (12h) [PERSON_NAME] single-neutral-actions" at bounding box center [642, 493] width 180 height 78
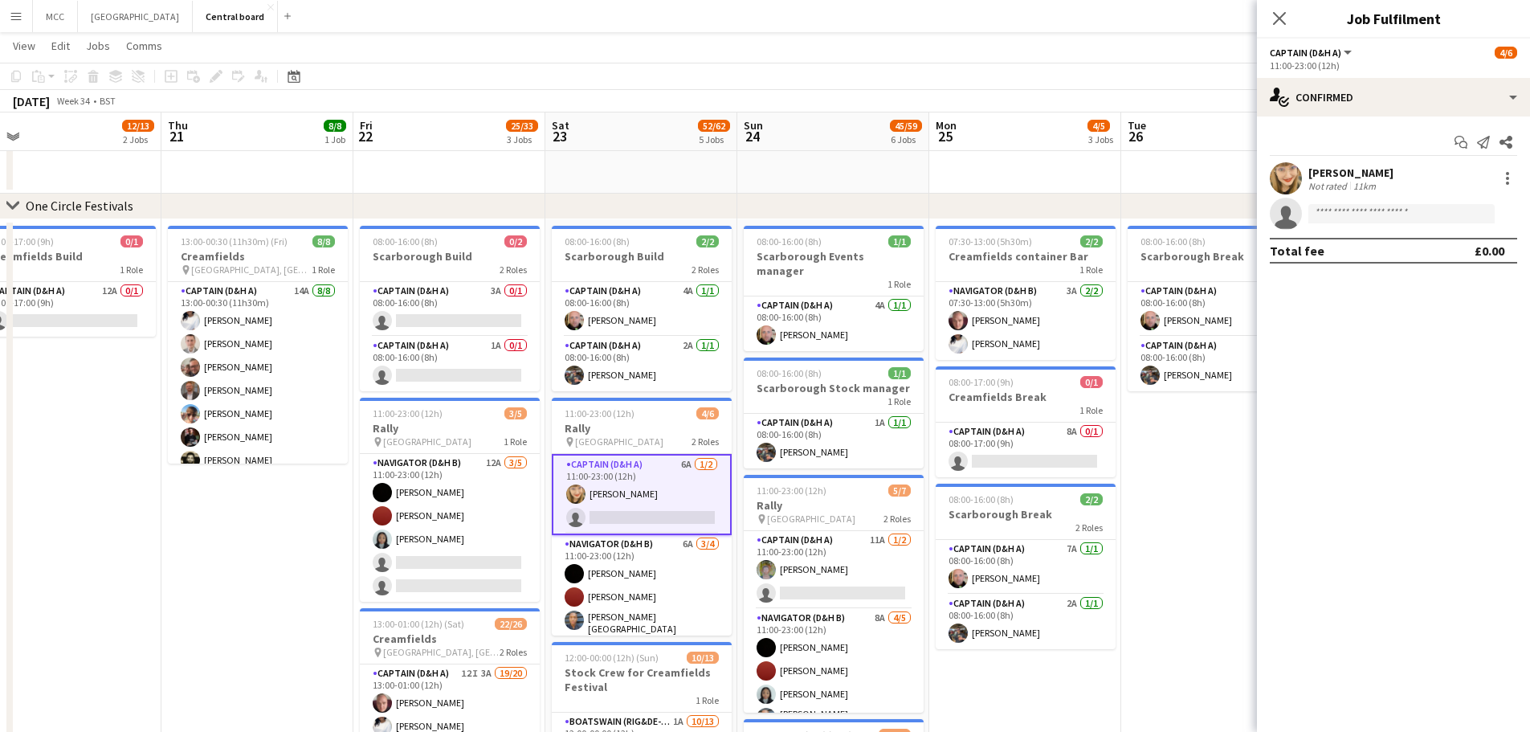
click at [664, 486] on app-card-role "Captain (D&H A) 6A [DATE] 11:00-23:00 (12h) [PERSON_NAME] single-neutral-actions" at bounding box center [642, 494] width 180 height 81
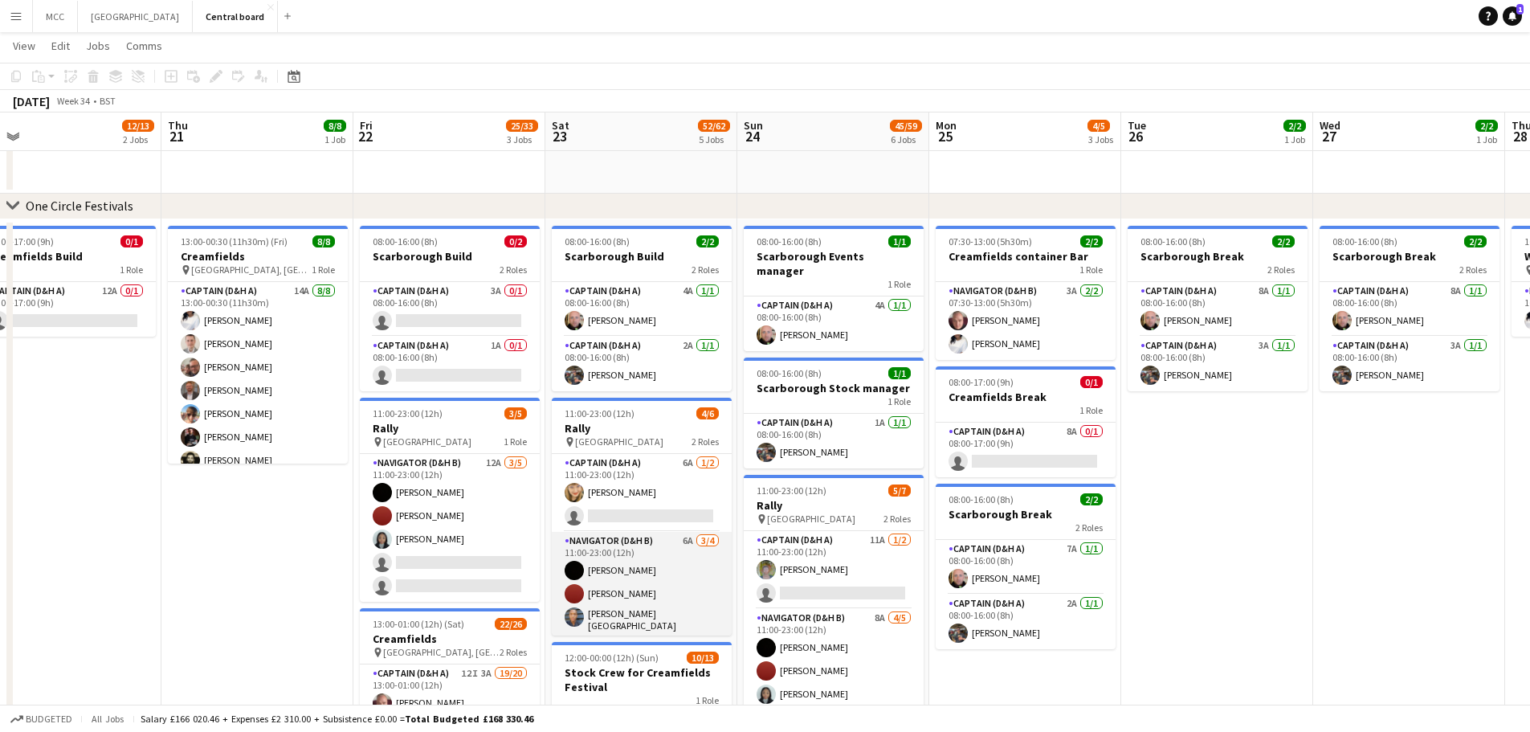
click at [670, 571] on app-card-role "Navigator (D&H B) 6A [DATE] 11:00-23:00 (12h) [PERSON_NAME] [PERSON_NAME] [PERS…" at bounding box center [642, 596] width 180 height 129
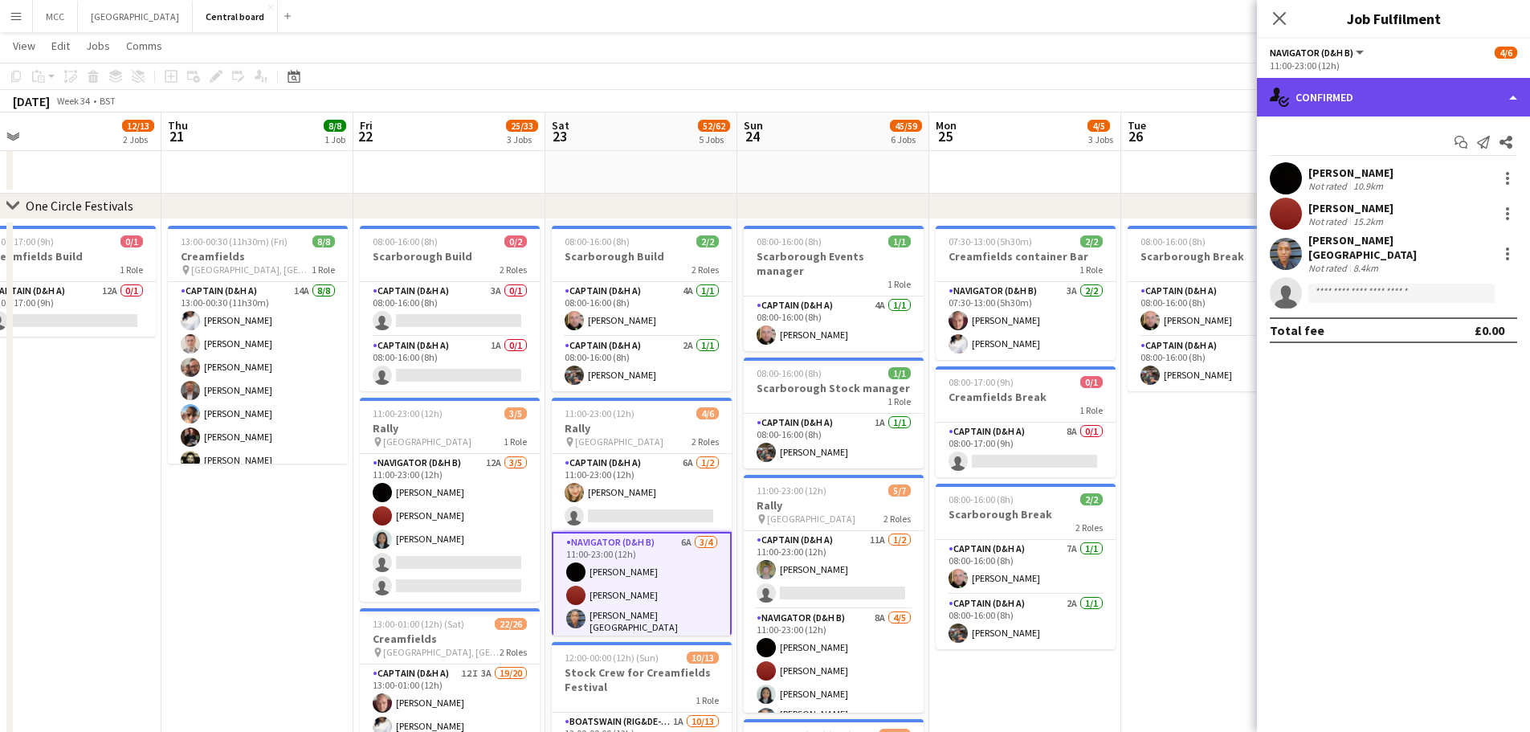
click at [1404, 105] on div "single-neutral-actions-check-2 Confirmed" at bounding box center [1393, 97] width 273 height 39
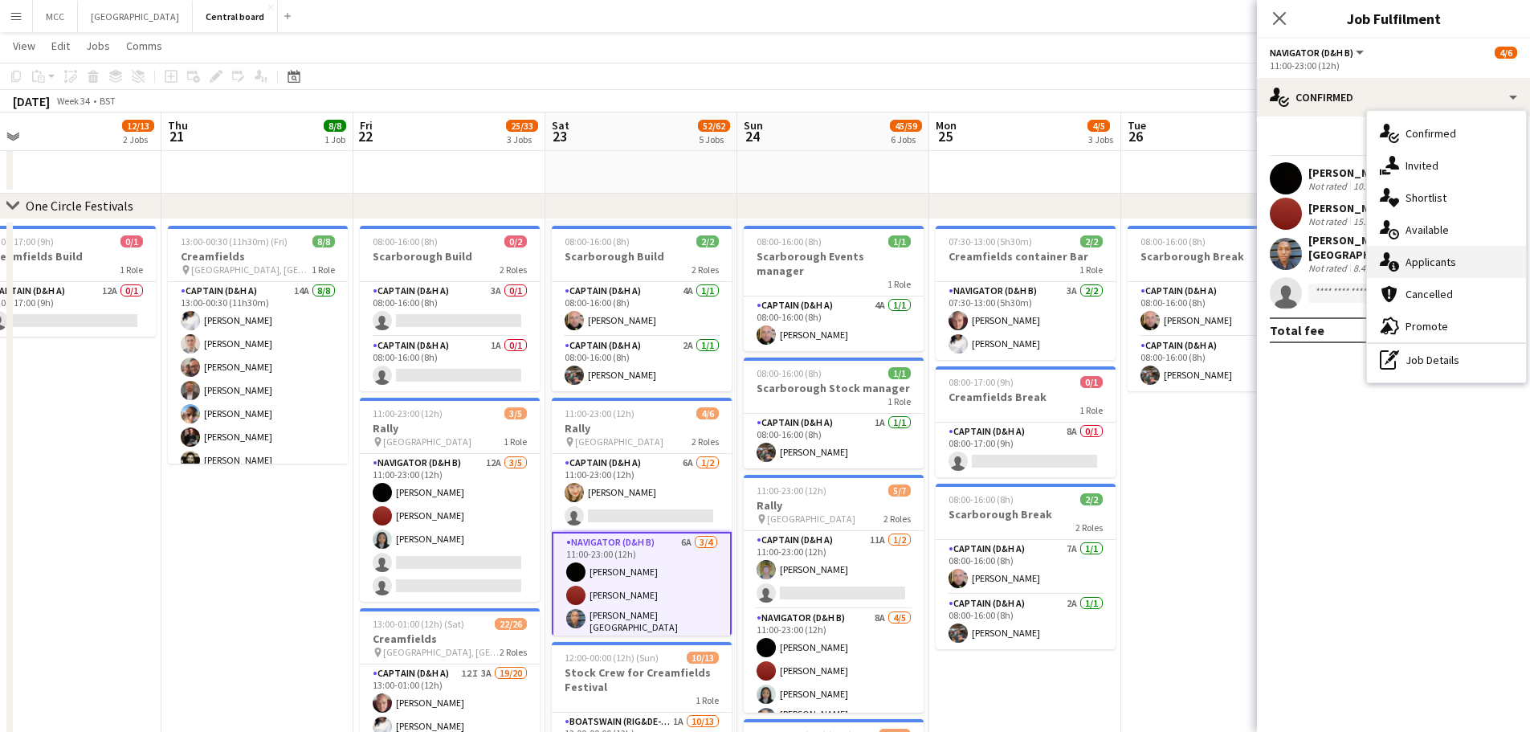
click at [1436, 263] on div "single-neutral-actions-information Applicants" at bounding box center [1446, 262] width 159 height 32
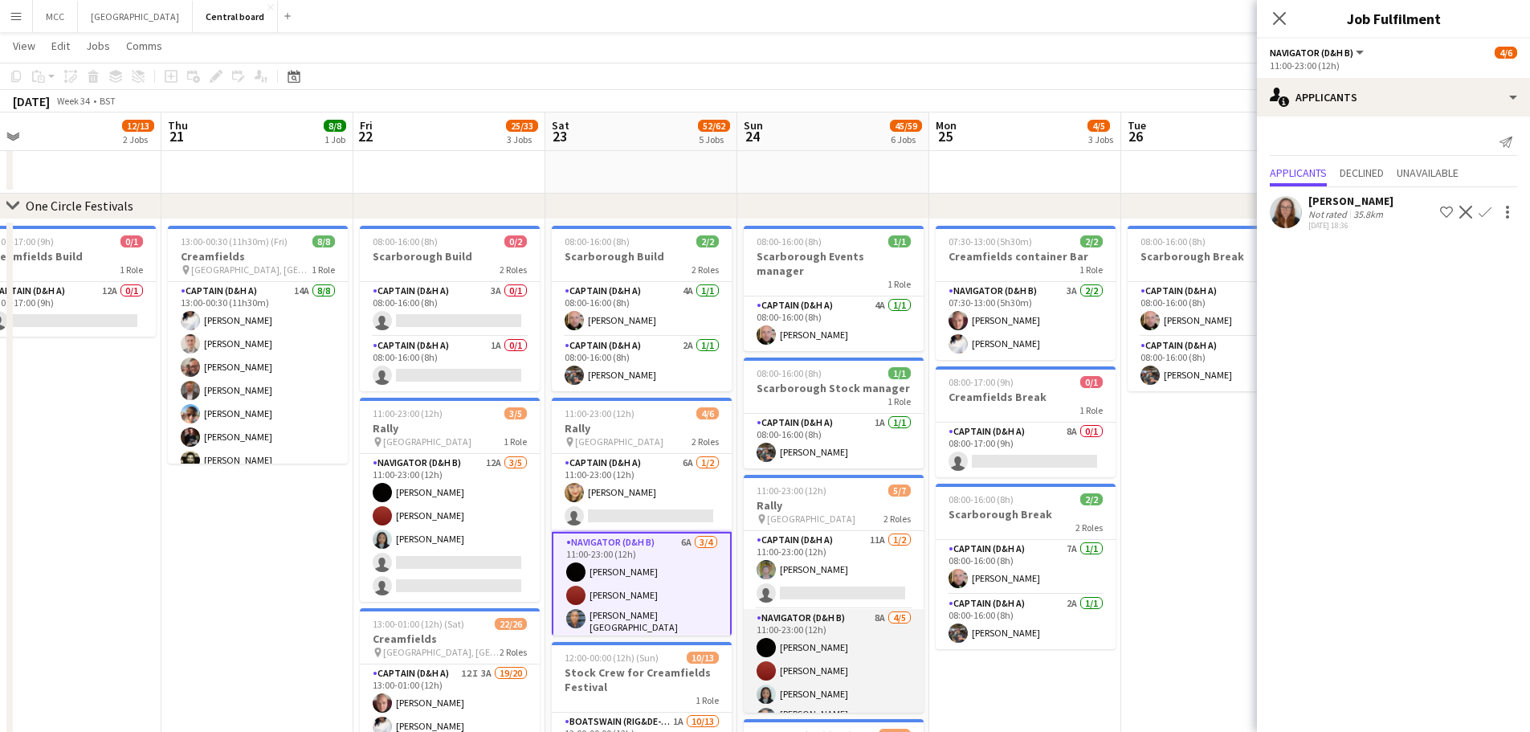
click at [842, 650] on app-card-role "Navigator (D&H B) 8A [DATE] 11:00-23:00 (12h) [PERSON_NAME] [PERSON_NAME] [PERS…" at bounding box center [834, 685] width 180 height 153
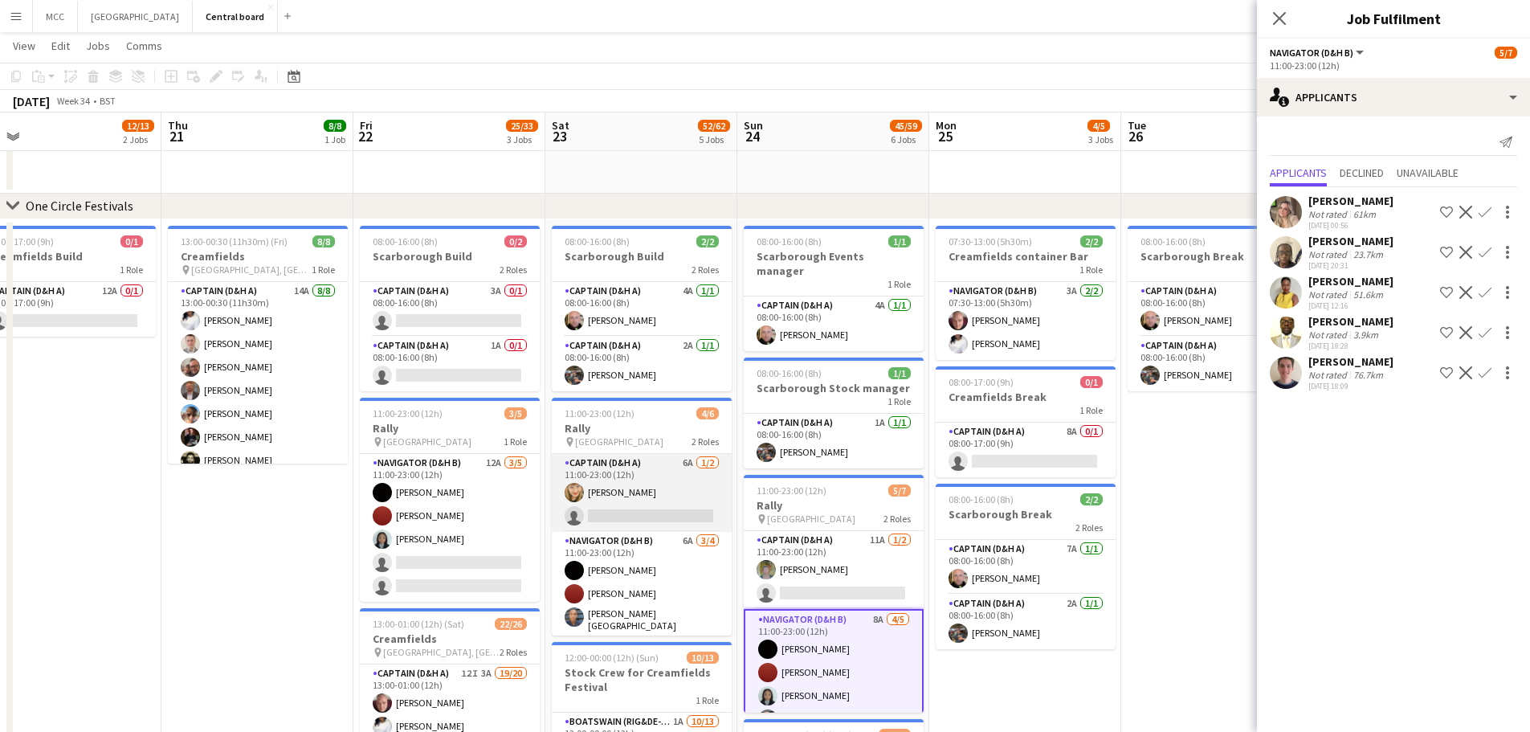
click at [646, 479] on app-card-role "Captain (D&H A) 6A [DATE] 11:00-23:00 (12h) [PERSON_NAME] single-neutral-actions" at bounding box center [642, 493] width 180 height 78
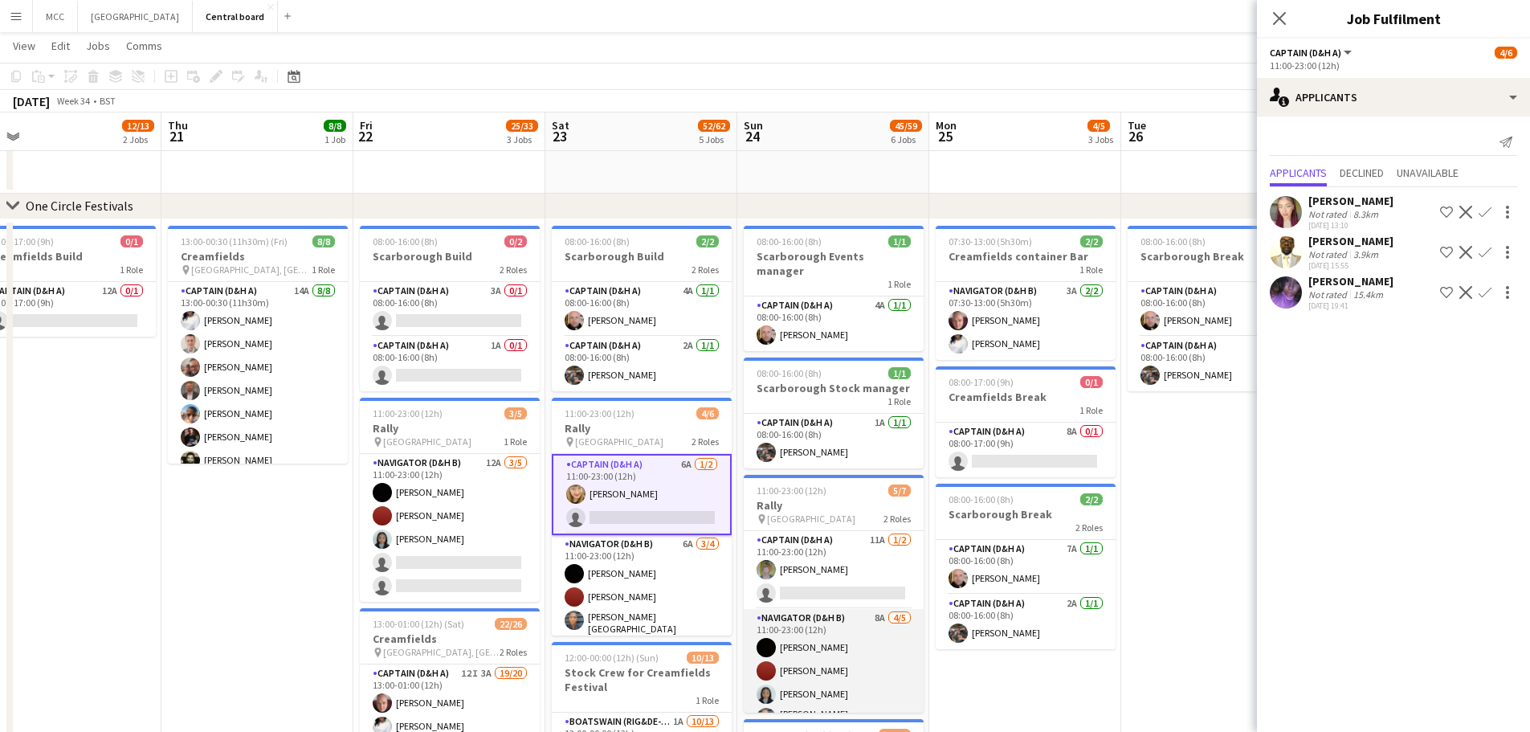
click at [891, 634] on app-card-role "Navigator (D&H B) 8A [DATE] 11:00-23:00 (12h) [PERSON_NAME] [PERSON_NAME] [PERS…" at bounding box center [834, 685] width 180 height 153
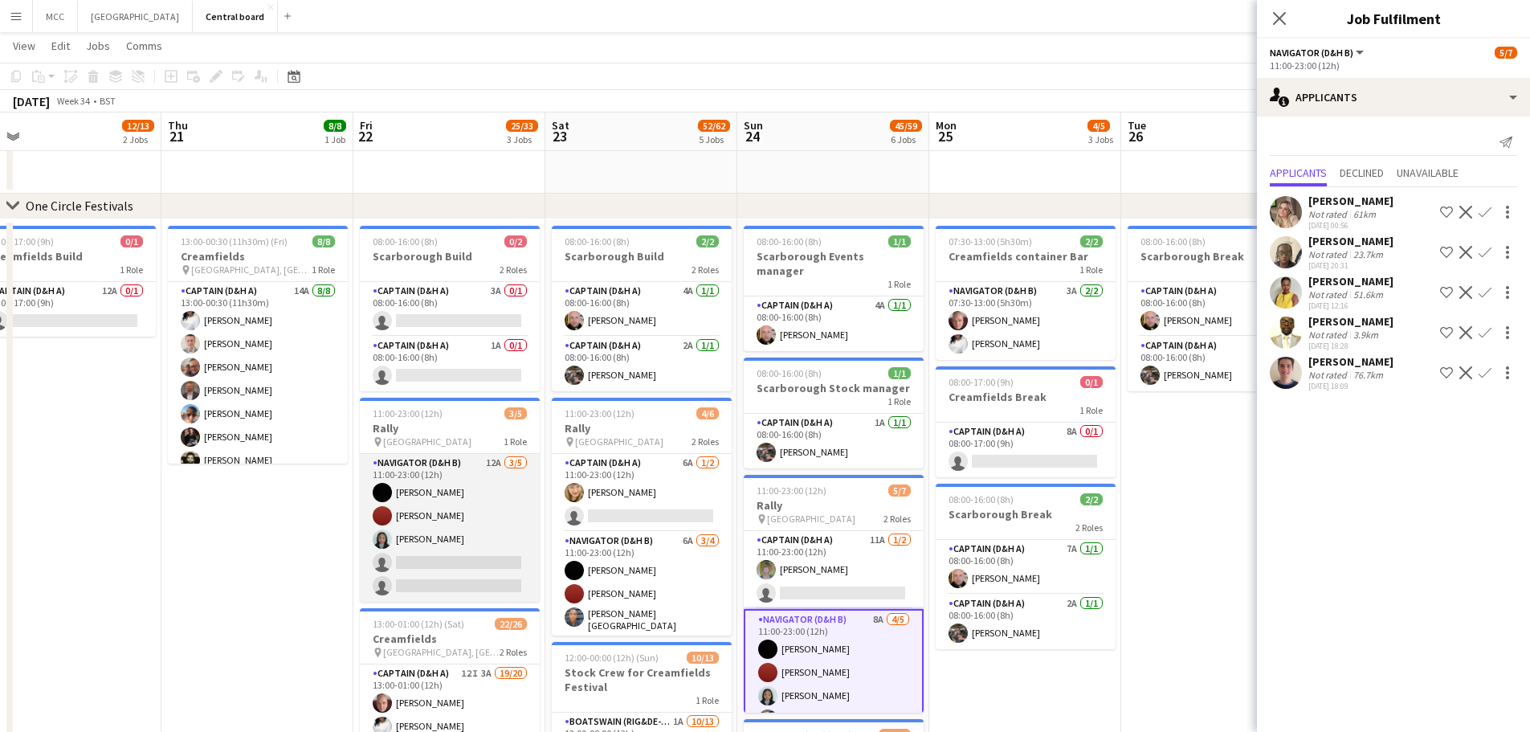
click at [422, 540] on app-card-role "Navigator (D&H B) 12A [DATE] 11:00-23:00 (12h) [PERSON_NAME] [PERSON_NAME] sing…" at bounding box center [450, 528] width 180 height 148
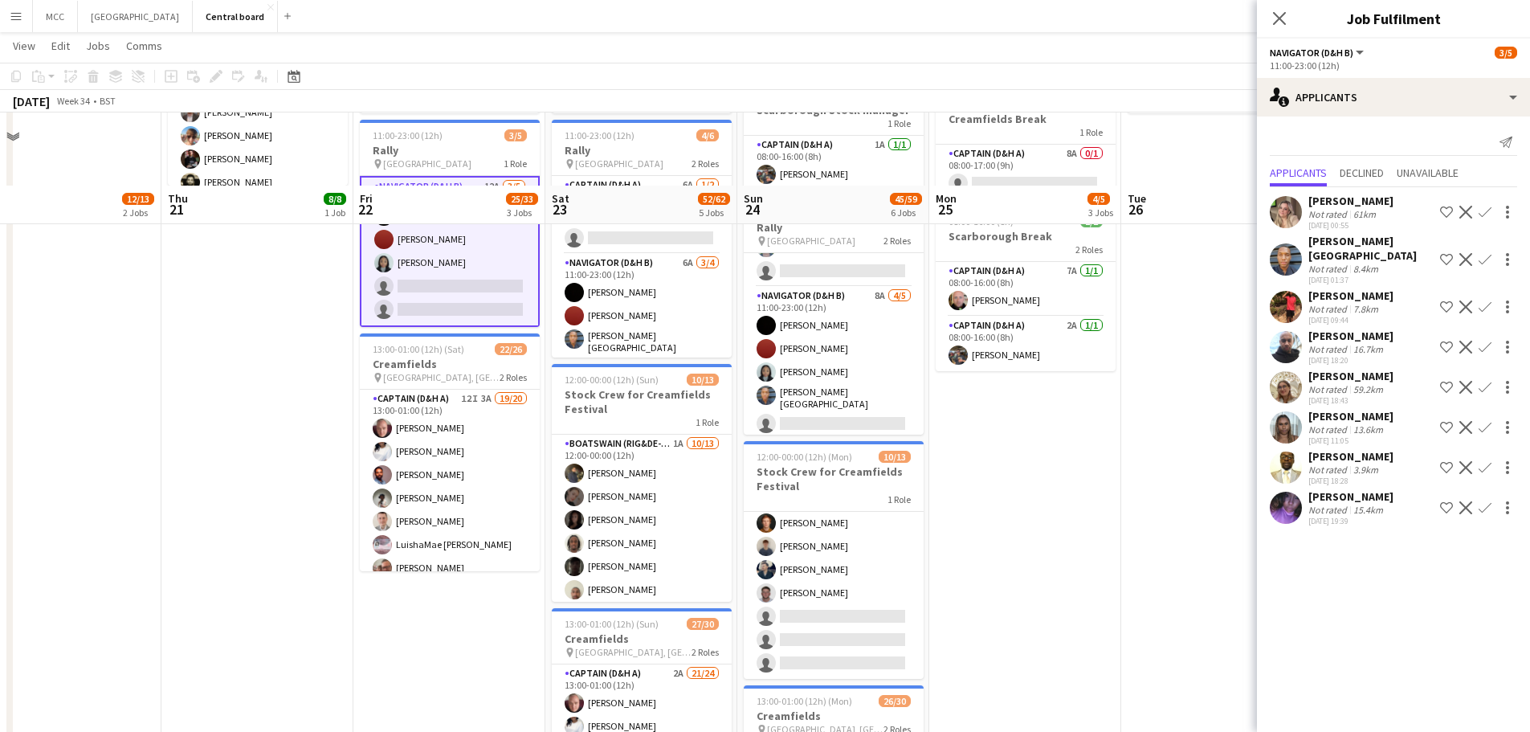
scroll to position [401, 0]
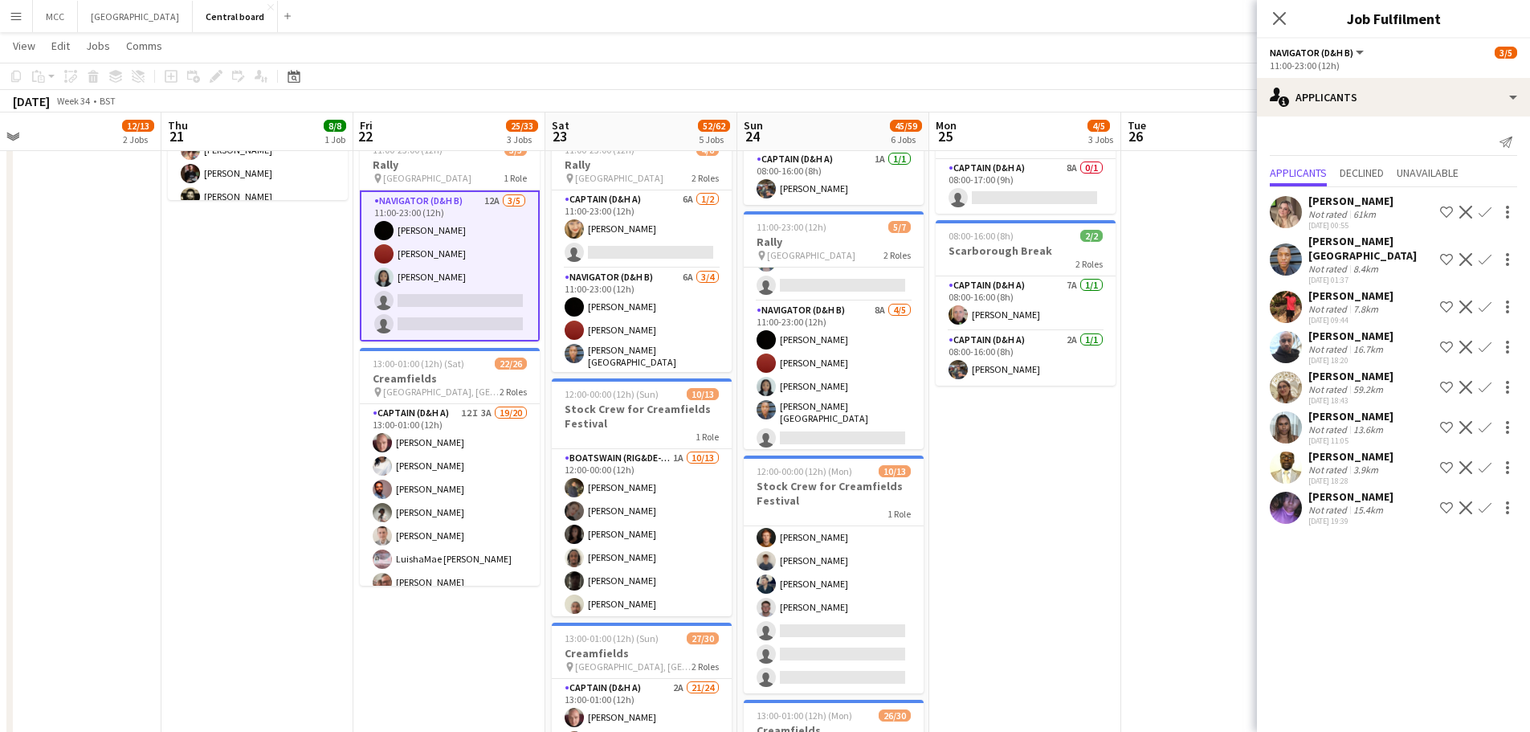
click at [18, 11] on app-icon "Menu" at bounding box center [16, 16] width 13 height 13
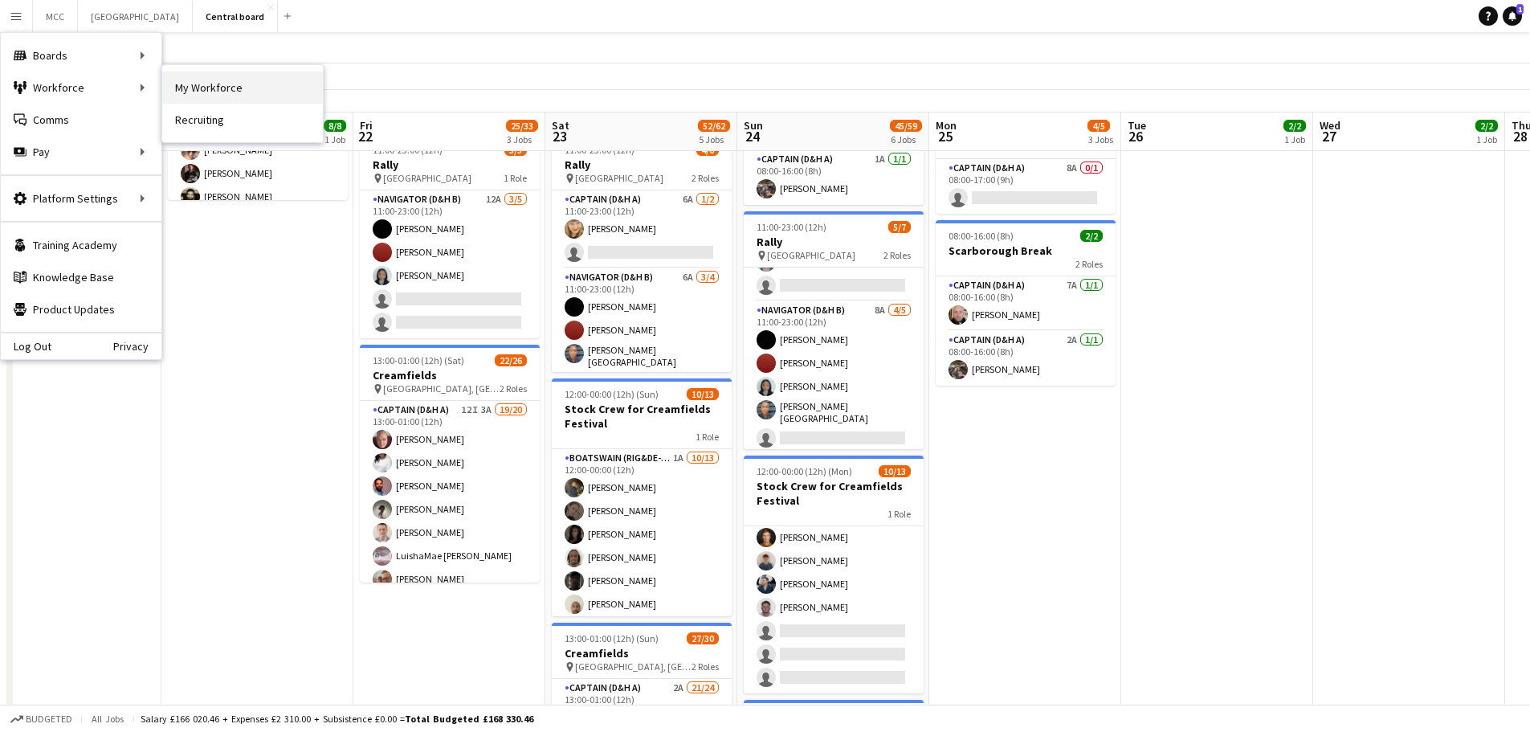
click at [210, 85] on link "My Workforce" at bounding box center [242, 87] width 161 height 32
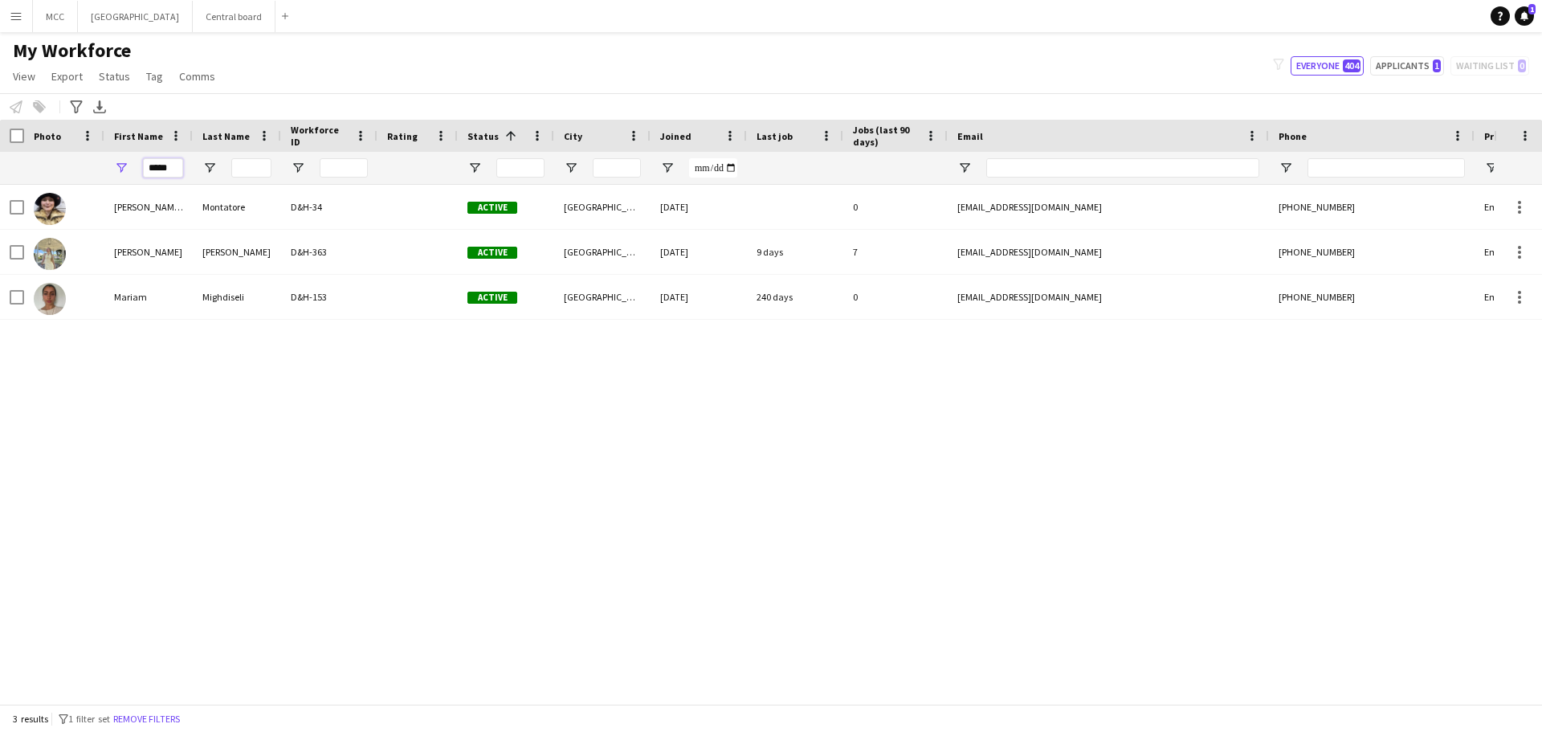
click at [175, 172] on input "*****" at bounding box center [163, 167] width 40 height 19
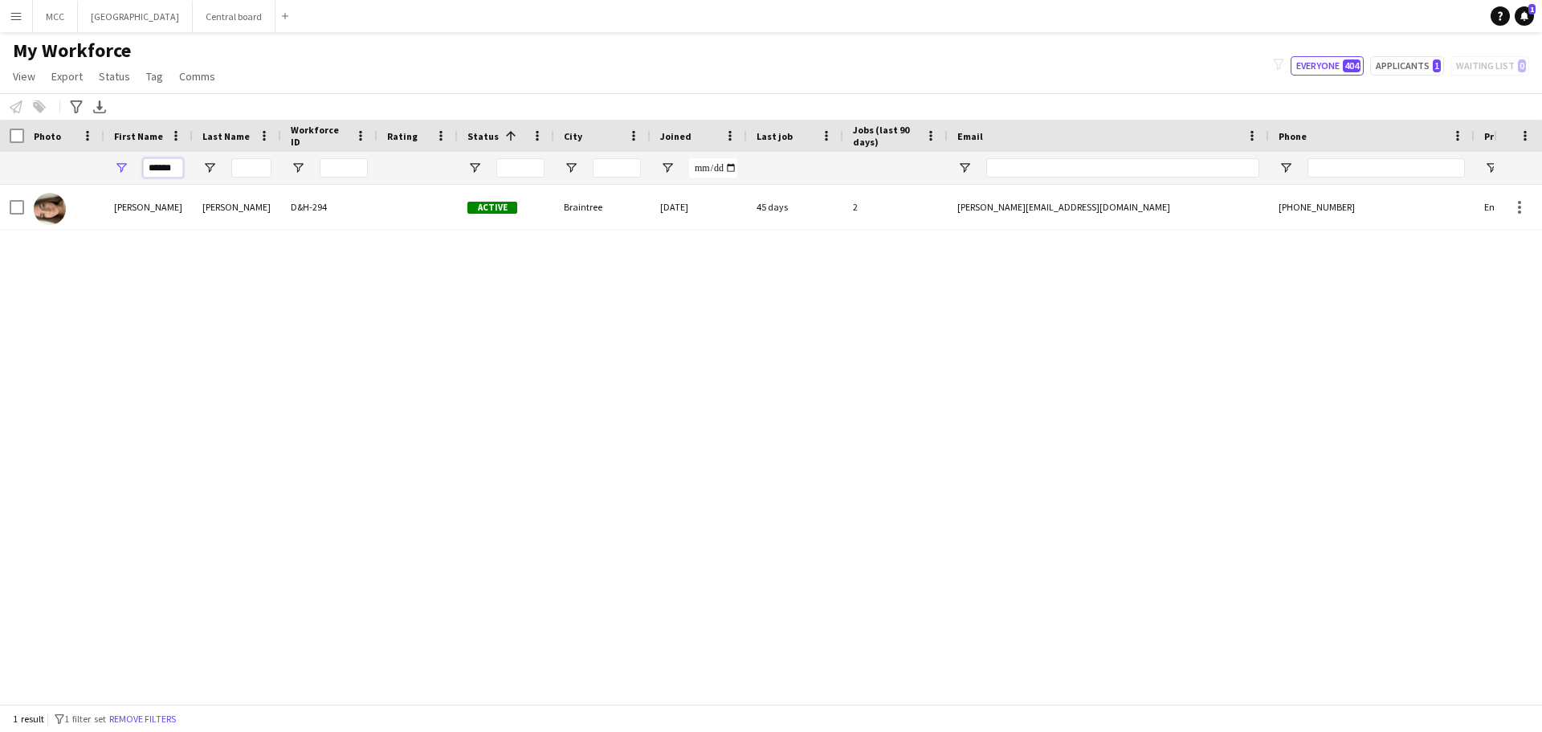
type input "******"
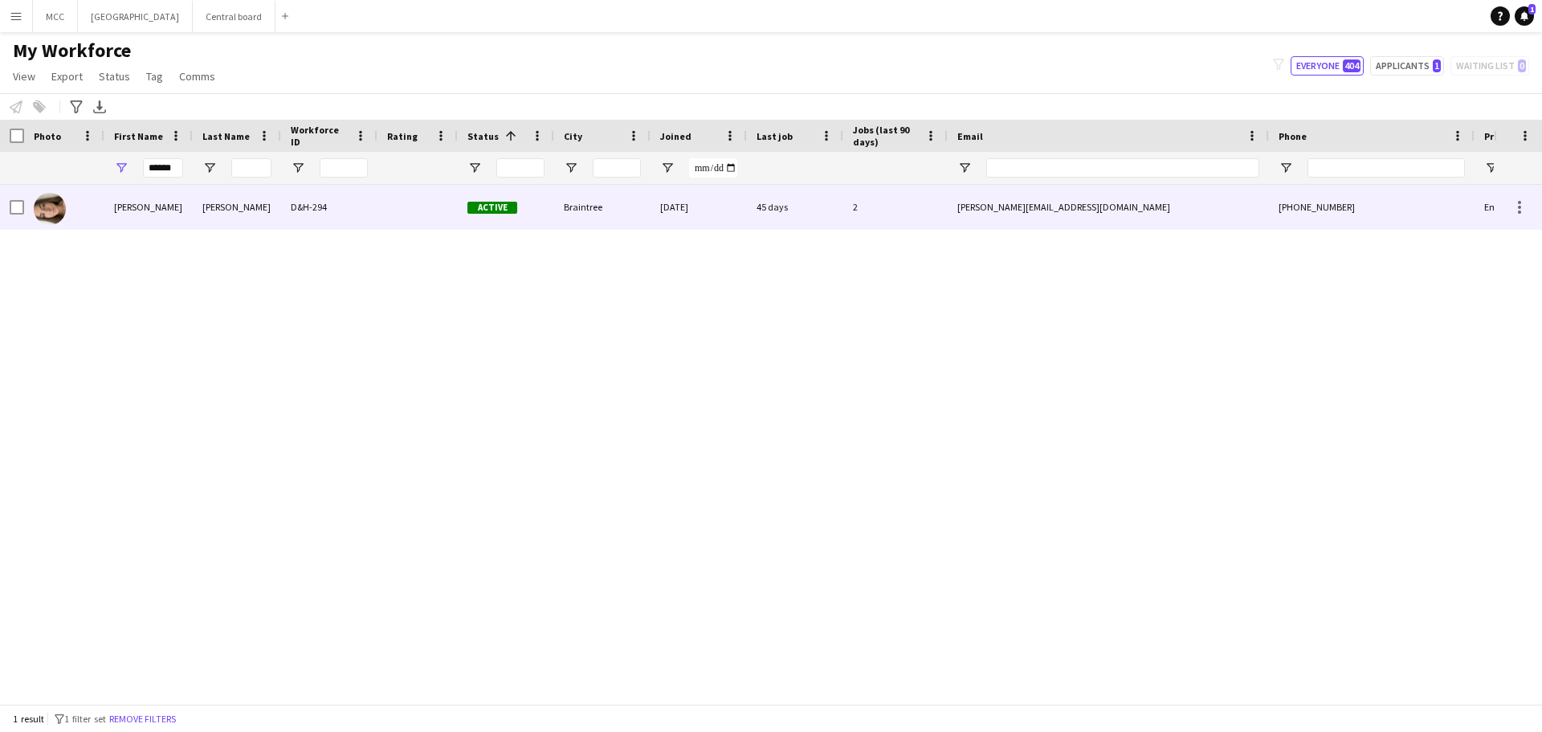
click at [267, 207] on div "[PERSON_NAME]" at bounding box center [237, 207] width 88 height 44
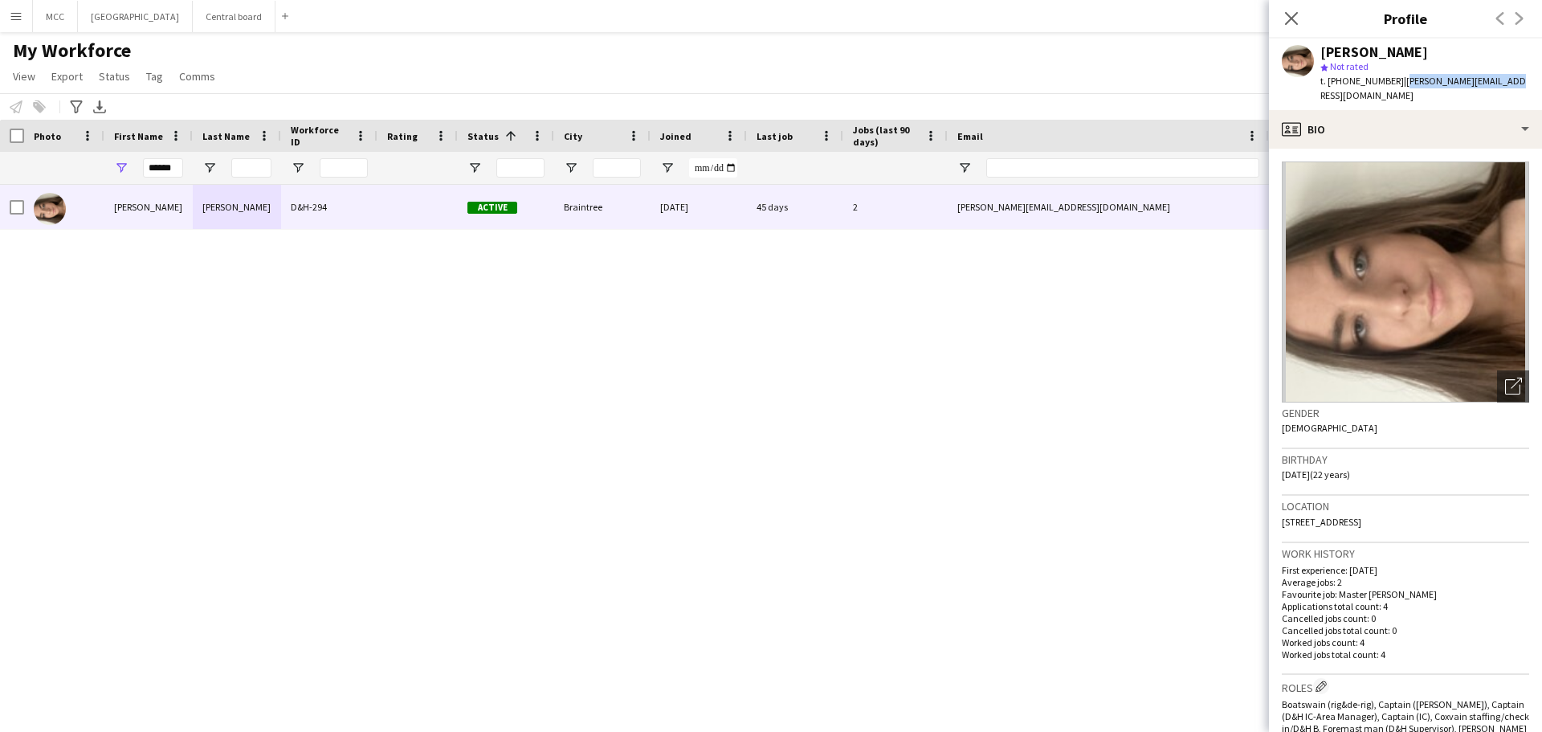
drag, startPoint x: 1502, startPoint y: 84, endPoint x: 1396, endPoint y: 87, distance: 106.8
click at [1396, 87] on div "[PERSON_NAME] star Not rated t. [PHONE_NUMBER] | [PERSON_NAME][EMAIL_ADDRESS][D…" at bounding box center [1405, 74] width 273 height 71
copy span "[PERSON_NAME][EMAIL_ADDRESS][DOMAIN_NAME]"
